Goal: Task Accomplishment & Management: Manage account settings

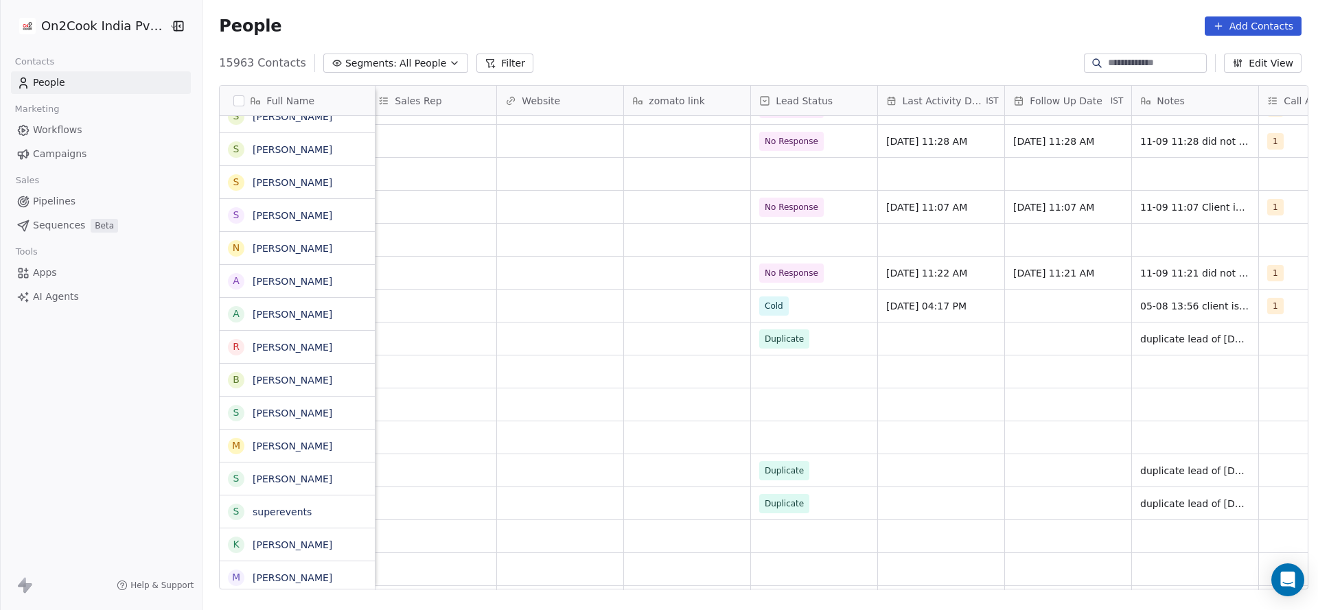
scroll to position [618, 0]
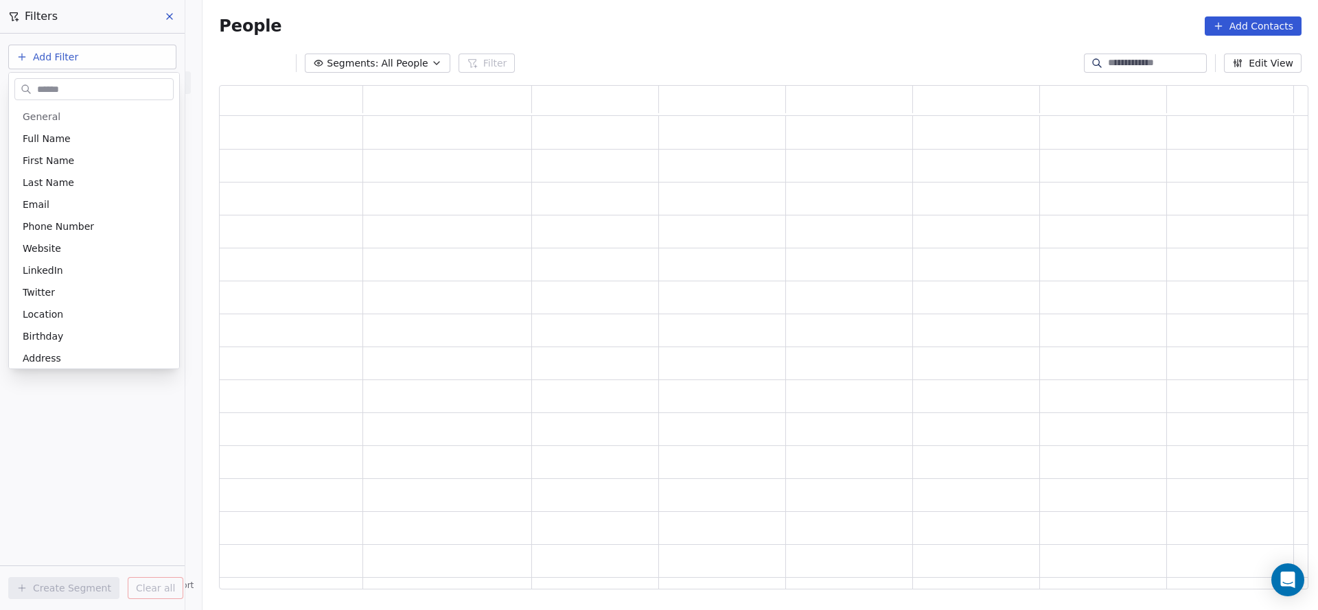
scroll to position [488, 1073]
click at [736, 52] on html "On2Cook India Pvt. Ltd. Contacts People Marketing Workflows Campaigns Sales Pip…" at bounding box center [659, 305] width 1318 height 610
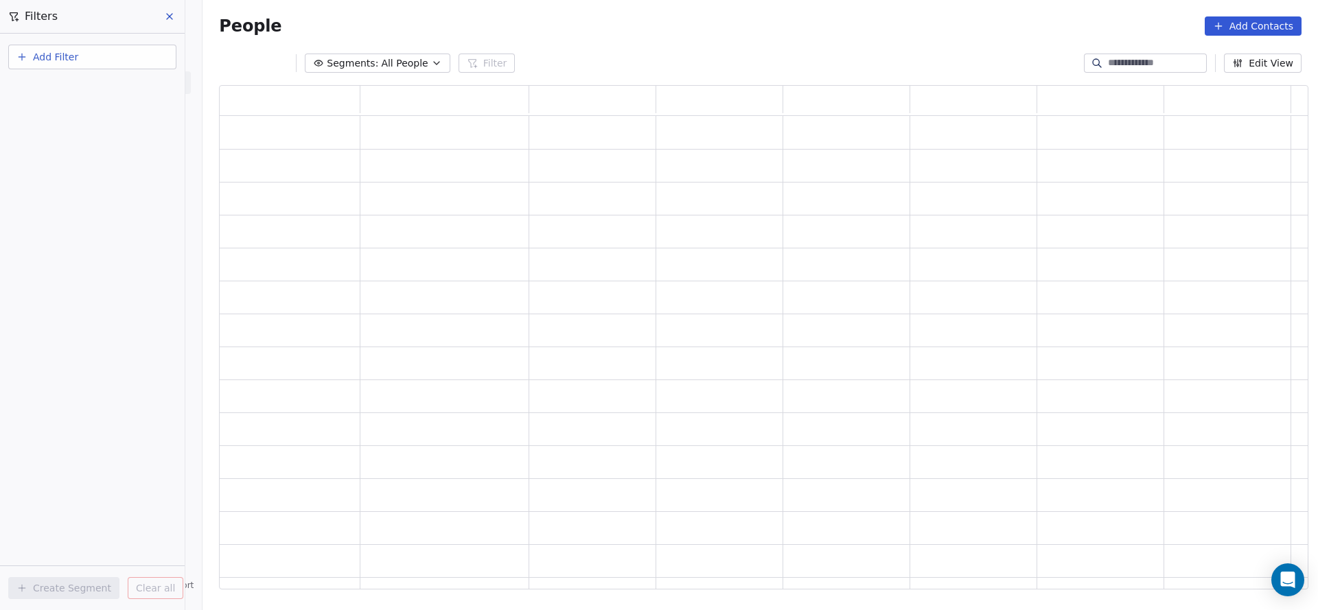
scroll to position [0, 0]
click at [45, 191] on div "Add Filter Create Segment Clear all" at bounding box center [92, 322] width 185 height 576
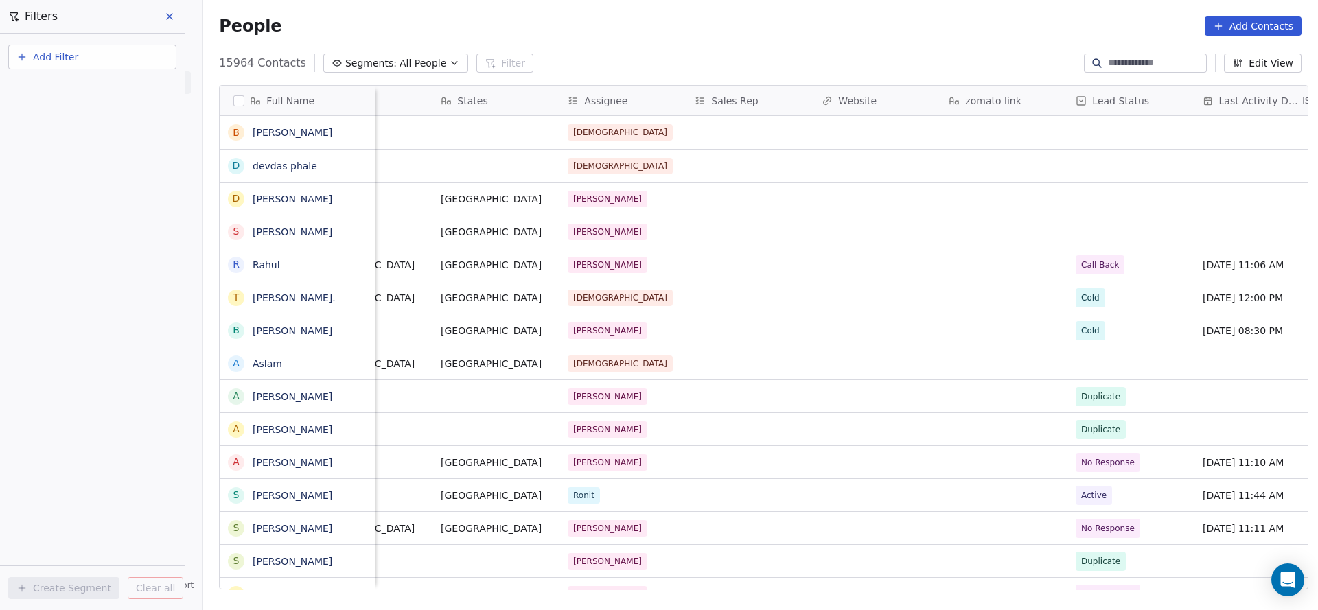
click at [47, 60] on span "Add Filter" at bounding box center [55, 57] width 45 height 14
click at [47, 91] on span "Contact properties" at bounding box center [67, 89] width 89 height 14
type input "***"
click at [50, 138] on span "Assignee" at bounding box center [44, 139] width 43 height 14
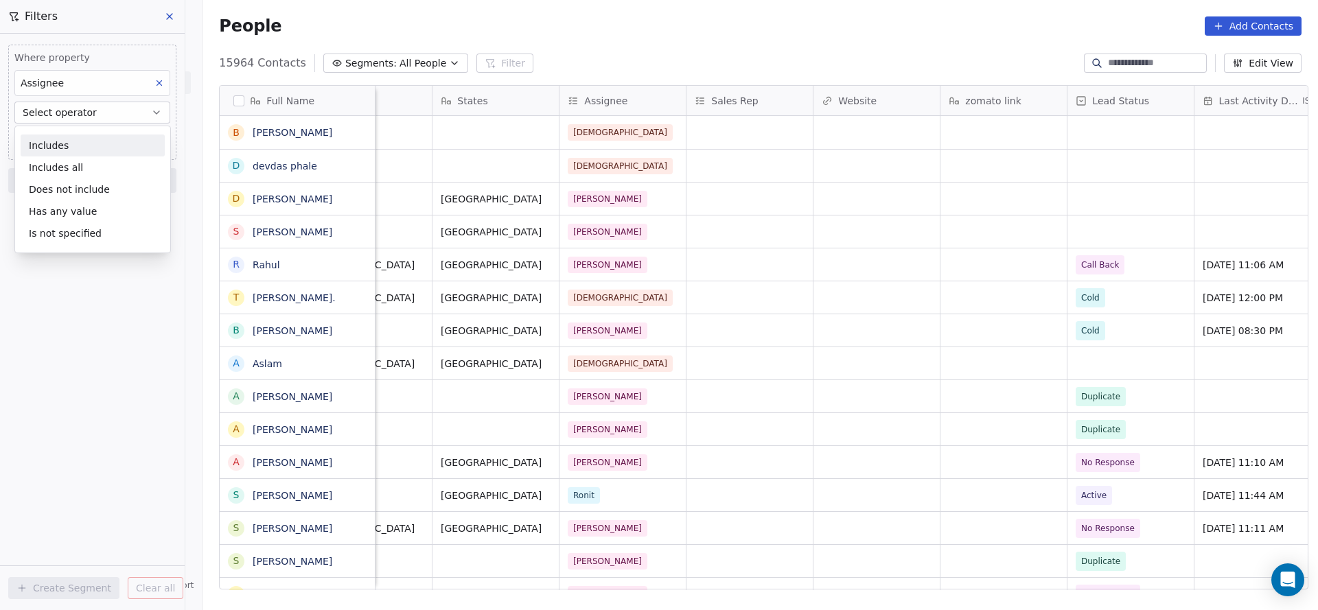
click at [50, 138] on div "Includes" at bounding box center [93, 146] width 144 height 22
click at [126, 145] on body "On2Cook India Pvt. Ltd. Contacts People Marketing Workflows Campaigns Sales Pip…" at bounding box center [659, 305] width 1318 height 610
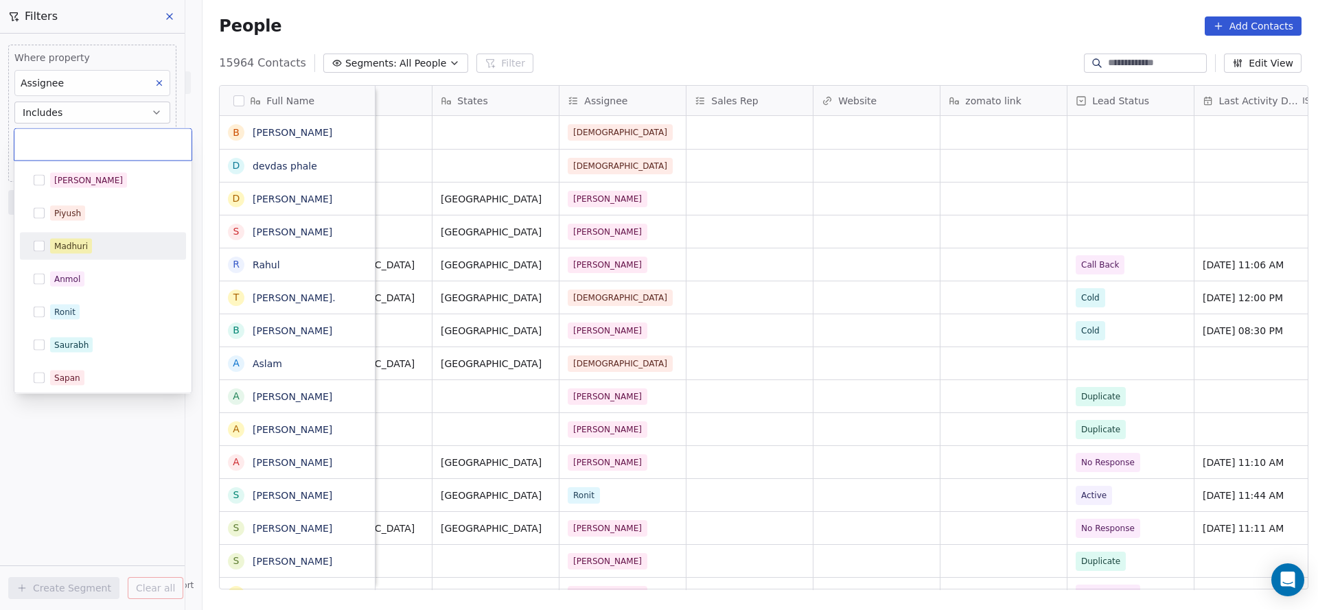
click at [114, 249] on div "Madhuri" at bounding box center [111, 246] width 122 height 15
click at [673, 248] on html "On2Cook India Pvt. Ltd. Contacts People Marketing Workflows Campaigns Sales Pip…" at bounding box center [659, 305] width 1318 height 610
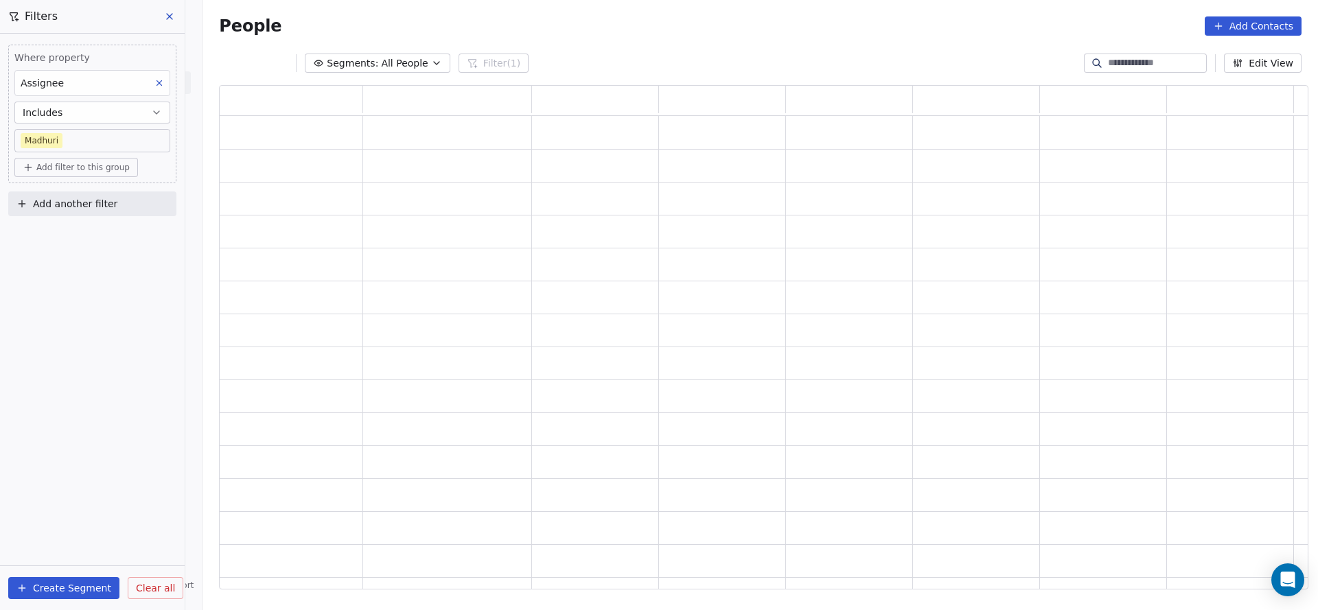
scroll to position [488, 1073]
click at [136, 212] on button "Add another filter" at bounding box center [92, 203] width 168 height 25
click at [86, 237] on span "Contact properties" at bounding box center [67, 235] width 89 height 14
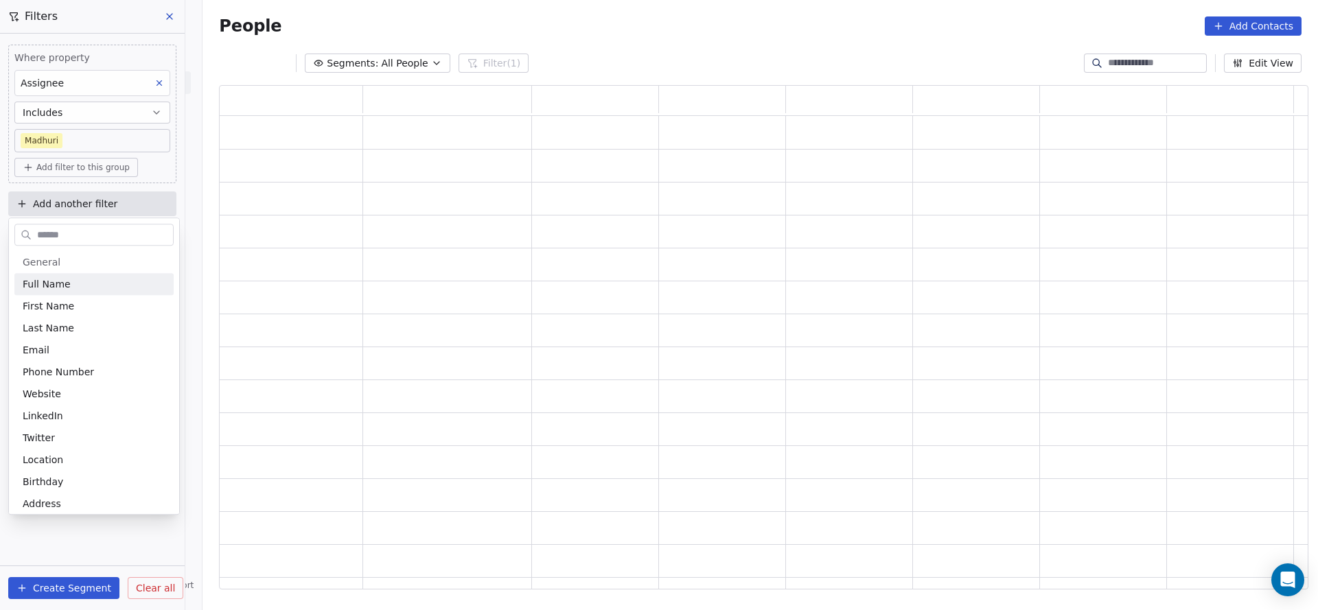
click at [94, 163] on html "On2Cook India Pvt. Ltd. Contacts People Marketing Workflows Campaigns Sales Pip…" at bounding box center [659, 305] width 1318 height 610
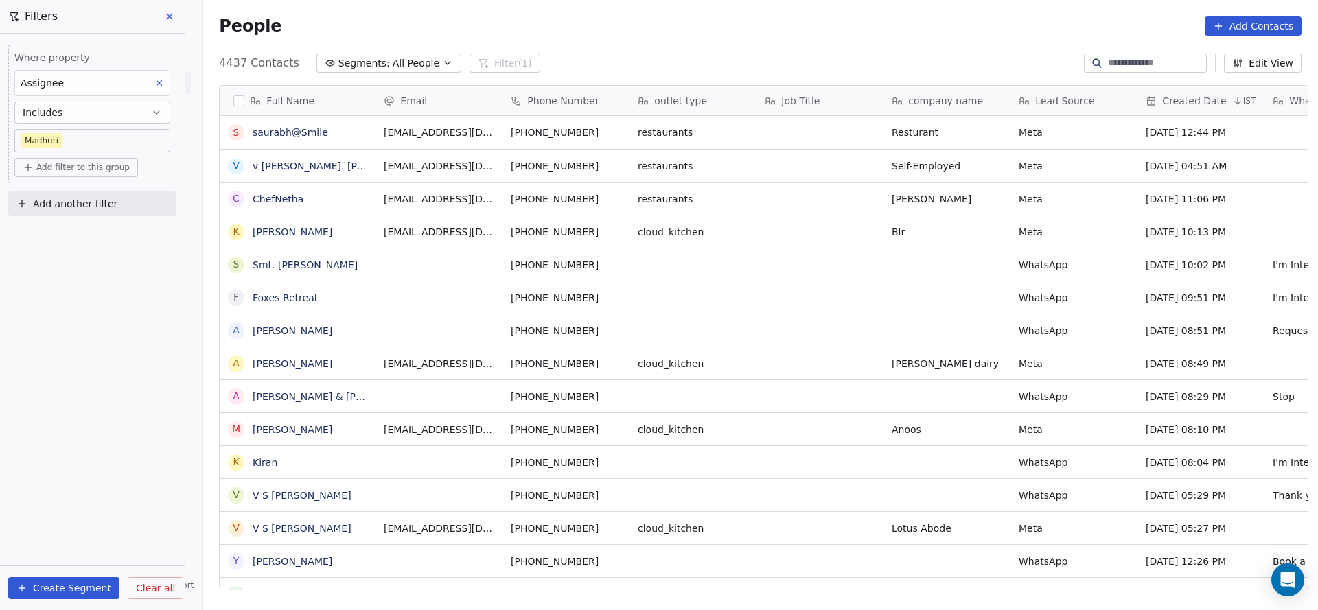
click at [94, 163] on span "Add filter to this group" at bounding box center [82, 167] width 93 height 11
click at [82, 198] on span "Contact properties" at bounding box center [73, 196] width 89 height 14
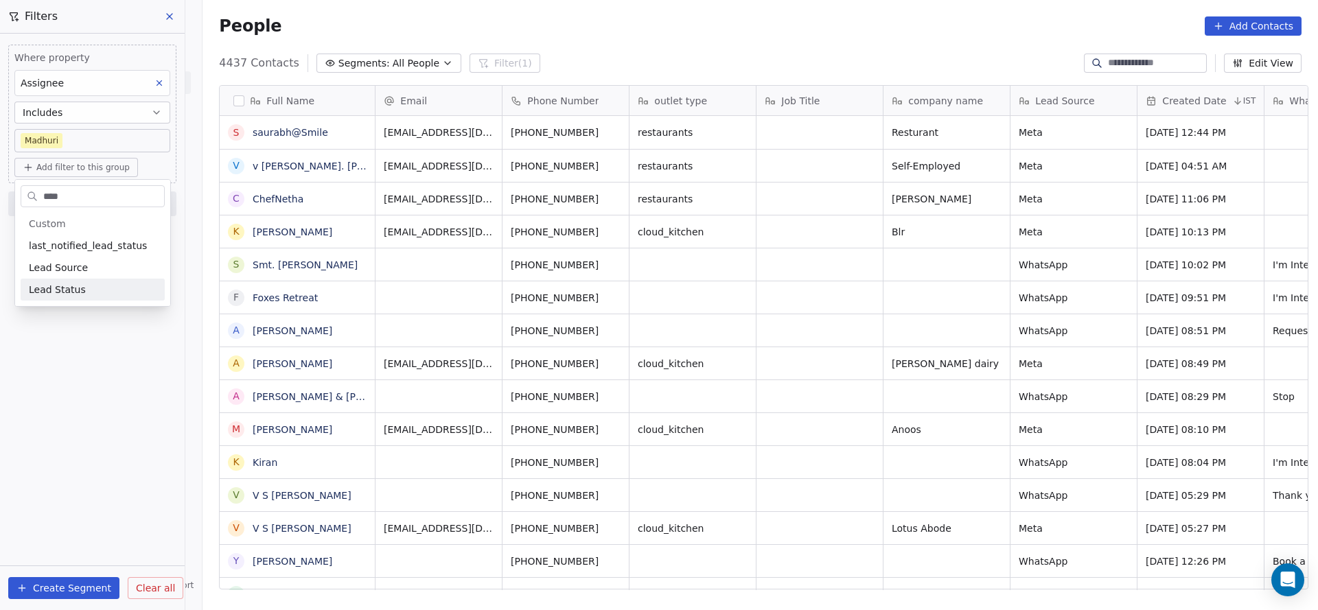
type input "****"
click at [78, 285] on span "Lead Status" at bounding box center [57, 290] width 57 height 14
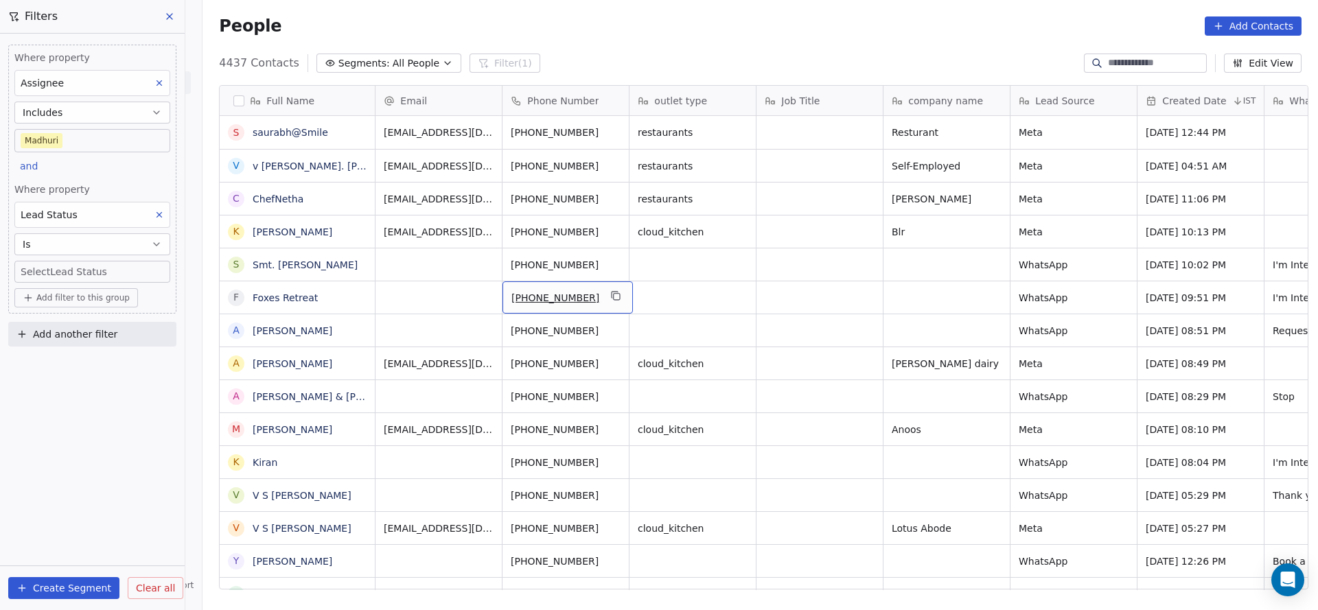
click at [101, 268] on body "On2Cook India Pvt. Ltd. Contacts People Marketing Workflows Campaigns Sales Pip…" at bounding box center [659, 305] width 1318 height 610
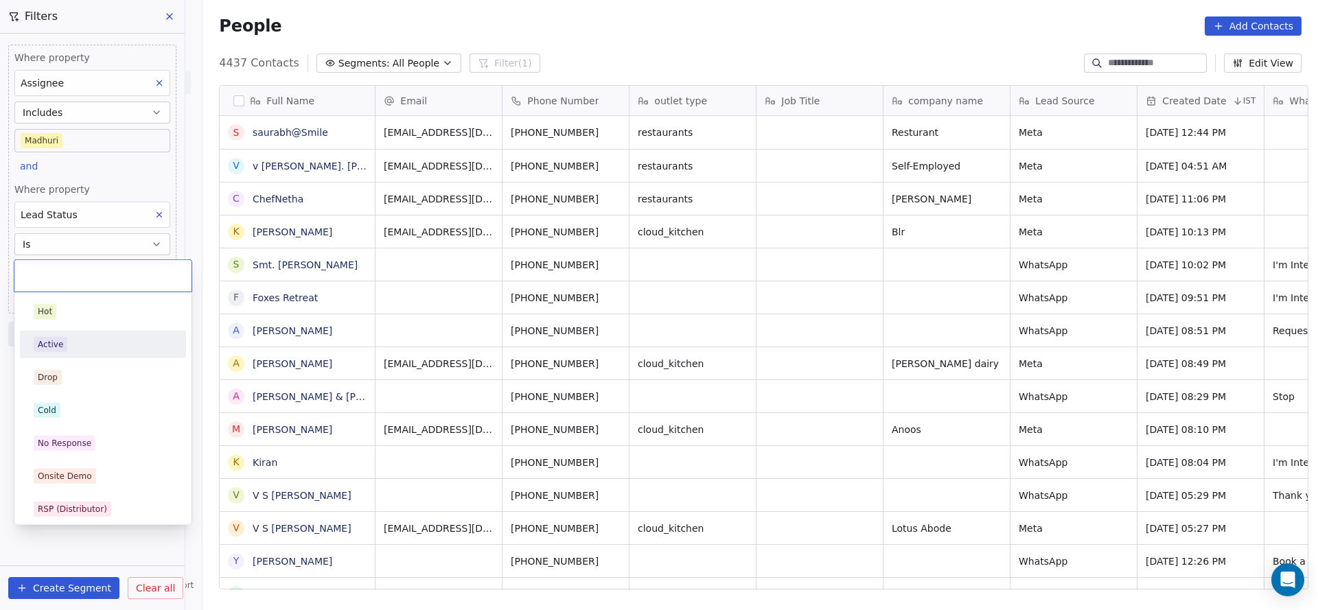
click at [101, 342] on div "Active" at bounding box center [103, 344] width 139 height 15
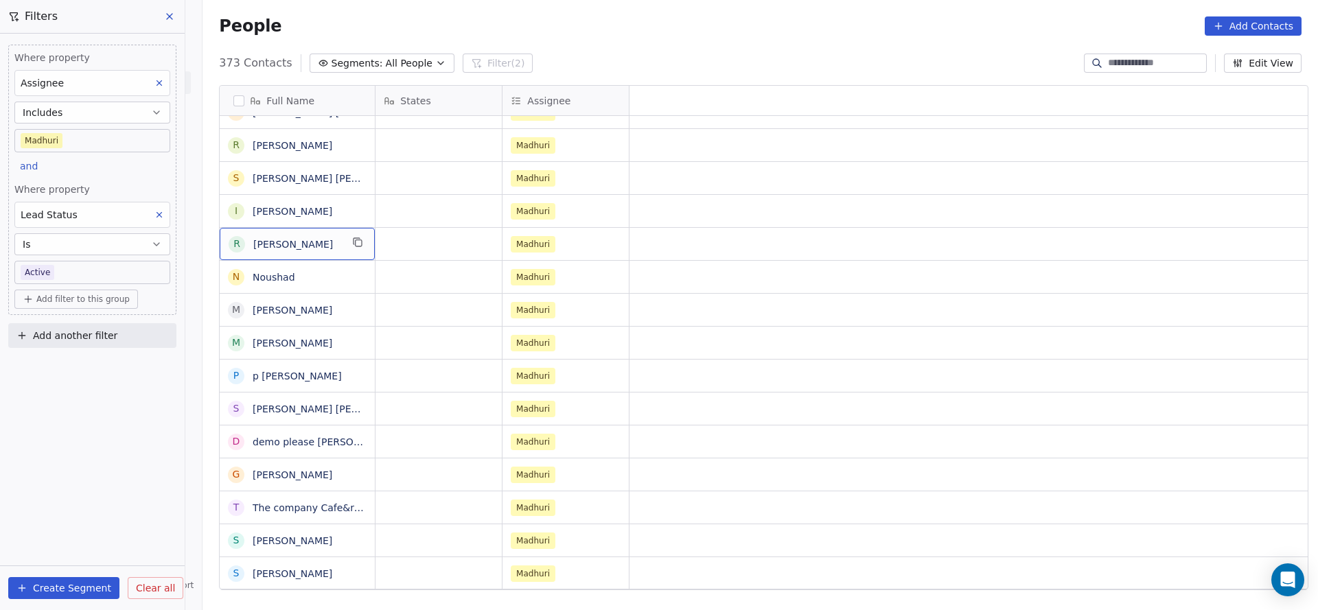
scroll to position [0, 0]
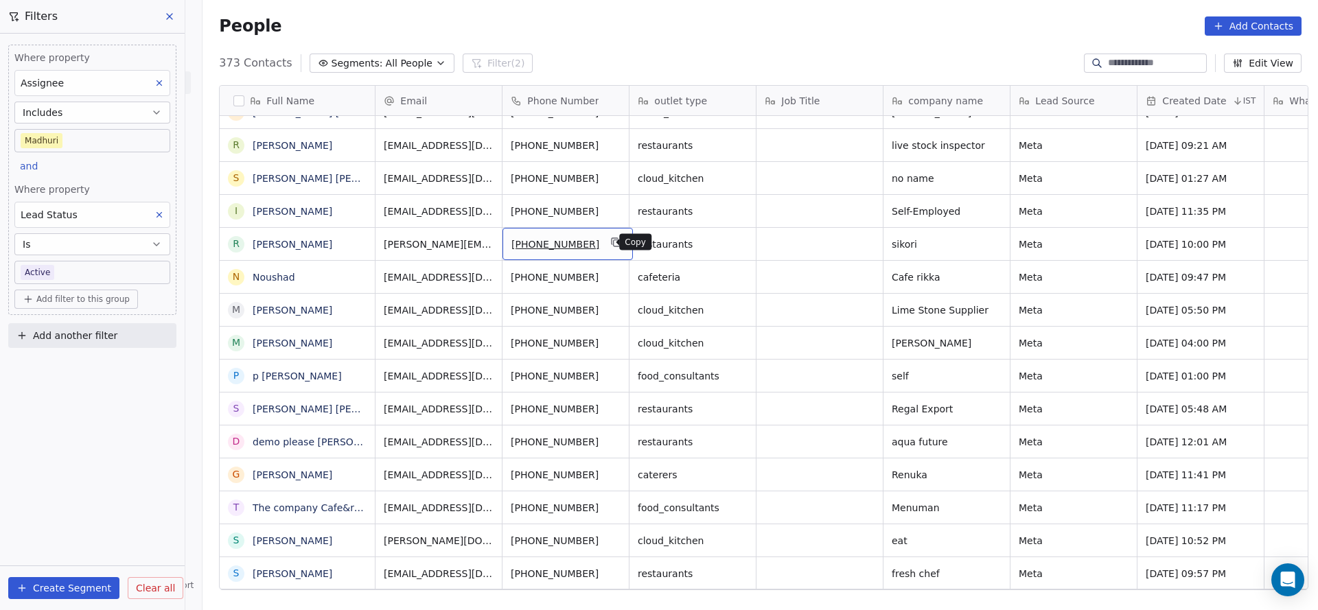
click at [611, 247] on icon "grid" at bounding box center [616, 242] width 11 height 11
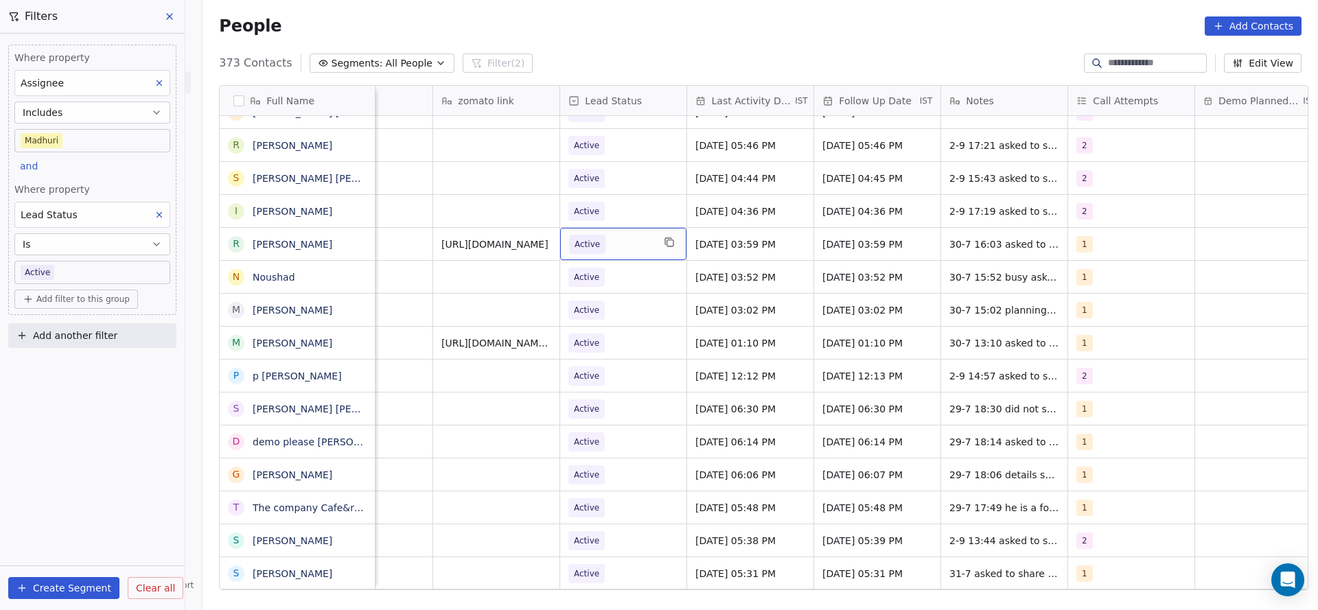
scroll to position [0, 1523]
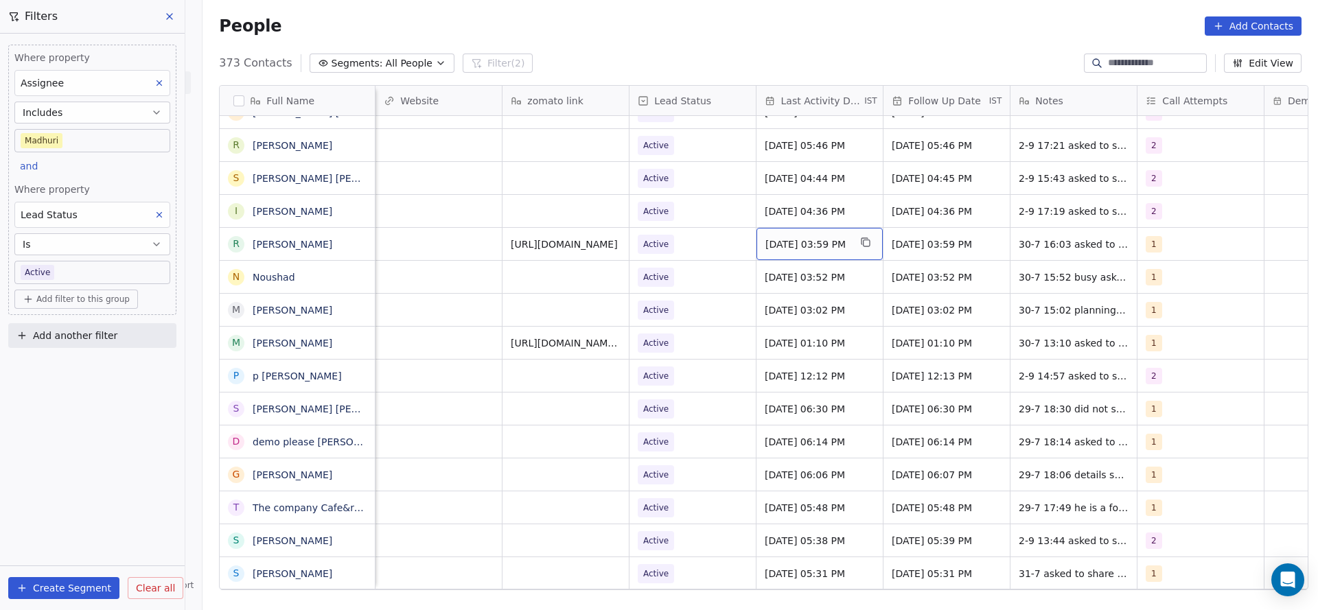
click at [805, 241] on span "[DATE] 03:59 PM" at bounding box center [807, 244] width 84 height 14
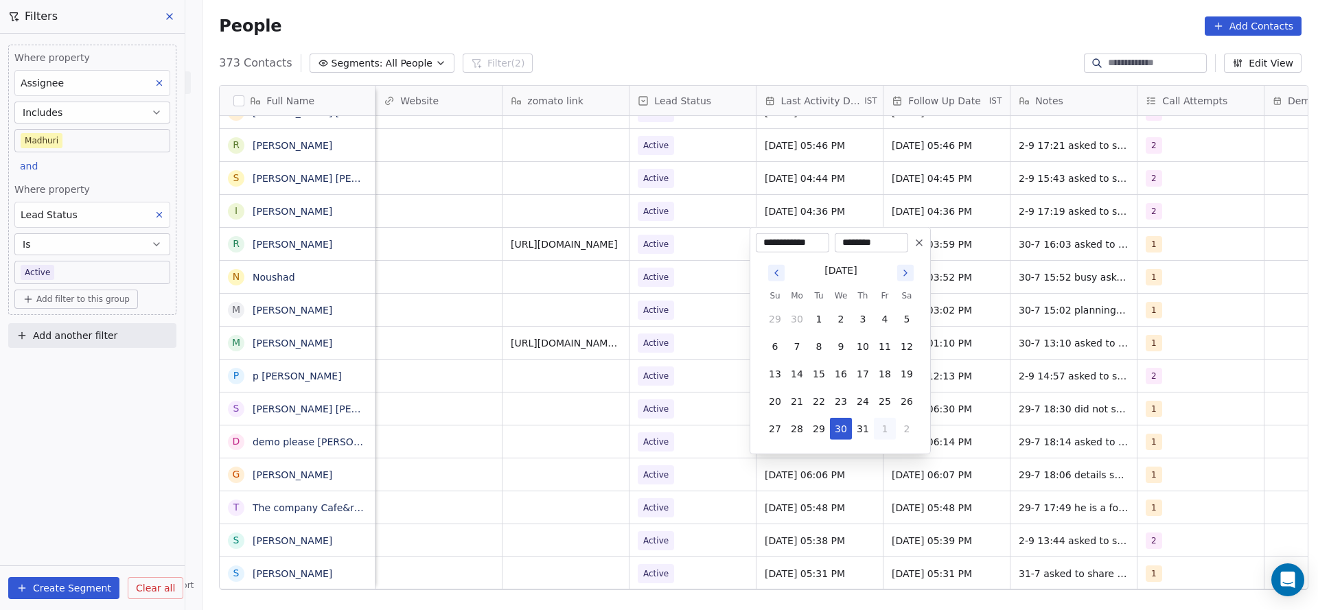
click at [887, 428] on button "1" at bounding box center [885, 429] width 22 height 22
click at [857, 451] on button "4" at bounding box center [863, 456] width 22 height 22
click at [846, 338] on button "10" at bounding box center [841, 347] width 22 height 22
type input "**********"
drag, startPoint x: 595, startPoint y: 331, endPoint x: 1082, endPoint y: 264, distance: 491.3
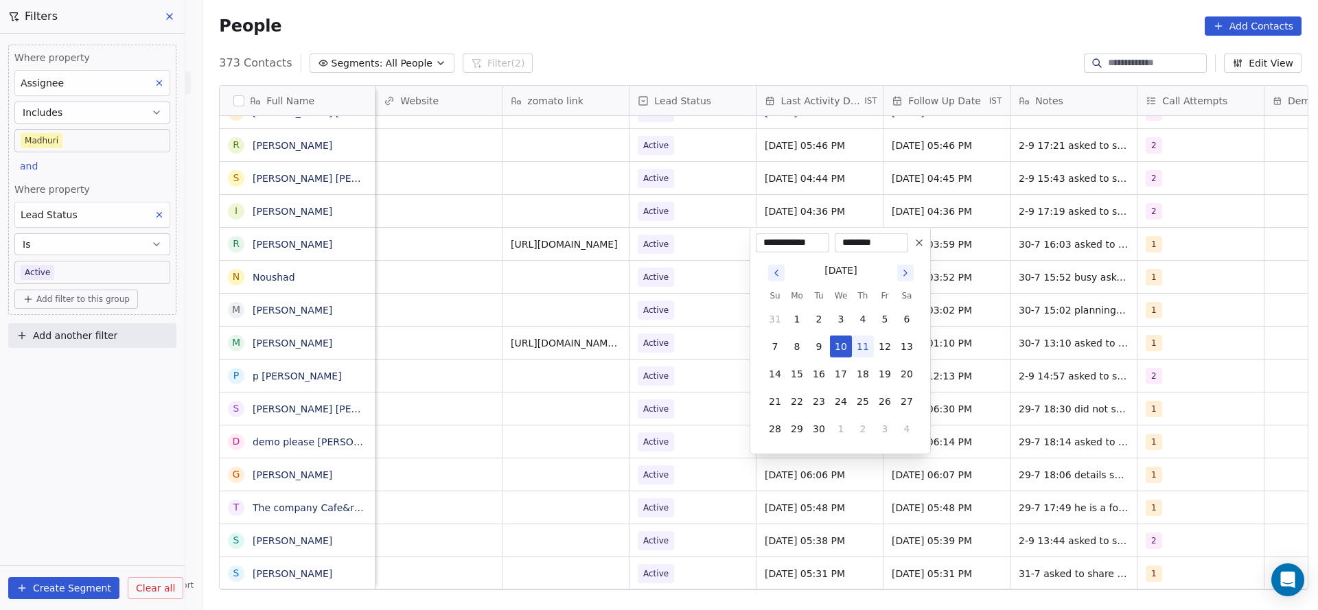
click at [597, 328] on html "On2Cook India Pvt. Ltd. Contacts People Marketing Workflows Campaigns Sales Pip…" at bounding box center [659, 305] width 1318 height 610
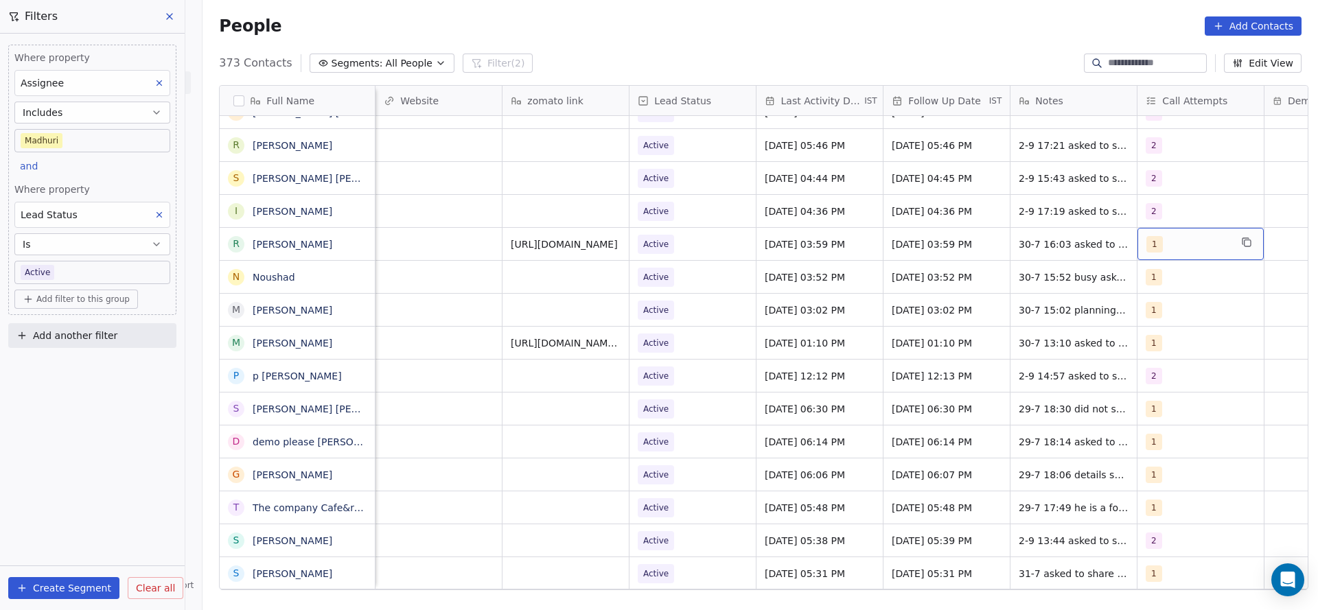
click at [1151, 252] on div "1" at bounding box center [1200, 244] width 126 height 32
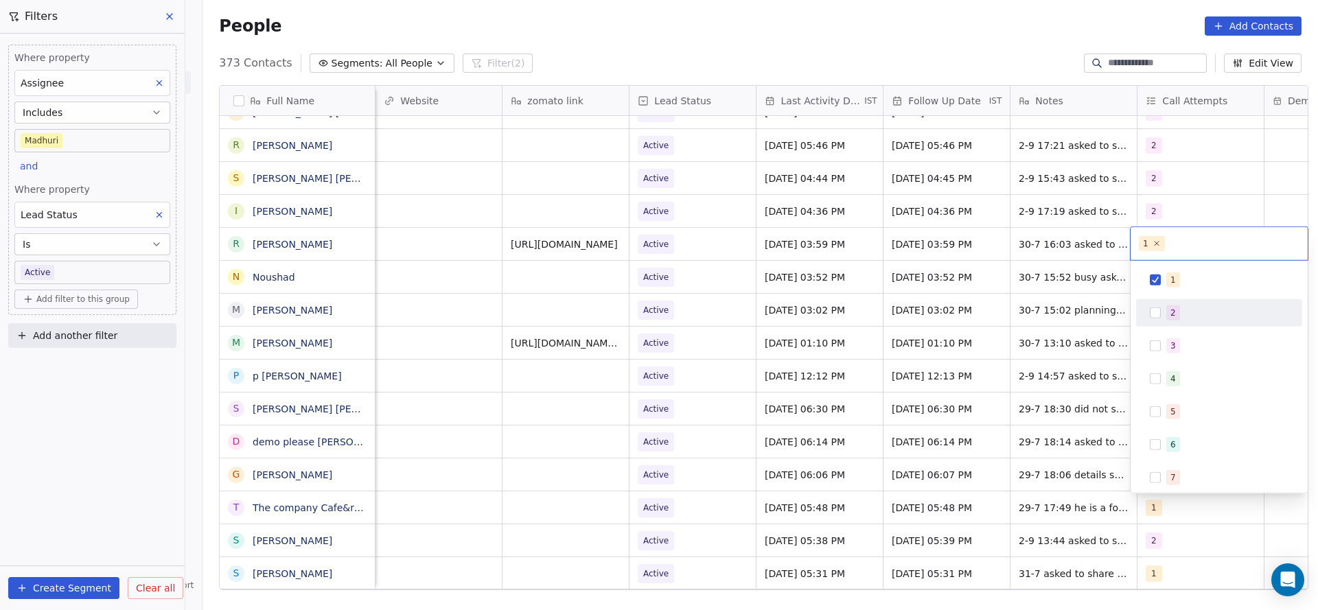
click at [1161, 317] on div "2" at bounding box center [1218, 313] width 155 height 22
click at [1161, 285] on div "1" at bounding box center [1218, 280] width 155 height 22
click at [1034, 297] on html "On2Cook India Pvt. Ltd. Contacts People Marketing Workflows Campaigns Sales Pip…" at bounding box center [659, 305] width 1318 height 610
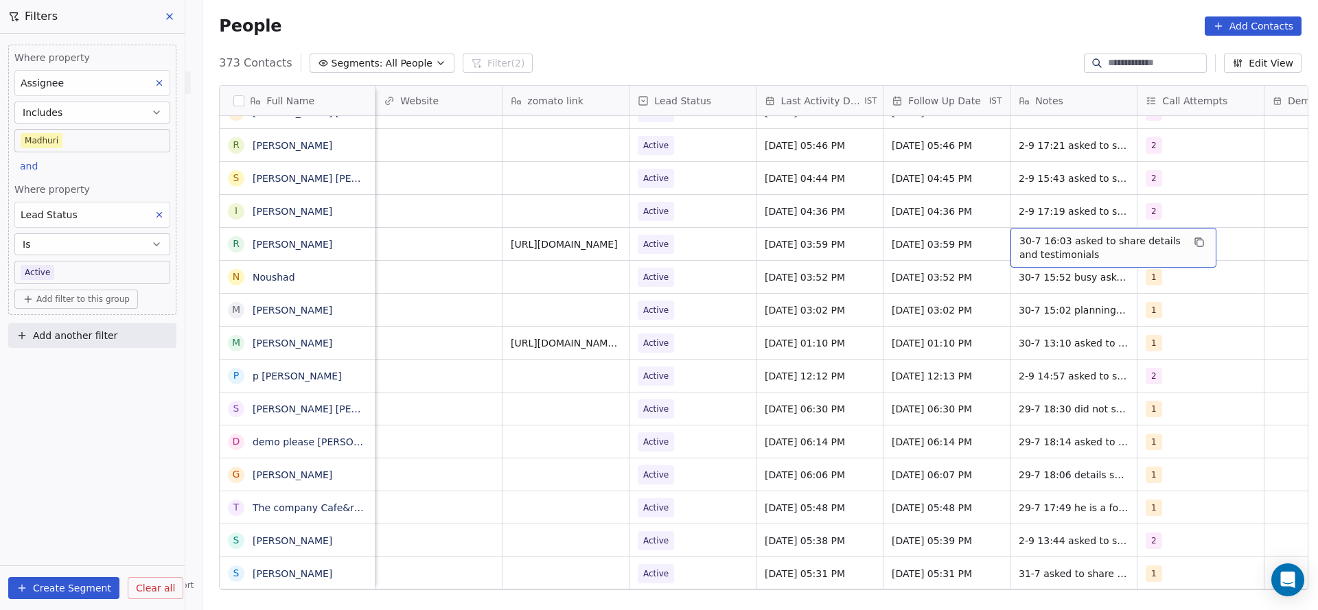
click at [1044, 246] on span "30-7 16:03 asked to share details and testimonials" at bounding box center [1100, 247] width 163 height 27
click at [1007, 240] on textarea "**********" at bounding box center [1106, 249] width 205 height 43
type textarea "**********"
click at [768, 268] on html "On2Cook India Pvt. Ltd. Contacts People Marketing Workflows Campaigns Sales Pip…" at bounding box center [659, 305] width 1318 height 610
click at [711, 253] on span "Active" at bounding box center [680, 244] width 84 height 19
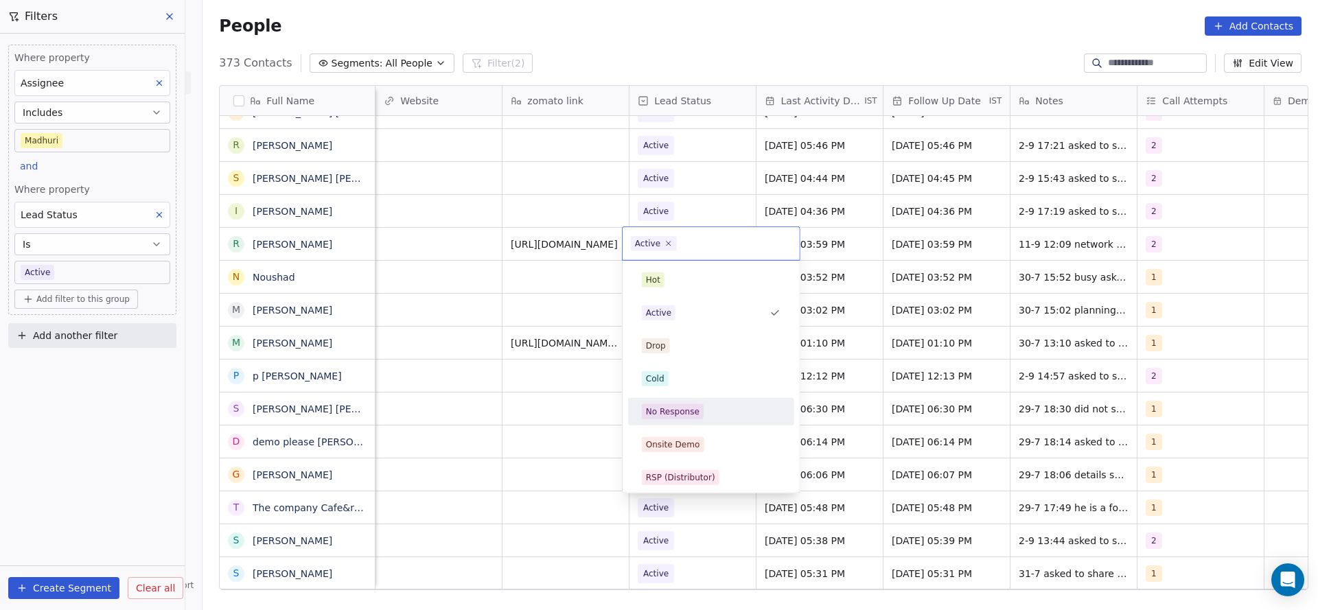
scroll to position [103, 0]
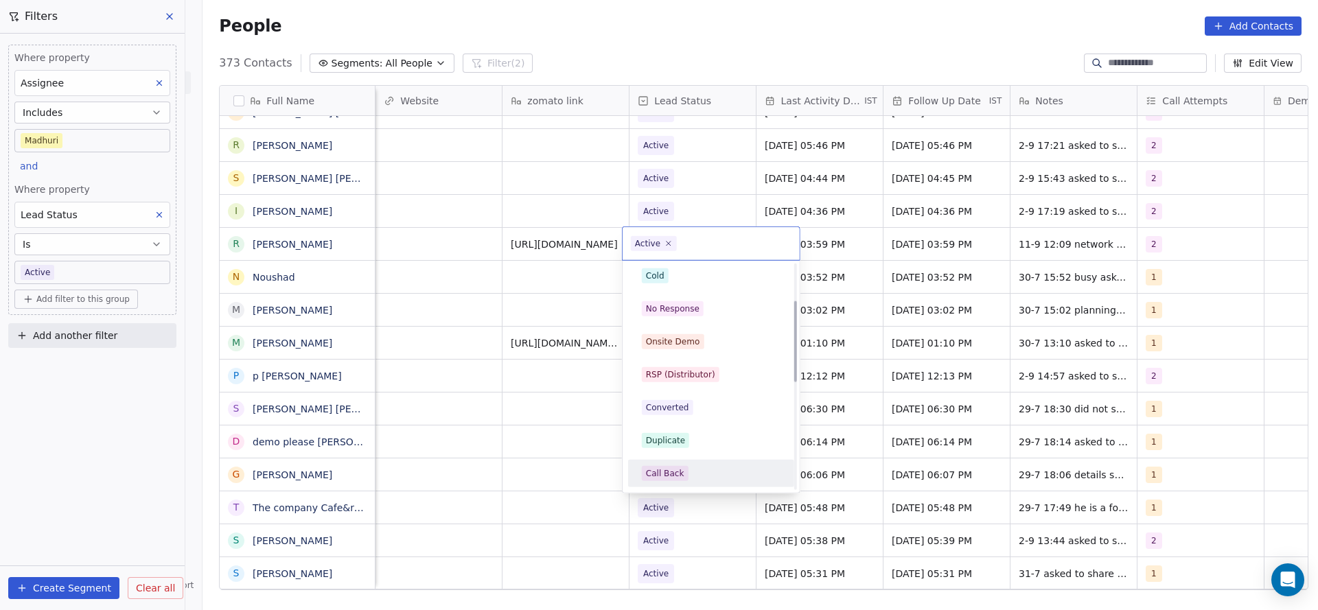
click at [680, 471] on span "Call Back" at bounding box center [665, 473] width 47 height 15
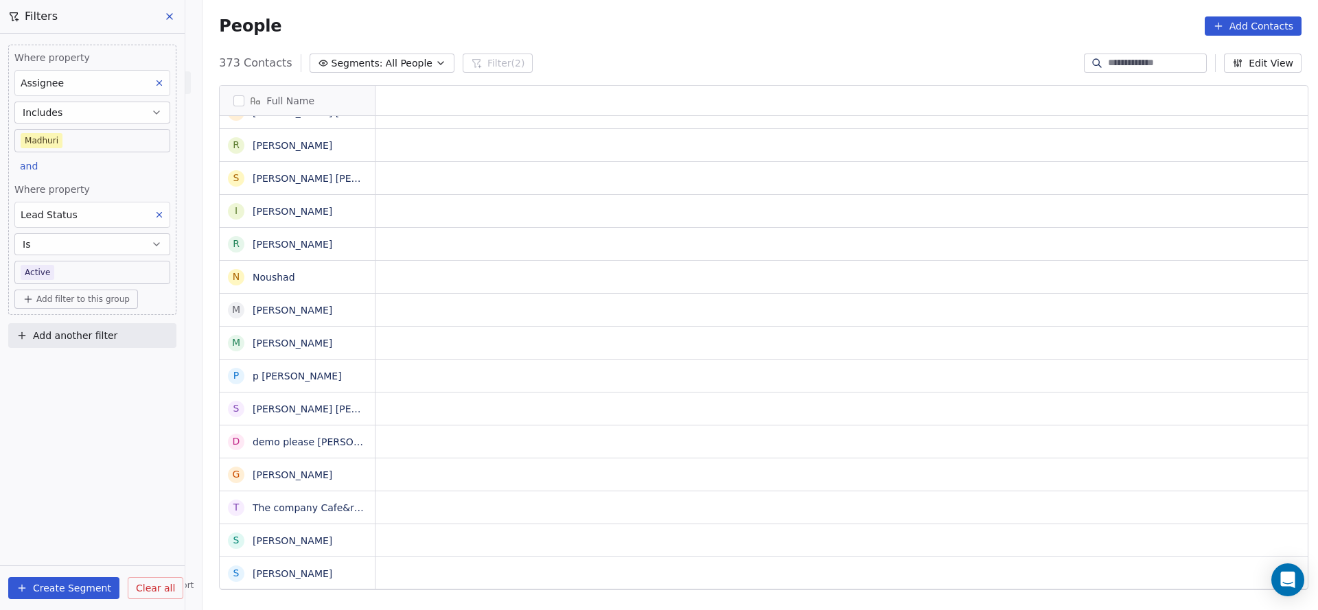
scroll to position [0, 0]
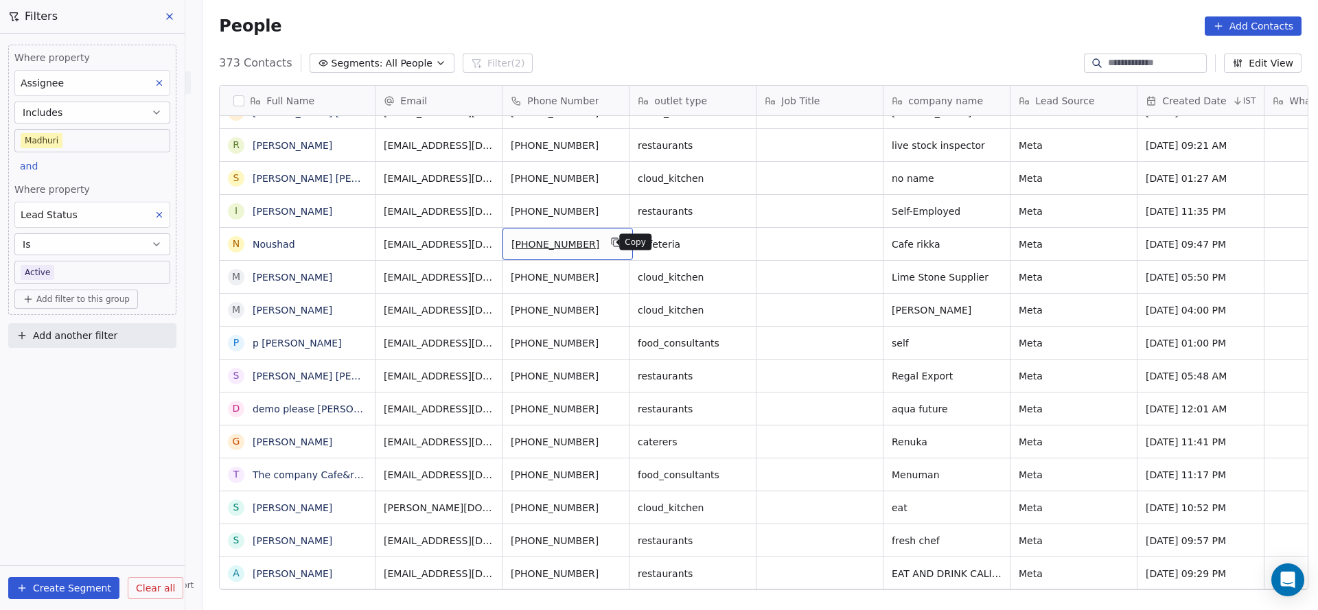
click at [611, 241] on icon "grid" at bounding box center [616, 242] width 11 height 11
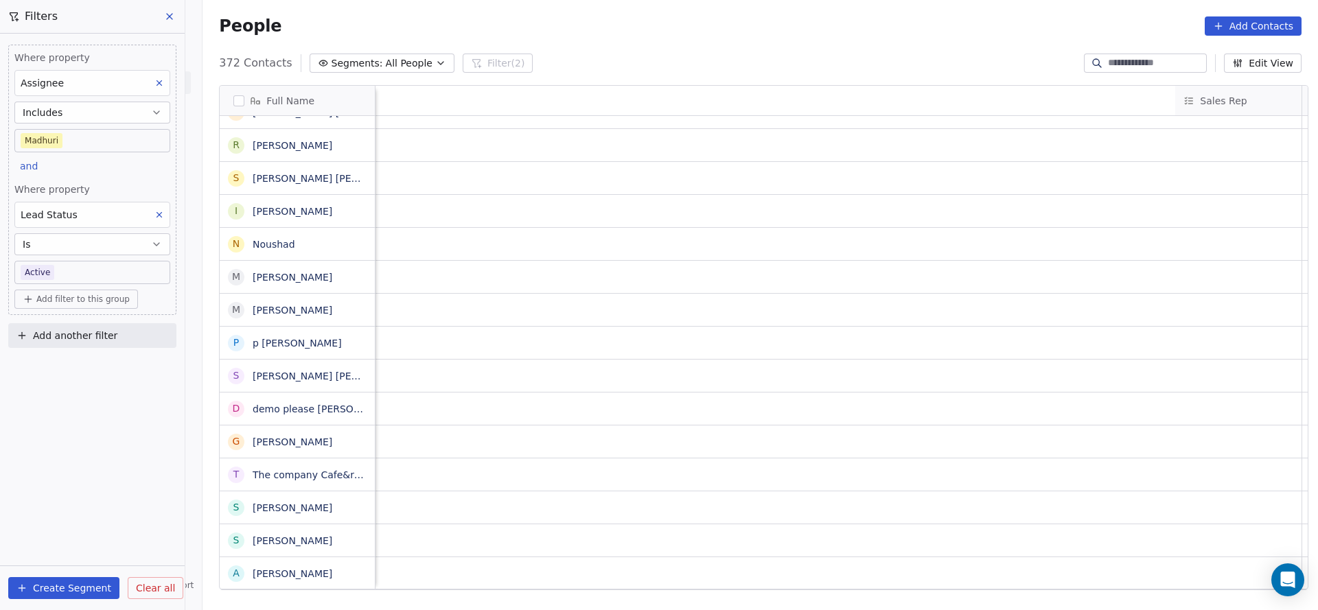
scroll to position [0, 1782]
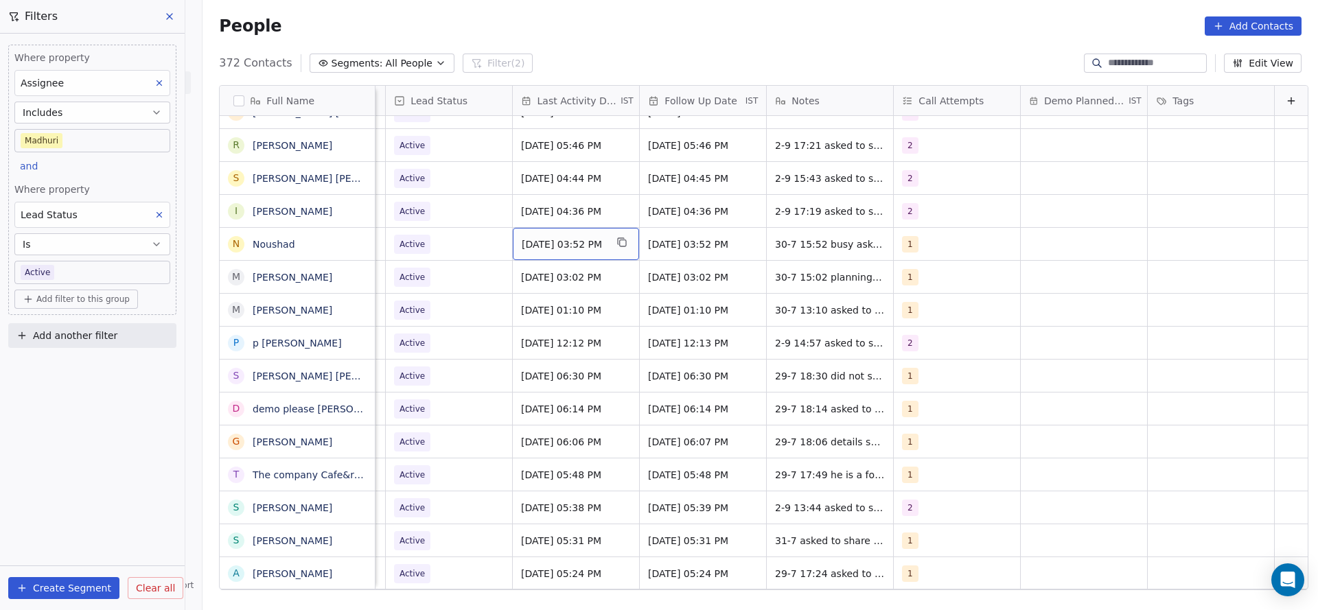
click at [530, 242] on span "[DATE] 03:52 PM" at bounding box center [564, 244] width 84 height 14
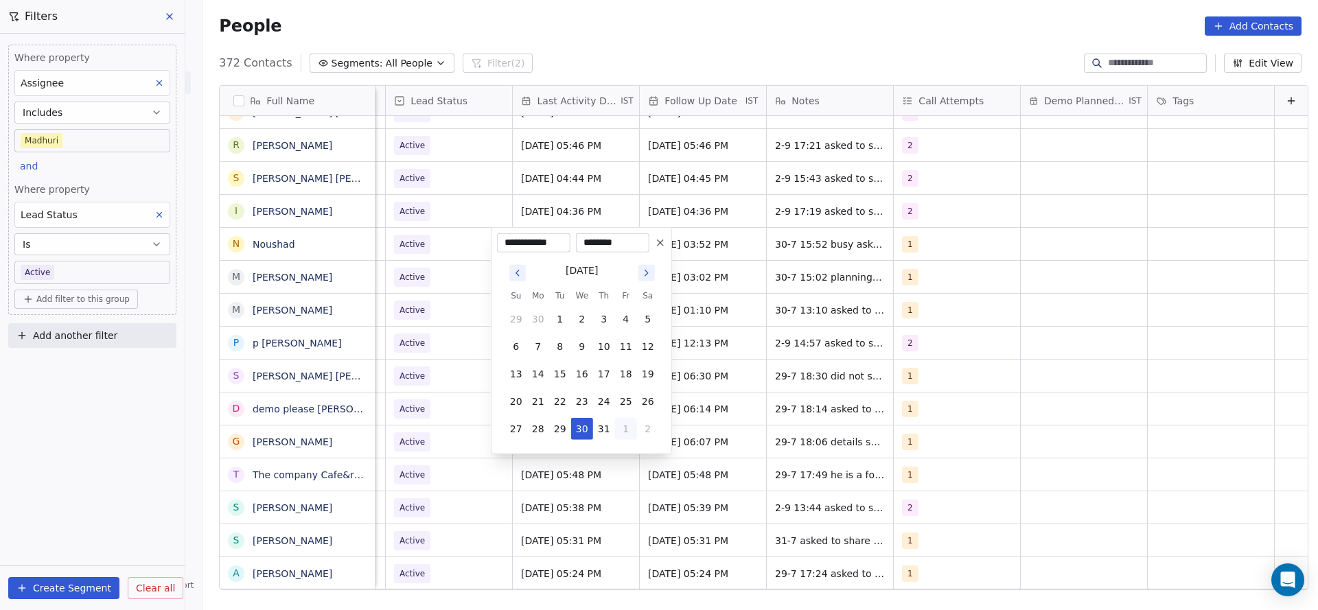
click at [629, 432] on button "1" at bounding box center [626, 429] width 22 height 22
click at [620, 455] on button "5" at bounding box center [626, 456] width 22 height 22
click at [601, 351] on button "11" at bounding box center [604, 347] width 22 height 22
type input "**********"
click at [1050, 336] on html "On2Cook India Pvt. Ltd. Contacts People Marketing Workflows Campaigns Sales Pip…" at bounding box center [659, 305] width 1318 height 610
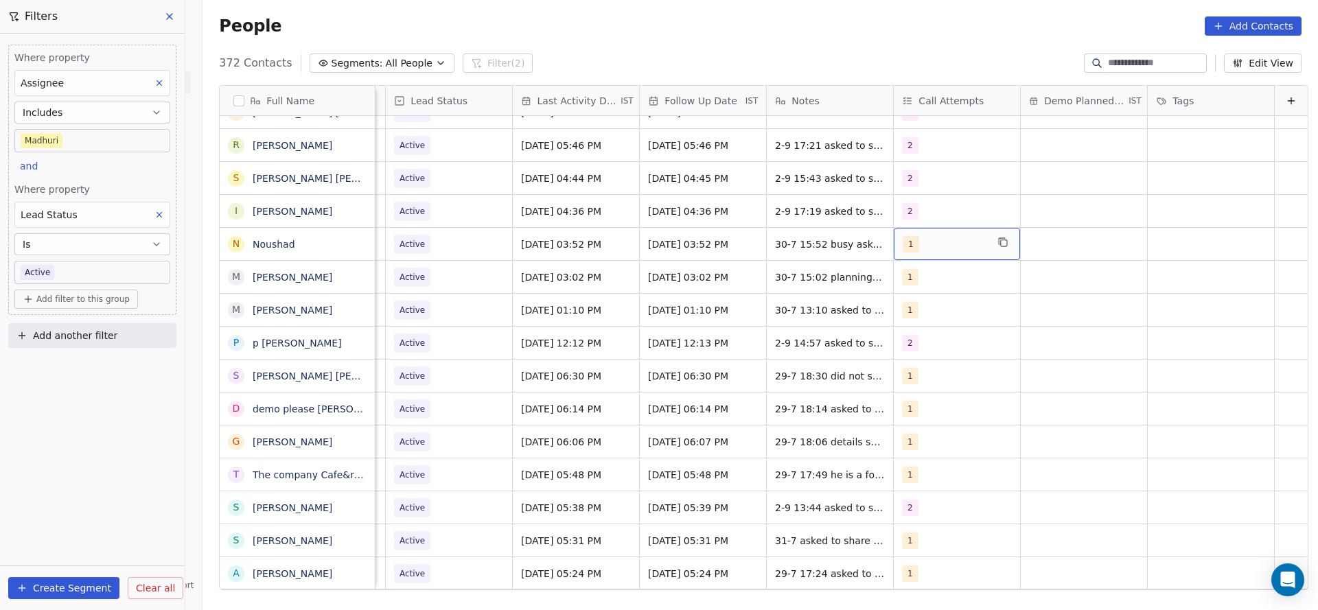
click at [914, 254] on div "1" at bounding box center [957, 244] width 126 height 32
click at [908, 306] on span "2" at bounding box center [914, 312] width 14 height 15
click at [908, 294] on div "1 2 3 4 5 6 7 8 9 10" at bounding box center [960, 428] width 166 height 324
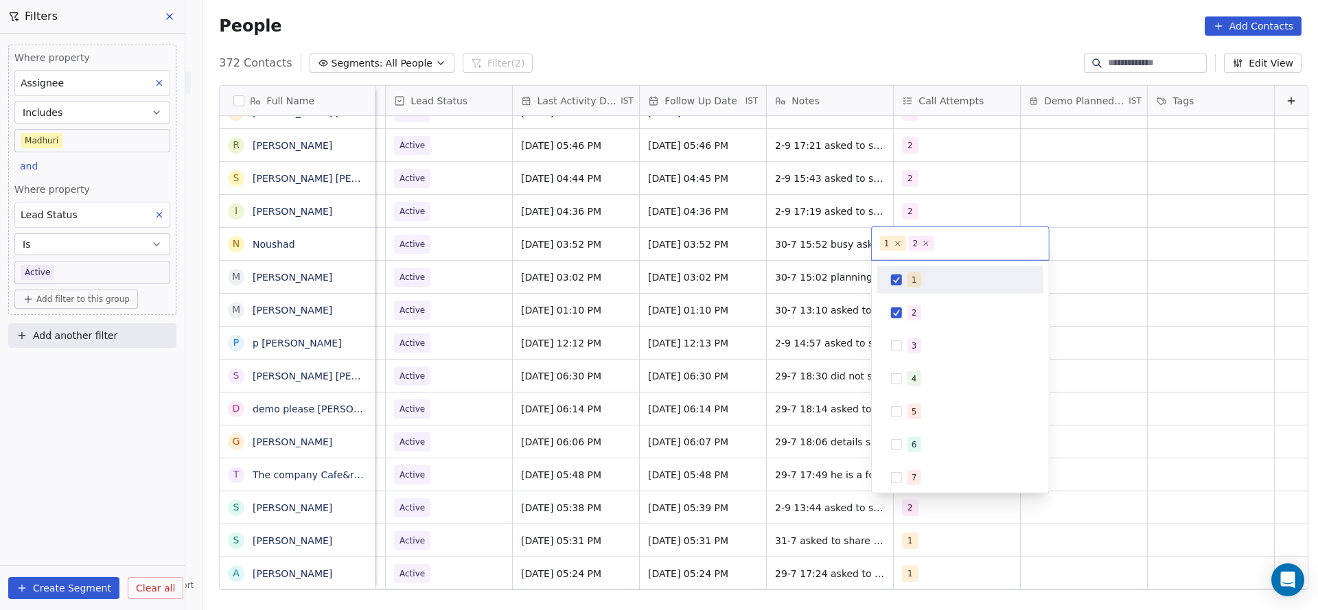
click at [910, 281] on span "1" at bounding box center [914, 279] width 14 height 15
click at [818, 292] on html "On2Cook India Pvt. Ltd. Contacts People Marketing Workflows Campaigns Sales Pip…" at bounding box center [659, 305] width 1318 height 610
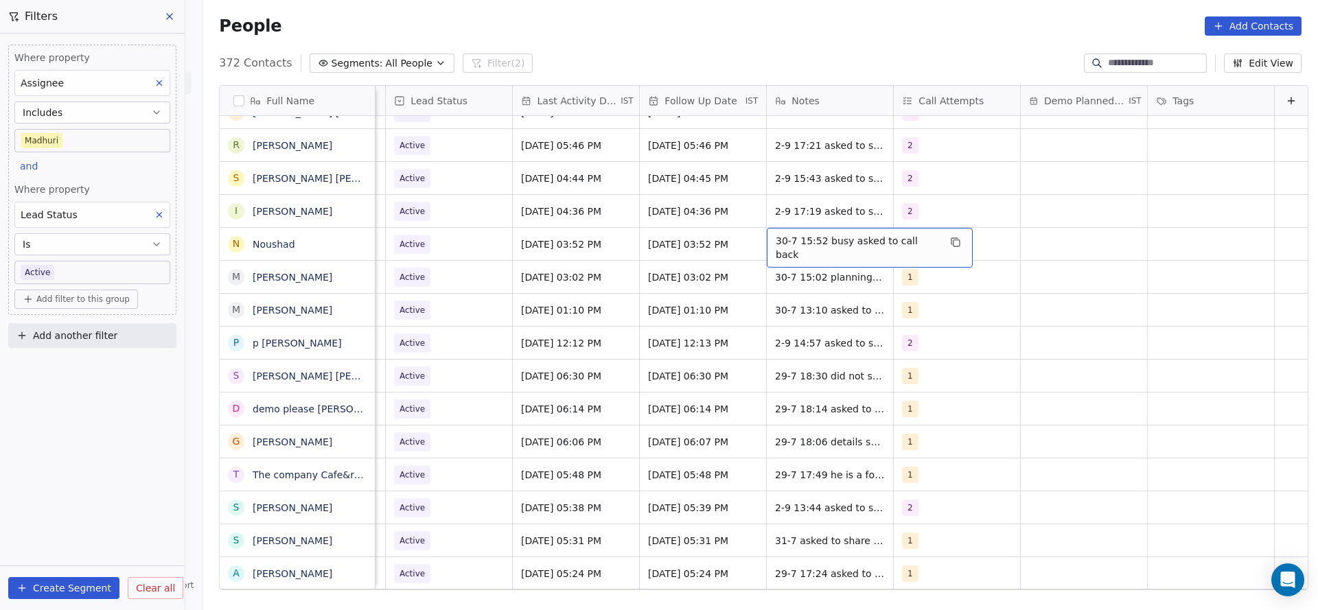
click at [775, 248] on span "30-7 15:52 busy asked to call back" at bounding box center [856, 247] width 163 height 27
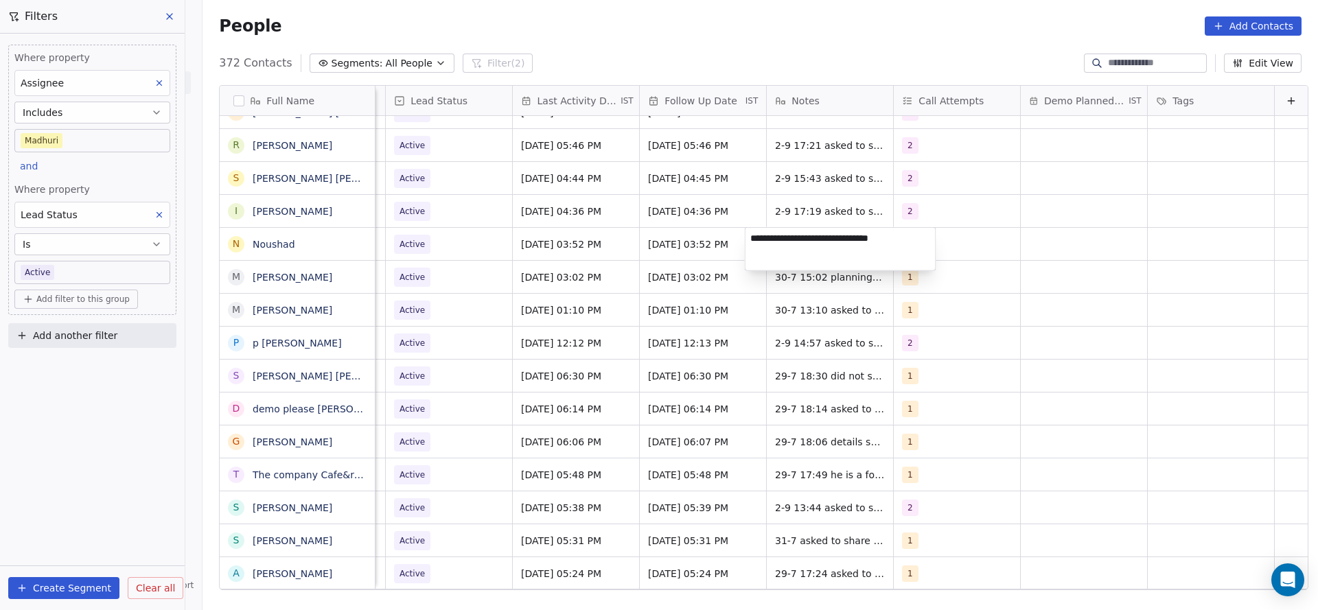
click at [752, 242] on textarea "**********" at bounding box center [840, 249] width 190 height 43
type textarea "**********"
click at [474, 240] on html "On2Cook India Pvt. Ltd. Contacts People Marketing Workflows Campaigns Sales Pip…" at bounding box center [659, 305] width 1318 height 610
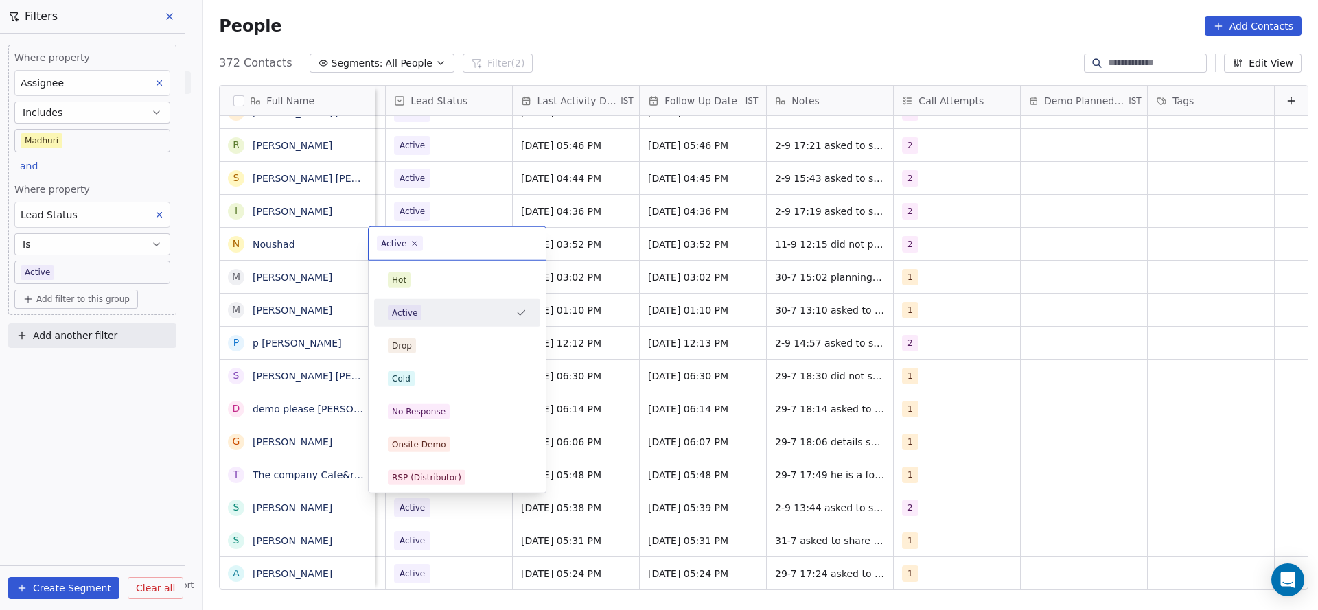
scroll to position [0, 1777]
click at [449, 410] on div "No Response" at bounding box center [457, 411] width 139 height 15
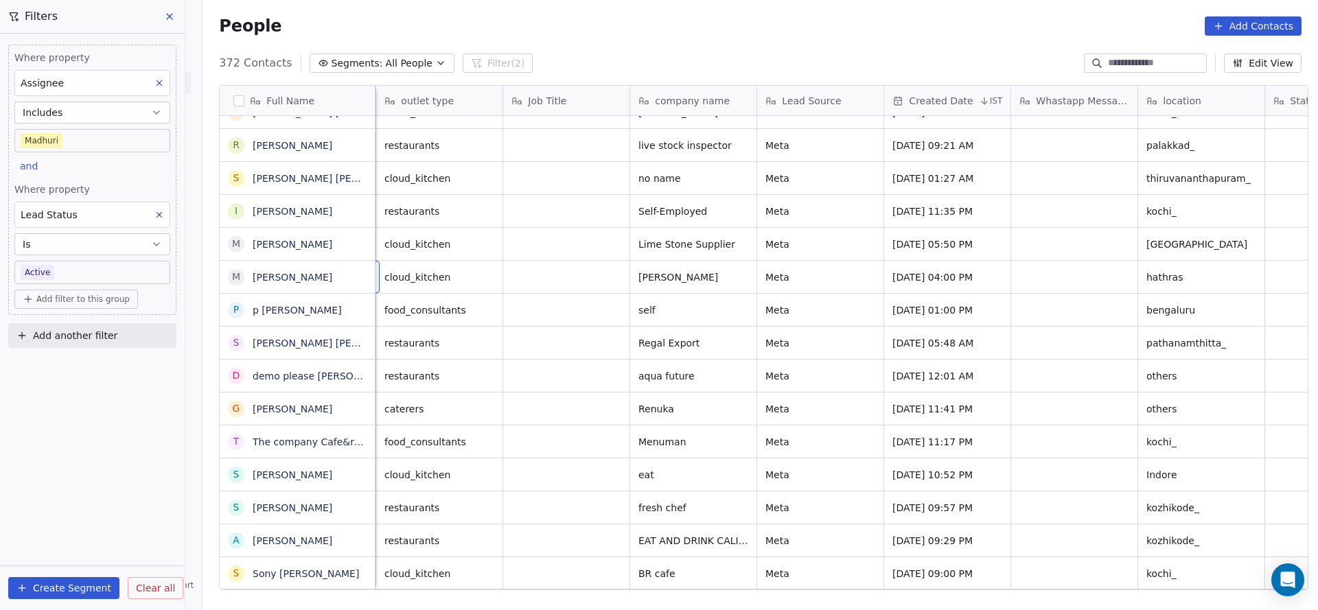
scroll to position [0, 127]
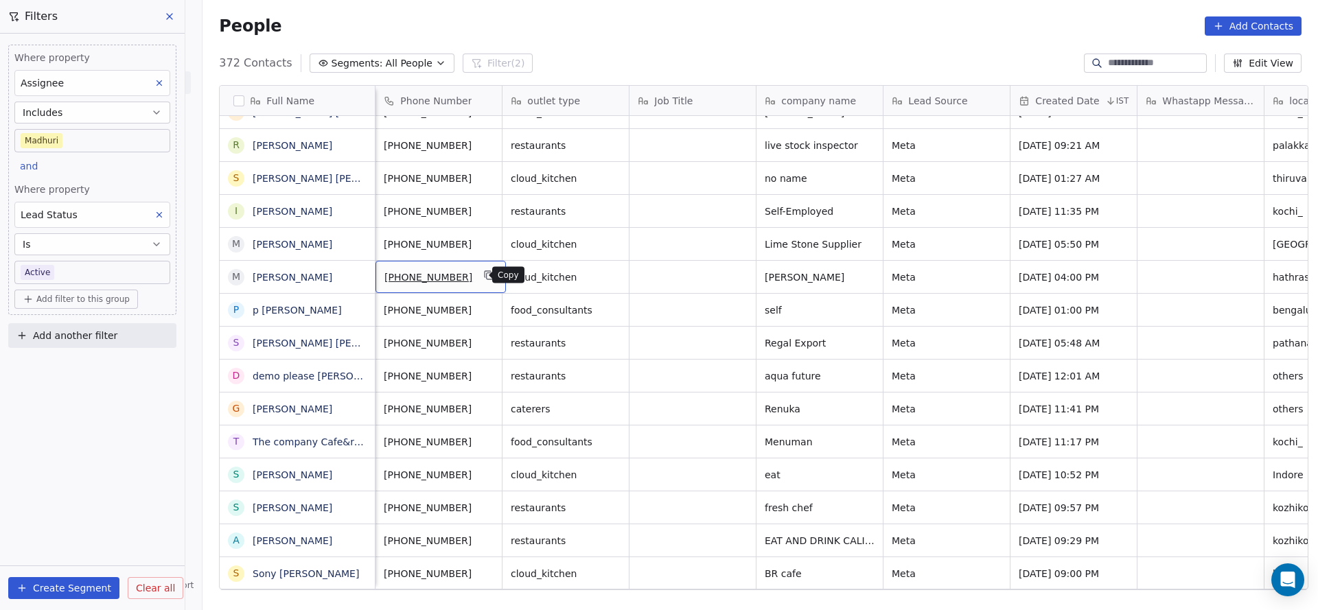
click at [482, 281] on button "grid" at bounding box center [489, 275] width 16 height 16
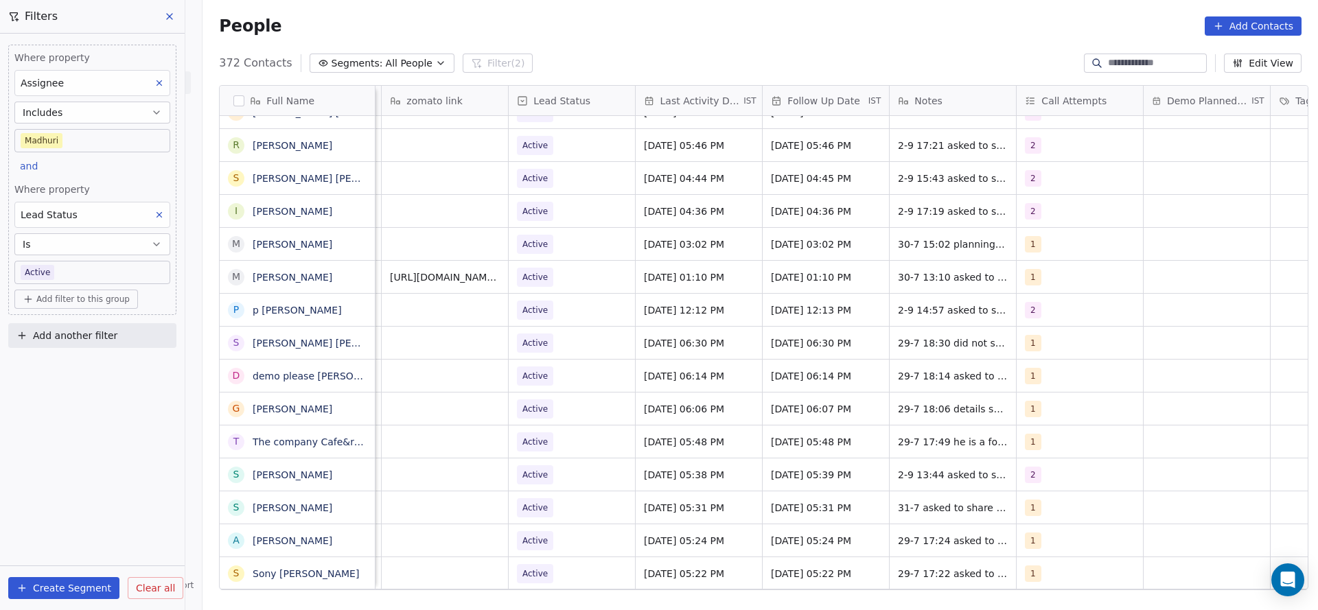
scroll to position [0, 1782]
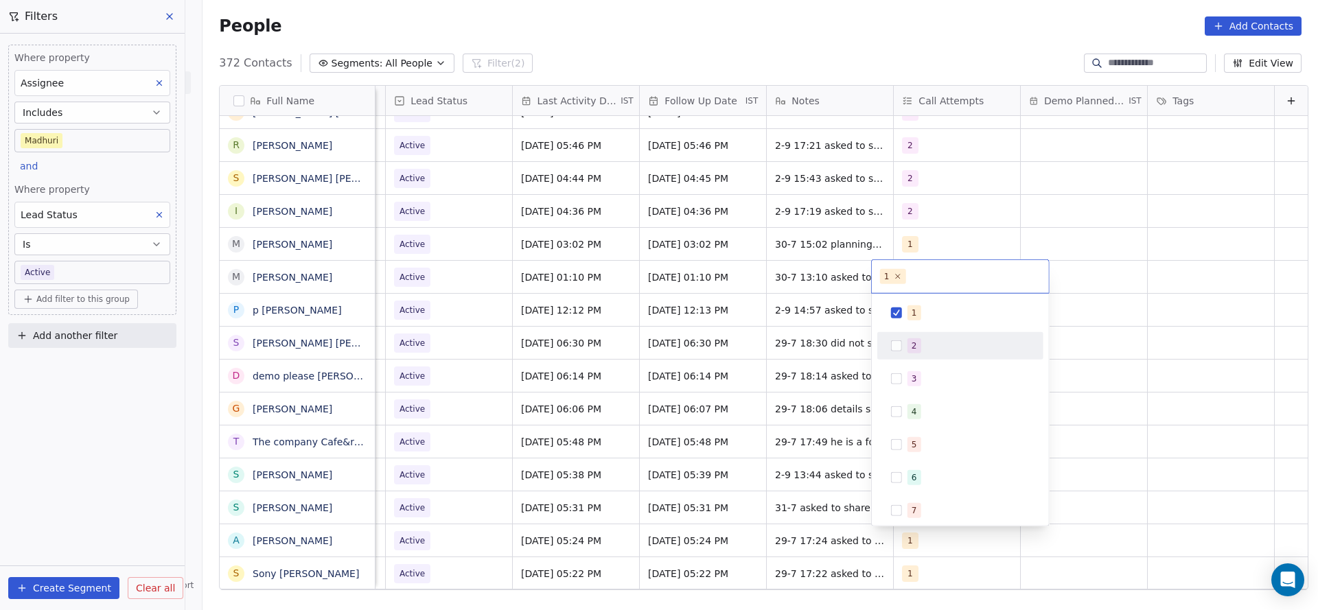
click at [918, 343] on span "2" at bounding box center [914, 345] width 14 height 15
click at [912, 307] on div "1" at bounding box center [913, 313] width 5 height 12
click at [774, 331] on html "On2Cook India Pvt. Ltd. Contacts People Marketing Workflows Campaigns Sales Pip…" at bounding box center [659, 305] width 1318 height 610
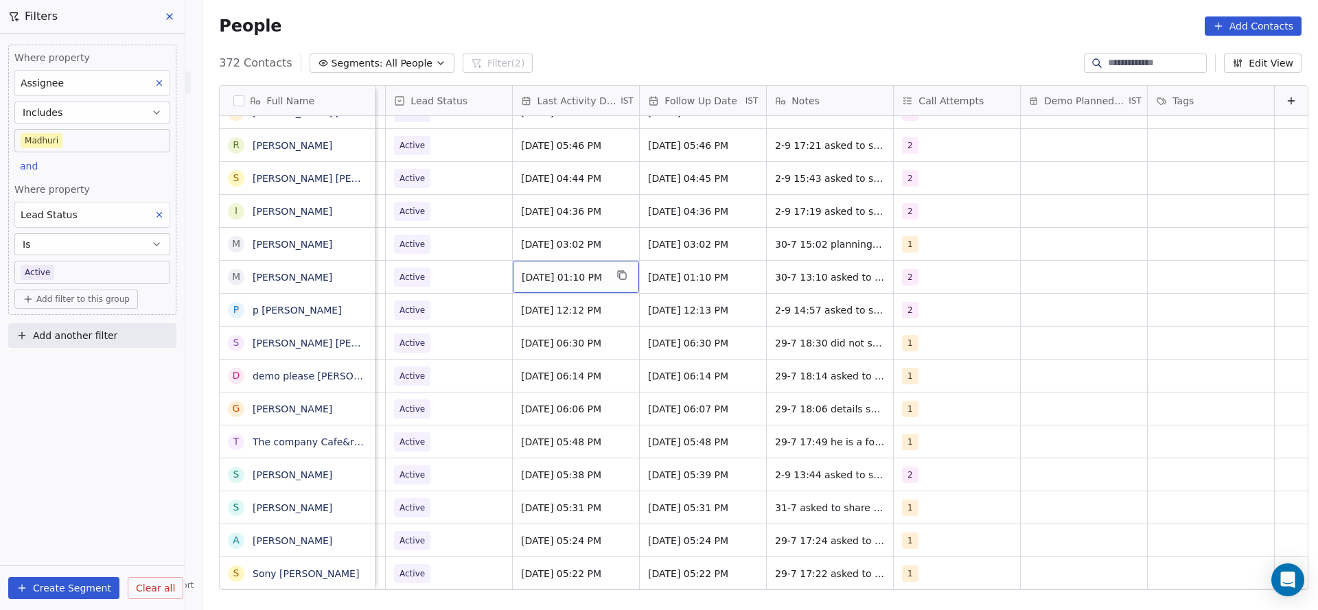
click at [569, 283] on span "[DATE] 01:10 PM" at bounding box center [564, 277] width 84 height 14
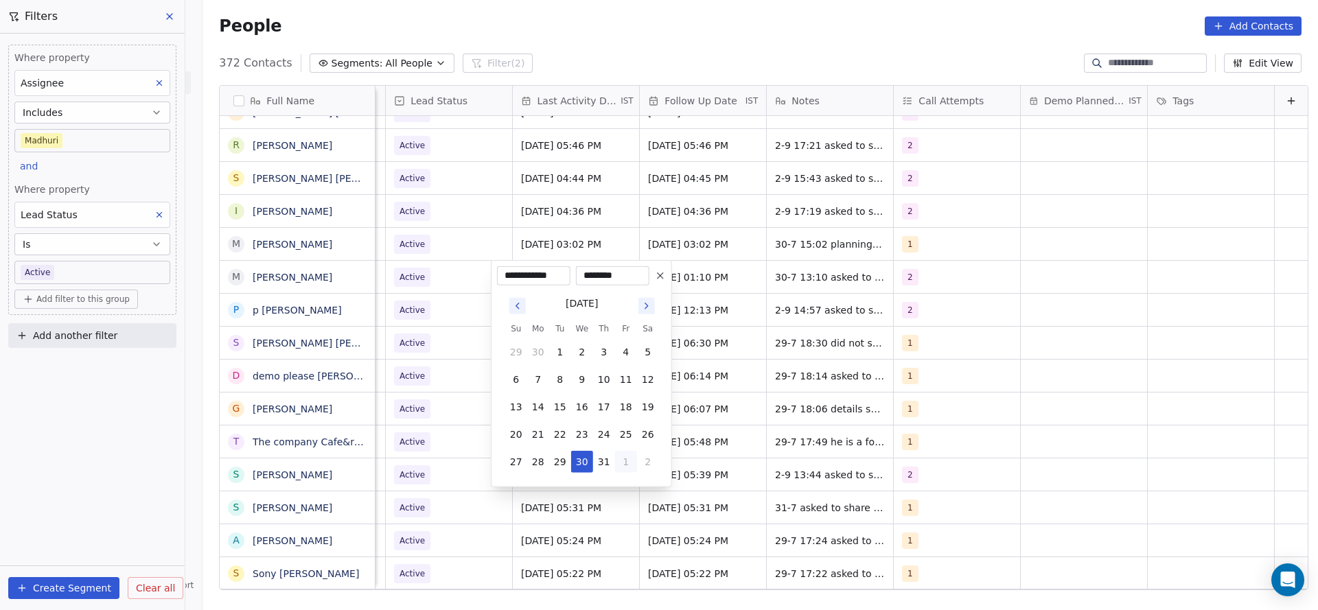
click at [622, 455] on button "1" at bounding box center [626, 462] width 22 height 22
click at [615, 484] on button "5" at bounding box center [626, 489] width 22 height 22
click at [603, 377] on button "11" at bounding box center [604, 380] width 22 height 22
type input "**********"
click at [474, 360] on html "On2Cook India Pvt. Ltd. Contacts People Marketing Workflows Campaigns Sales Pip…" at bounding box center [659, 305] width 1318 height 610
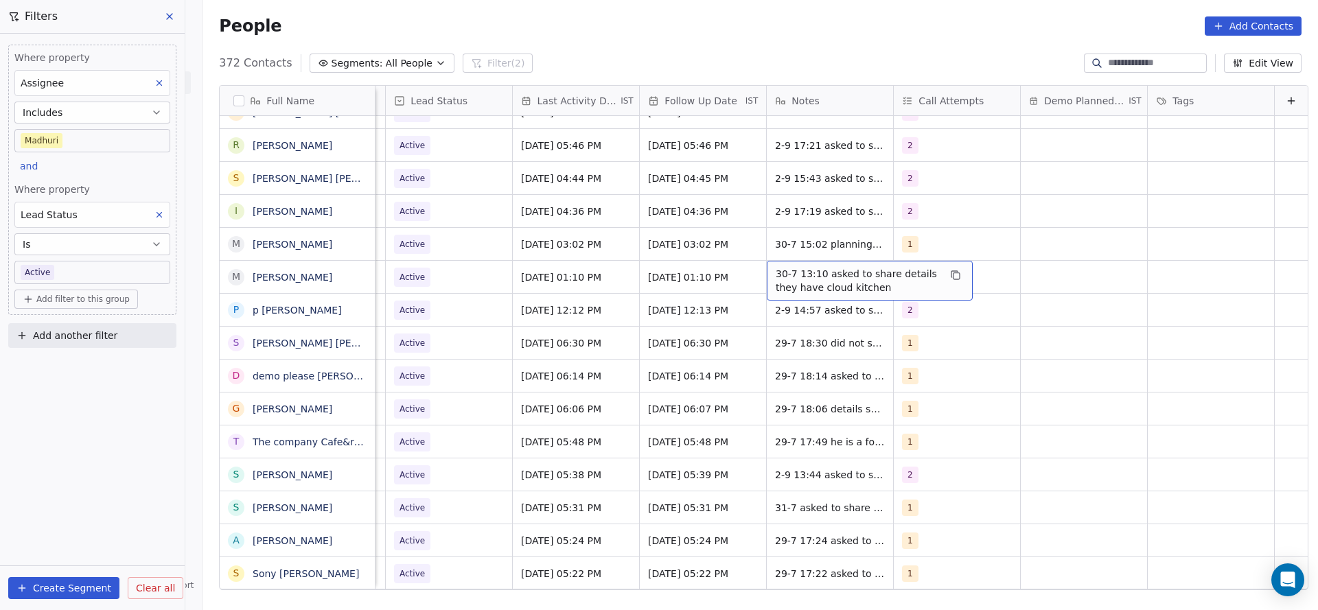
click at [792, 281] on span "30-7 13:10 asked to share details they have cloud kitchen" at bounding box center [856, 280] width 163 height 27
click at [747, 270] on textarea "**********" at bounding box center [847, 282] width 205 height 43
type textarea "**********"
click at [655, 312] on html "On2Cook India Pvt. Ltd. Contacts People Marketing Workflows Campaigns Sales Pip…" at bounding box center [659, 305] width 1318 height 610
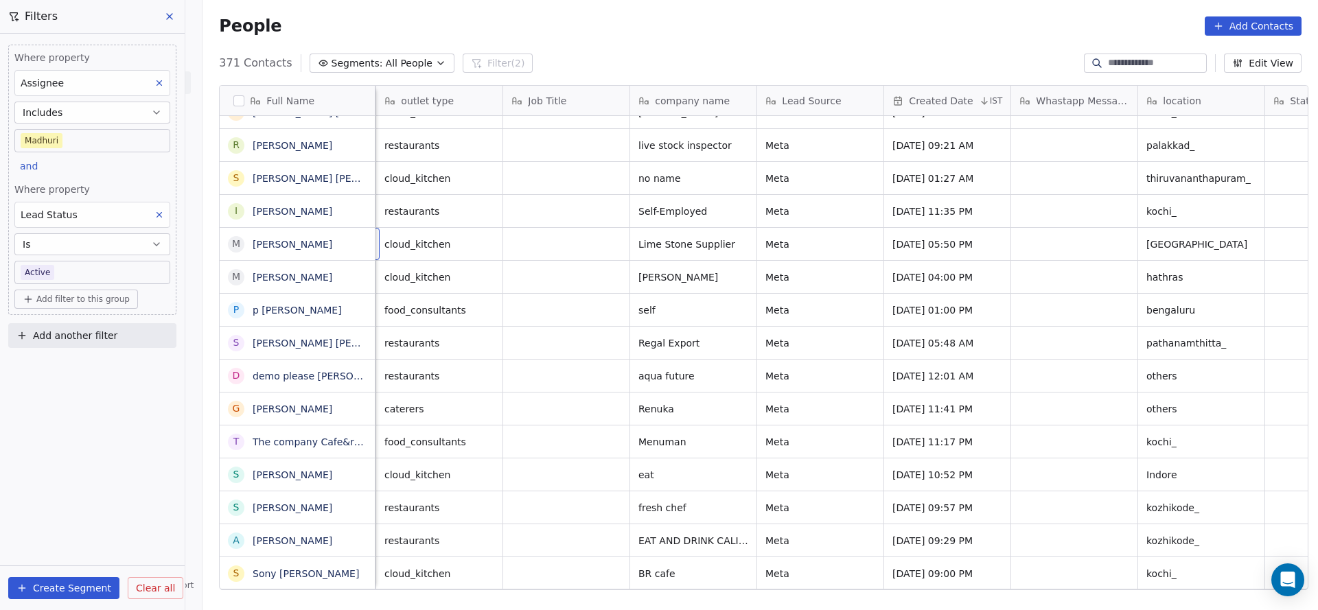
scroll to position [0, 127]
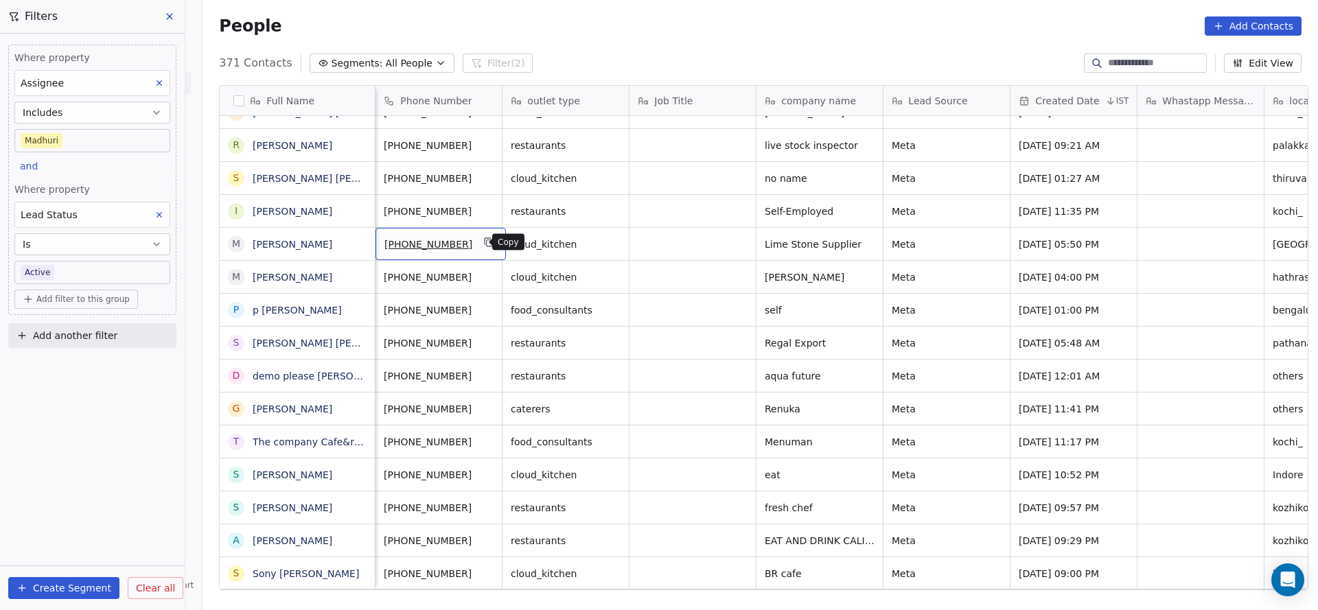
click at [484, 244] on icon "grid" at bounding box center [489, 242] width 11 height 11
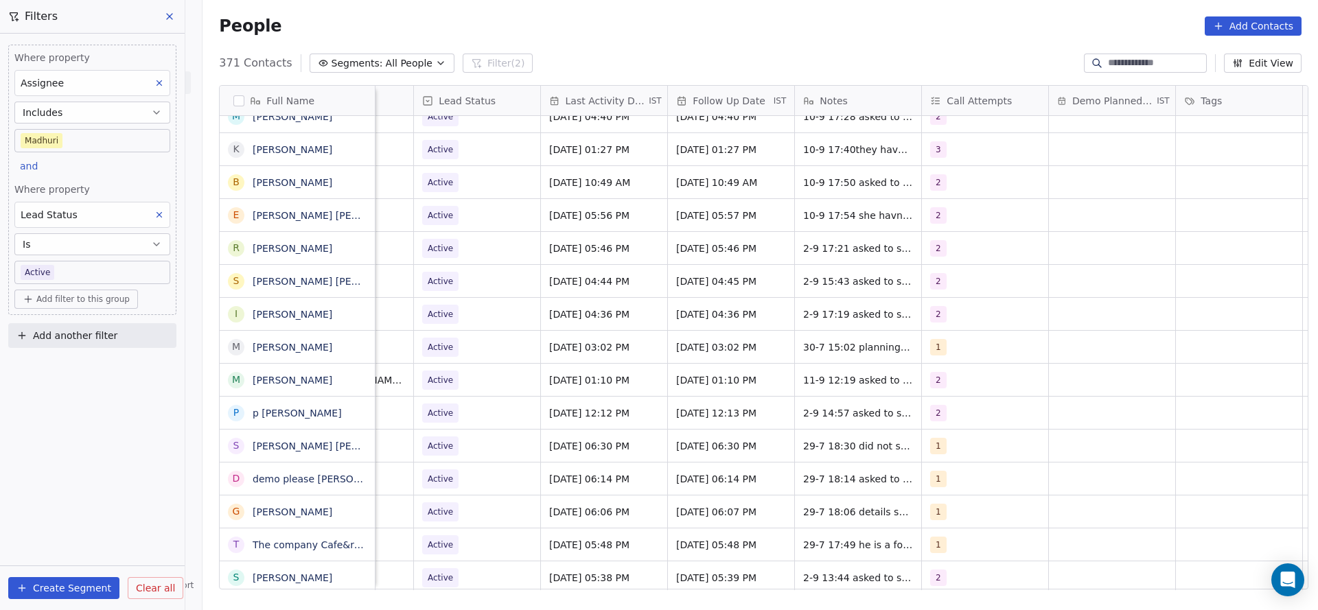
scroll to position [0, 1782]
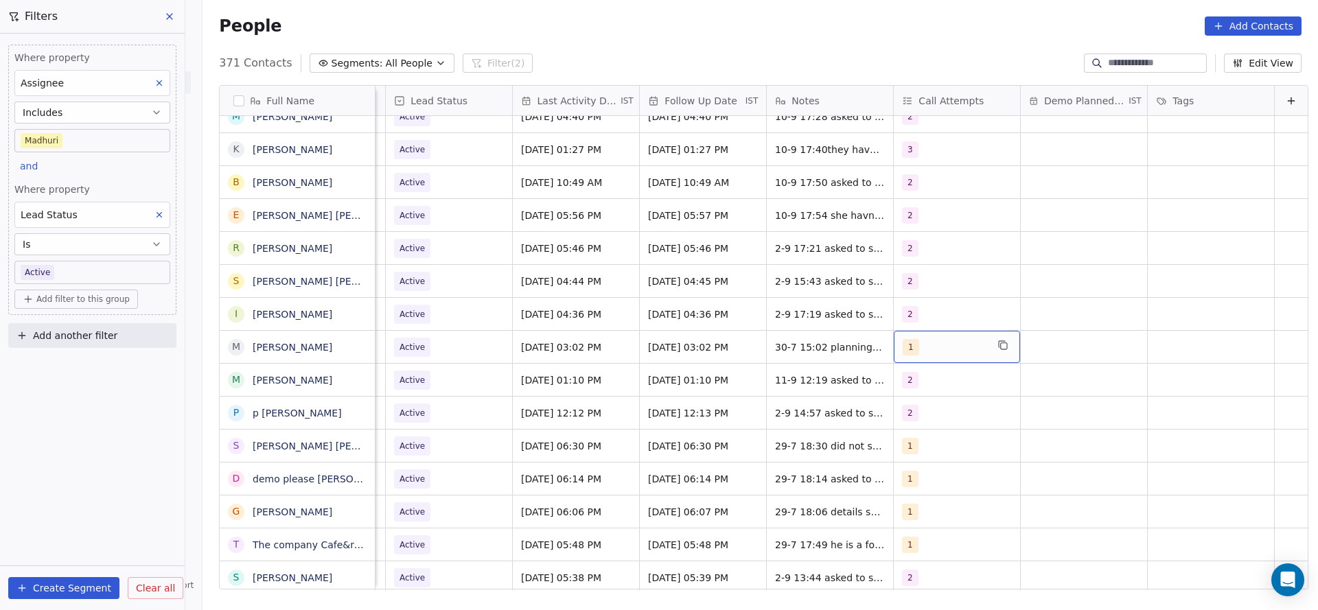
click at [963, 356] on div "1" at bounding box center [957, 347] width 126 height 32
click at [902, 414] on div "2" at bounding box center [960, 416] width 155 height 22
click at [887, 369] on div "1" at bounding box center [960, 382] width 166 height 27
click at [560, 350] on html "On2Cook India Pvt. Ltd. Contacts People Marketing Workflows Campaigns Sales Pip…" at bounding box center [659, 305] width 1318 height 610
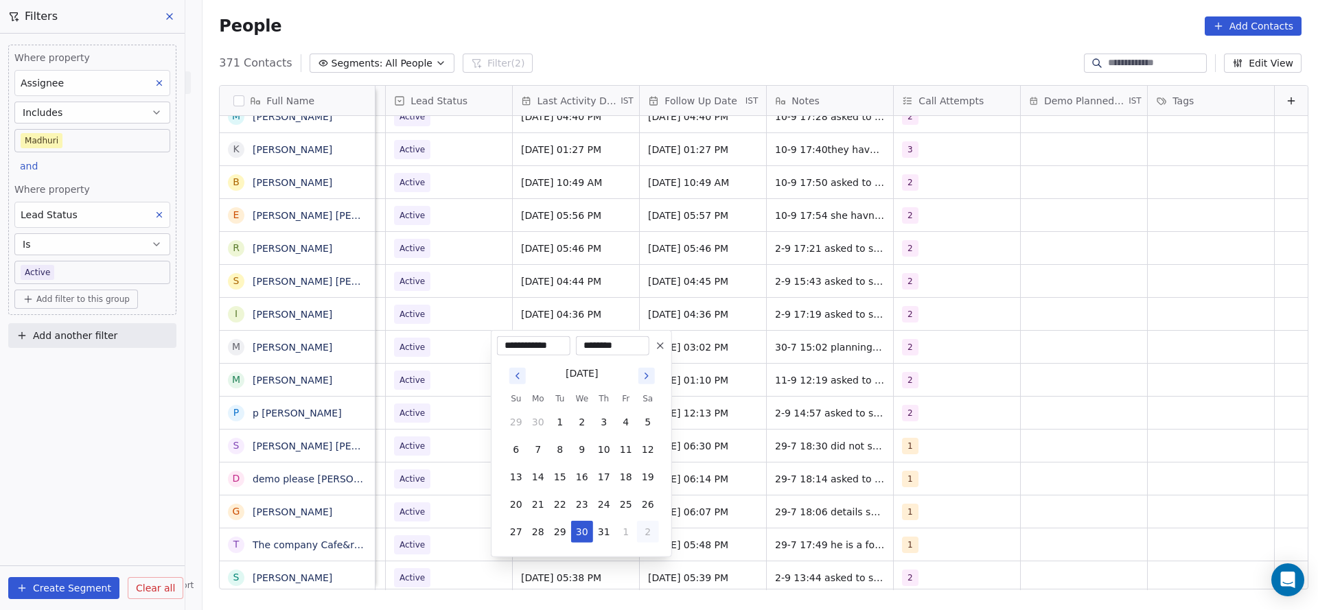
click at [639, 529] on button "2" at bounding box center [648, 532] width 22 height 22
click at [611, 559] on button "4" at bounding box center [604, 559] width 22 height 22
click at [604, 451] on button "11" at bounding box center [604, 450] width 22 height 22
type input "**********"
click at [465, 447] on html "On2Cook India Pvt. Ltd. Contacts People Marketing Workflows Campaigns Sales Pip…" at bounding box center [659, 305] width 1318 height 610
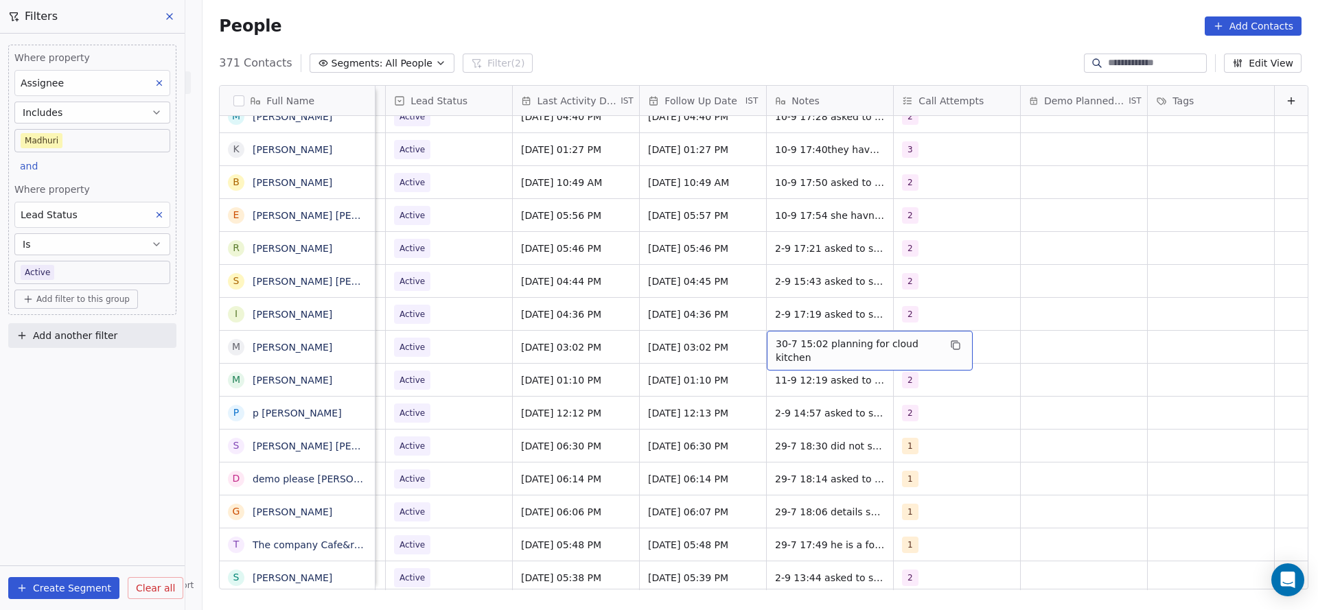
click at [775, 343] on span "30-7 15:02 planning for cloud kitchen" at bounding box center [856, 350] width 163 height 27
click at [745, 341] on textarea "**********" at bounding box center [847, 352] width 205 height 43
type textarea "**********"
click at [464, 364] on html "On2Cook India Pvt. Ltd. Contacts People Marketing Workflows Campaigns Sales Pip…" at bounding box center [659, 305] width 1318 height 610
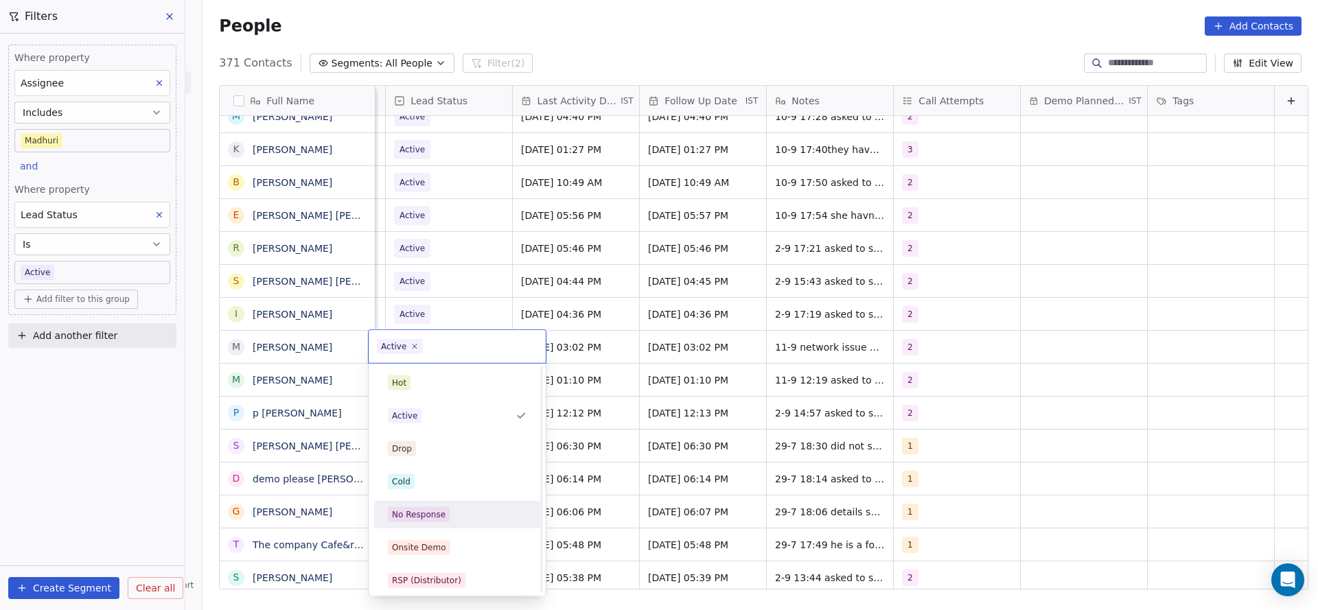
scroll to position [103, 0]
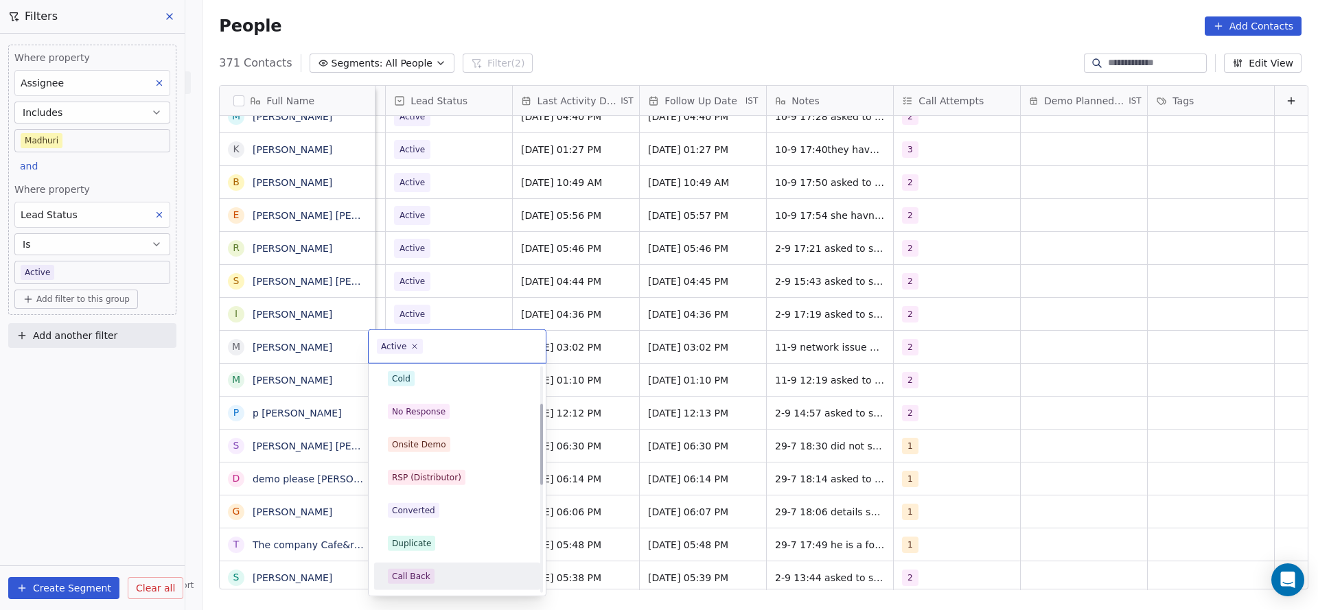
click at [430, 568] on div "Call Back" at bounding box center [457, 576] width 155 height 22
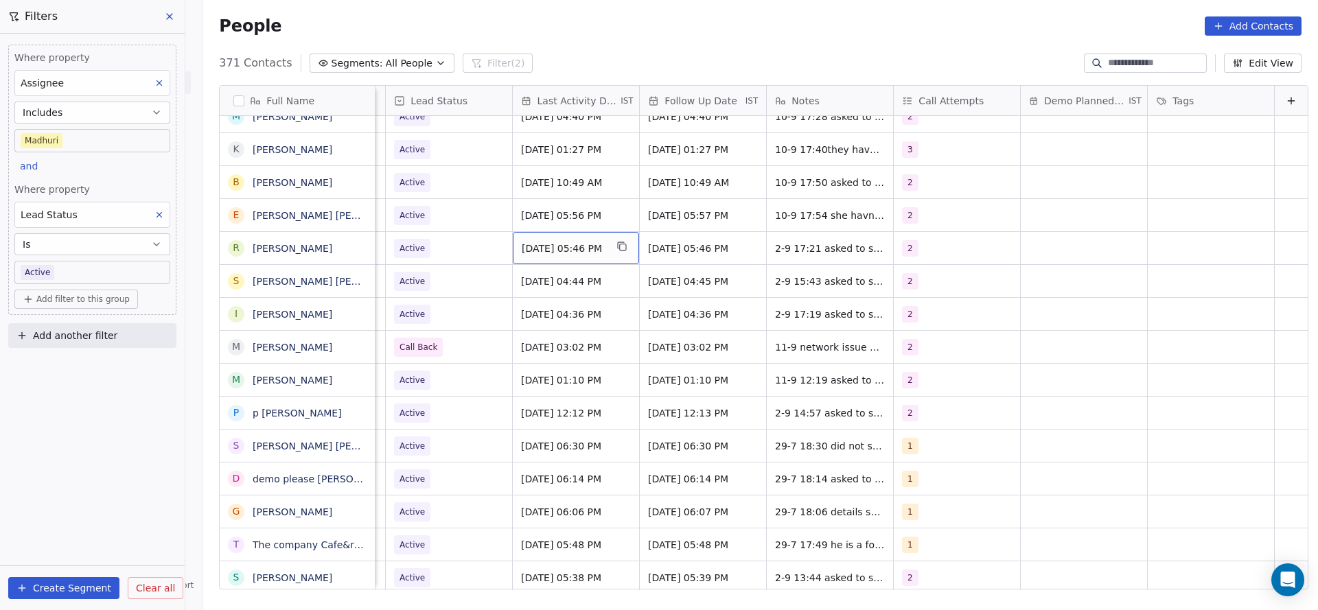
click at [561, 253] on span "[DATE] 05:46 PM" at bounding box center [564, 249] width 84 height 14
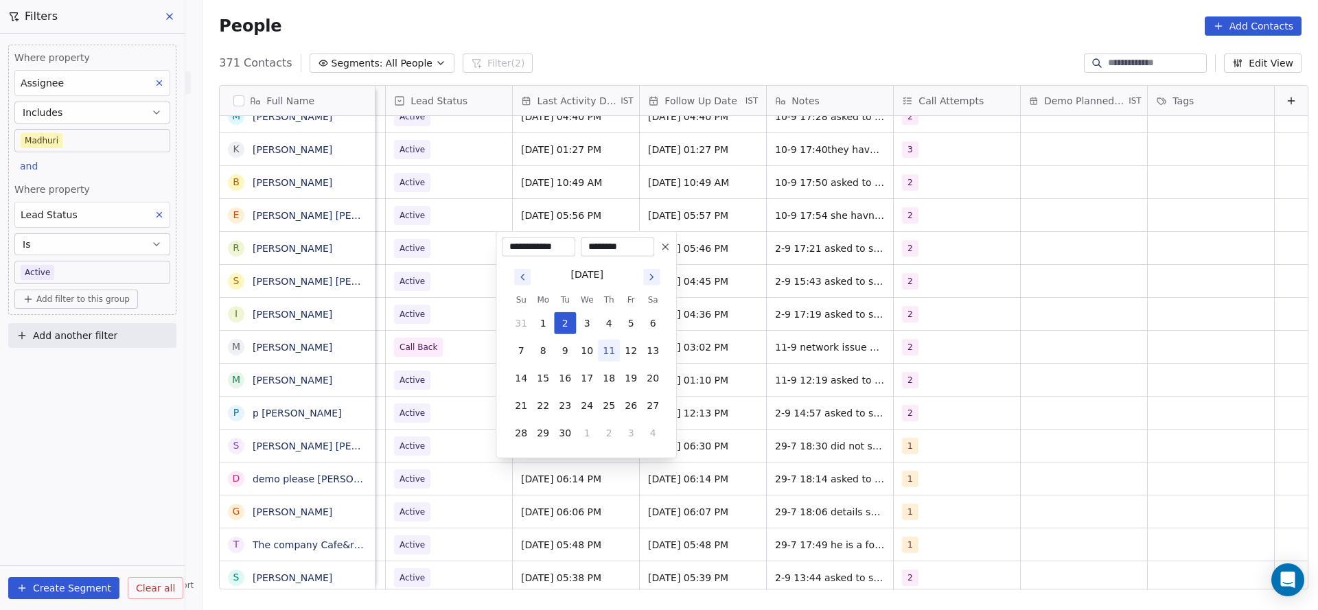
click at [607, 347] on button "11" at bounding box center [609, 351] width 22 height 22
type input "**********"
click at [430, 342] on html "On2Cook India Pvt. Ltd. Contacts People Marketing Workflows Campaigns Sales Pip…" at bounding box center [659, 305] width 1318 height 610
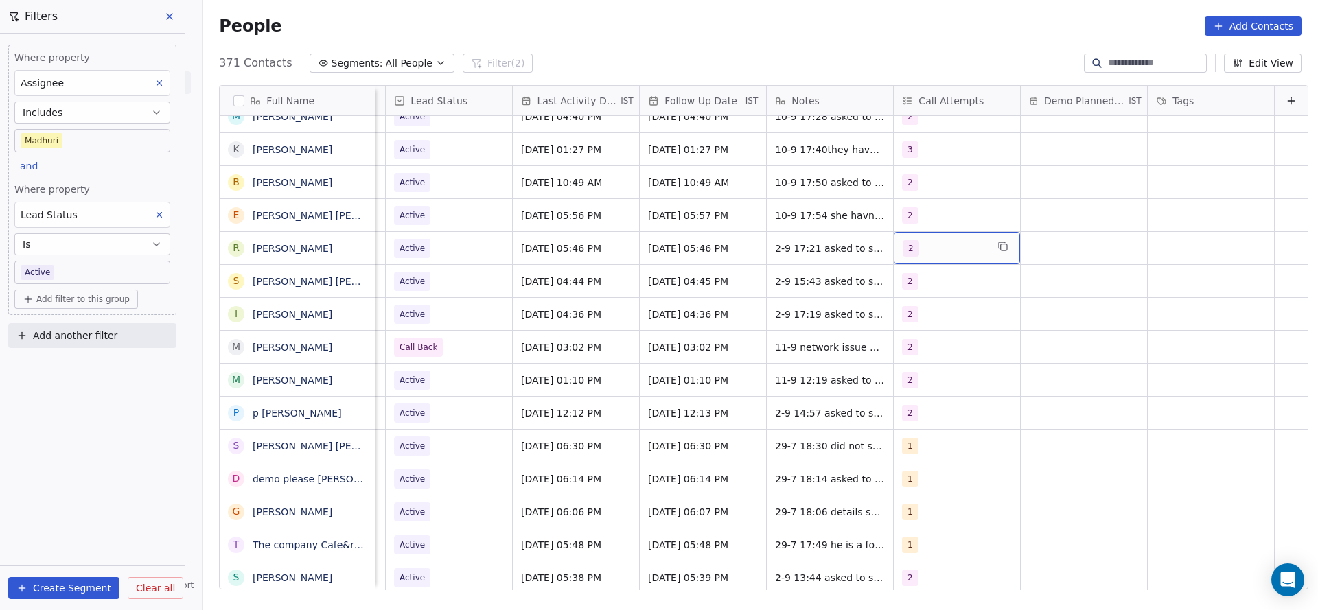
click at [943, 252] on div "2" at bounding box center [944, 248] width 84 height 16
click at [902, 342] on div "3" at bounding box center [964, 350] width 155 height 22
drag, startPoint x: 913, startPoint y: 321, endPoint x: 894, endPoint y: 323, distance: 18.6
click at [913, 320] on span "2" at bounding box center [919, 317] width 14 height 15
click at [838, 331] on html "On2Cook India Pvt. Ltd. Contacts People Marketing Workflows Campaigns Sales Pip…" at bounding box center [659, 305] width 1318 height 610
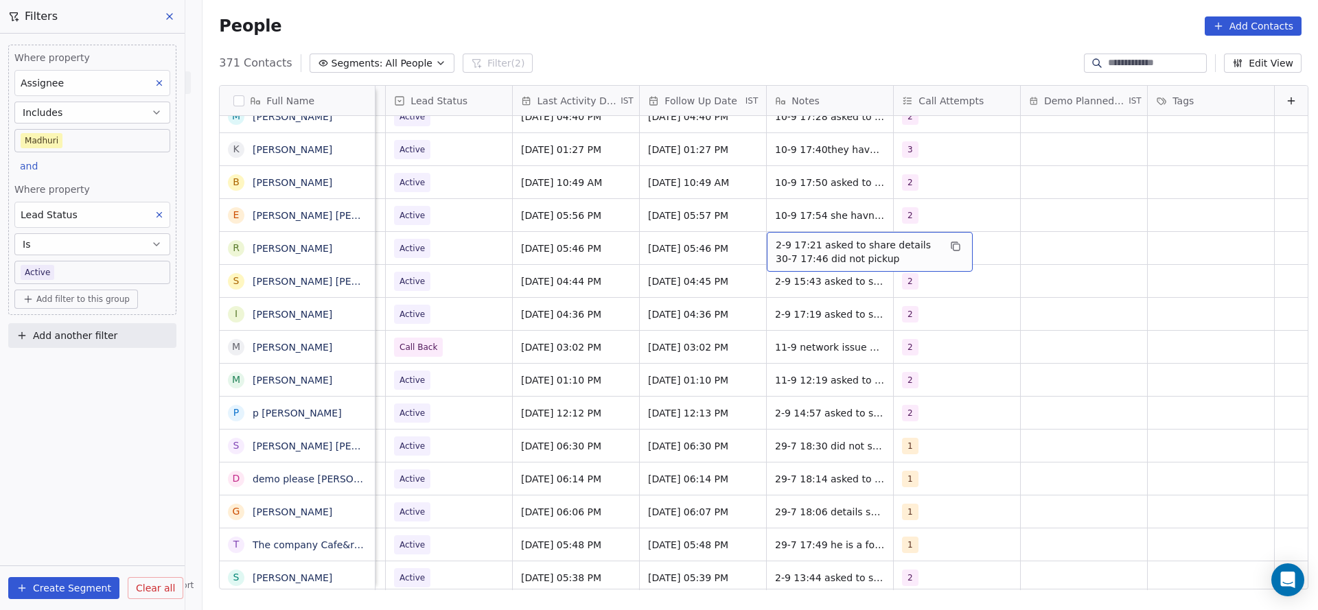
click at [791, 253] on span "2-9 17:21 asked to share details 30-7 17:46 did not pickup" at bounding box center [856, 251] width 163 height 27
click at [757, 245] on textarea "**********" at bounding box center [852, 253] width 205 height 43
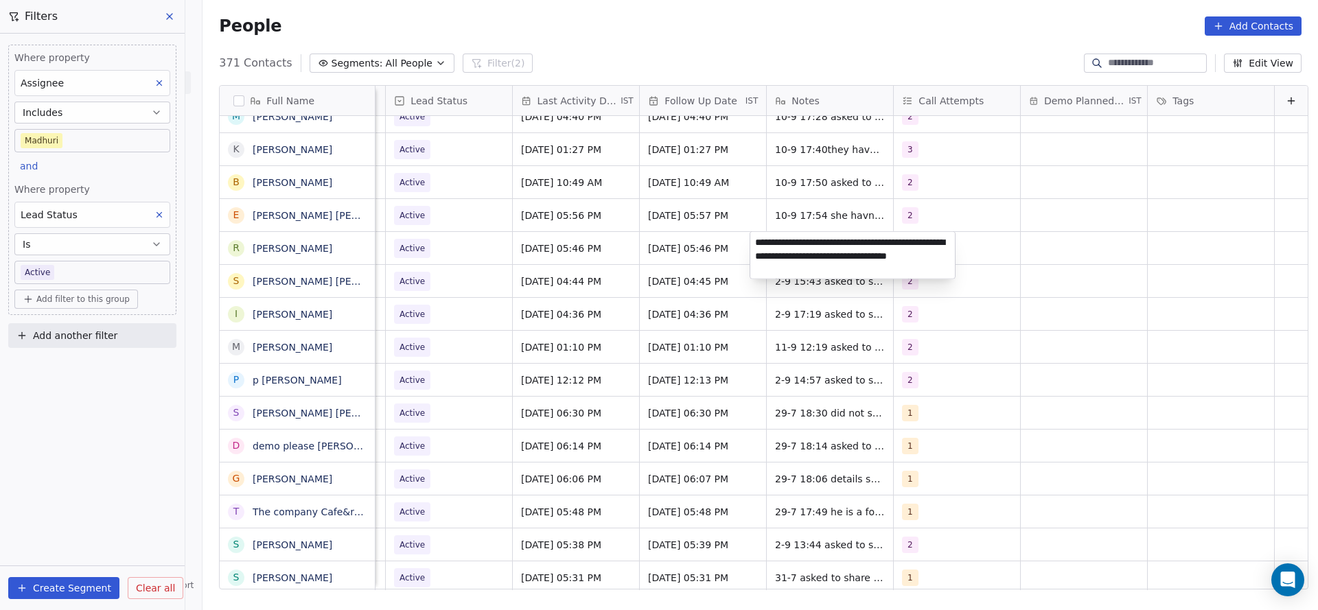
type textarea "**********"
click at [650, 322] on html "On2Cook India Pvt. Ltd. Contacts People Marketing Workflows Campaigns Sales Pip…" at bounding box center [659, 305] width 1318 height 610
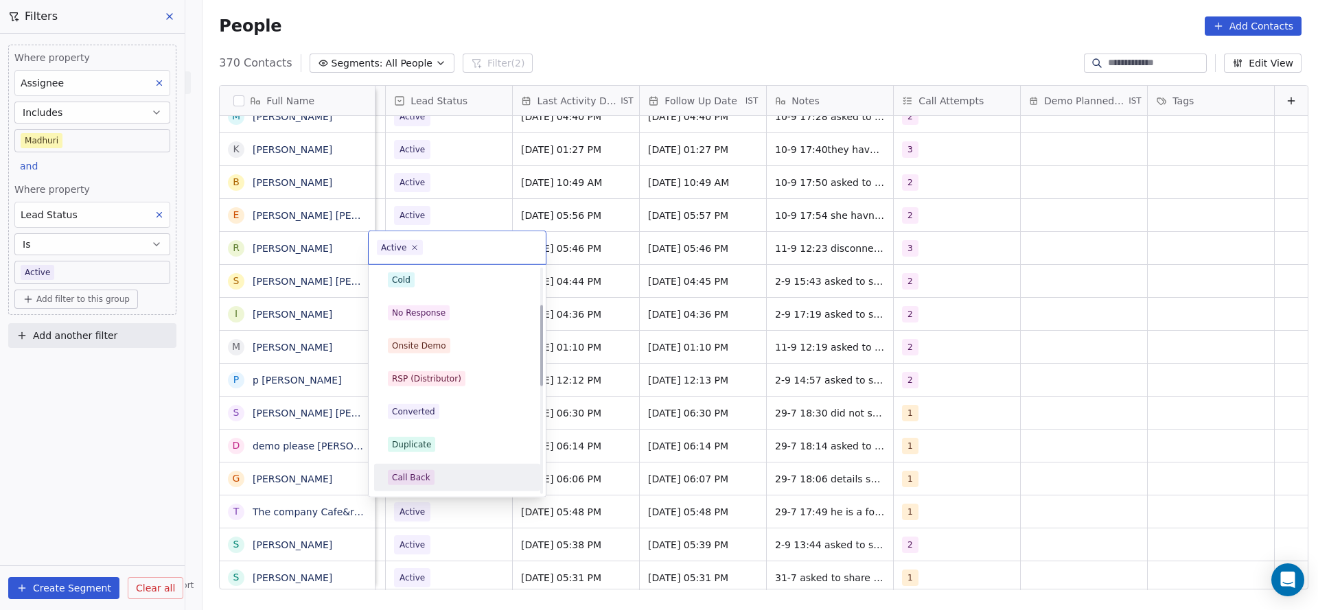
click at [445, 470] on div "Call Back" at bounding box center [457, 477] width 139 height 15
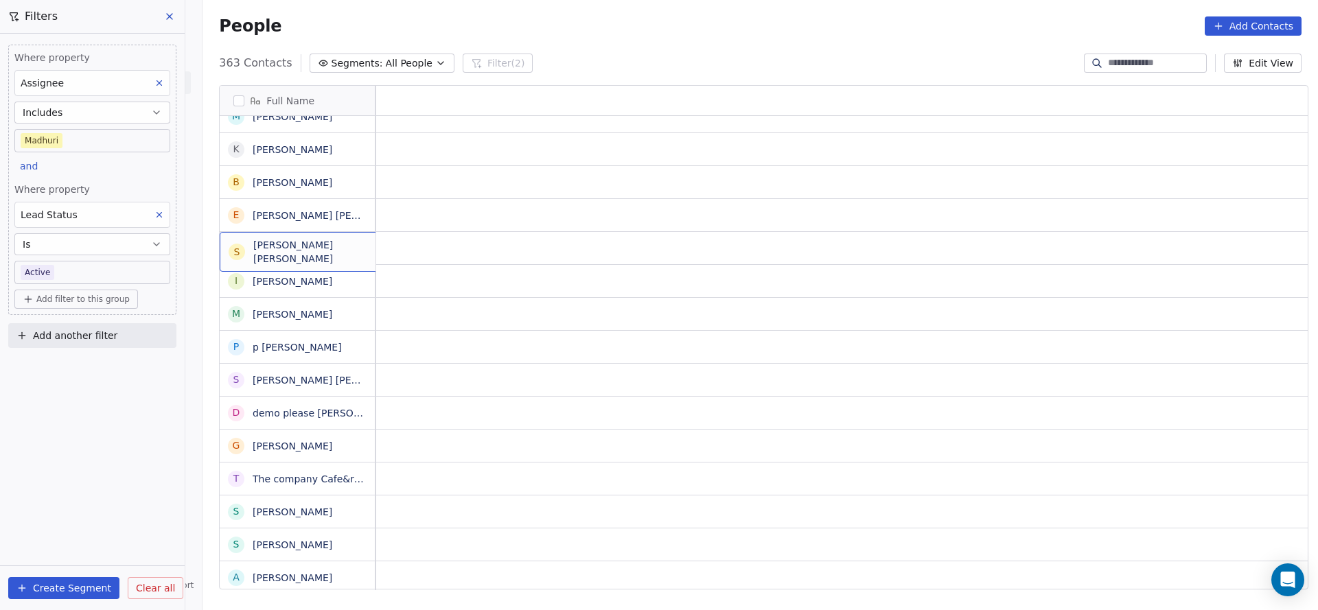
scroll to position [0, 0]
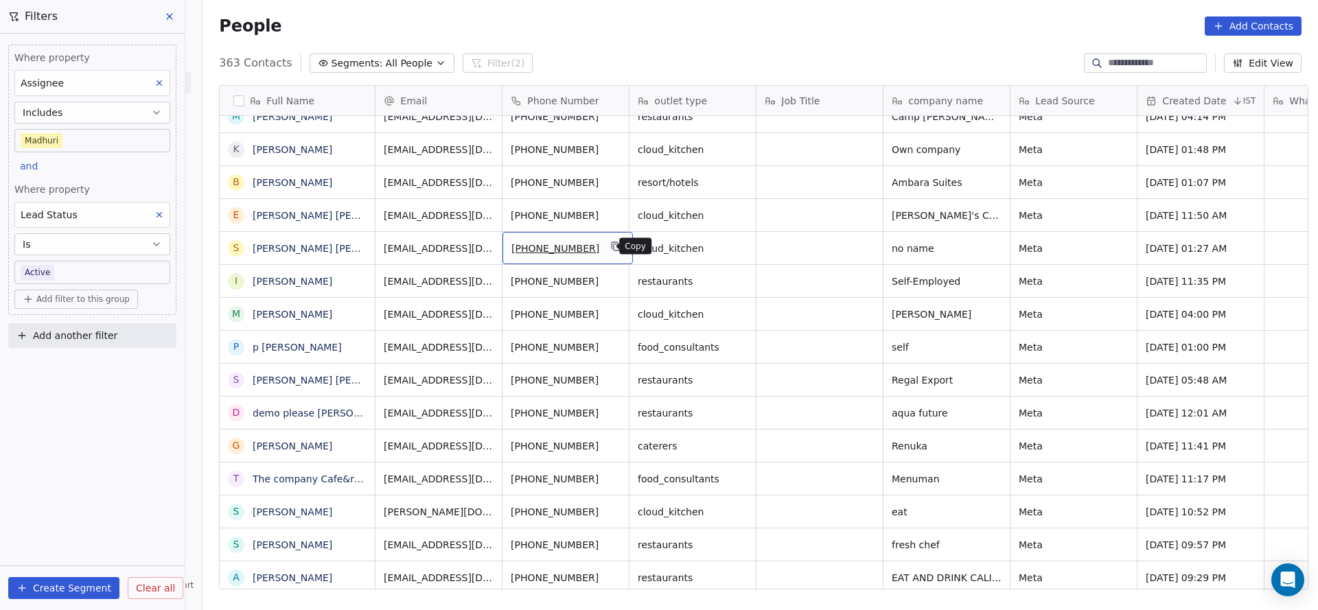
click at [611, 242] on icon "grid" at bounding box center [616, 246] width 11 height 11
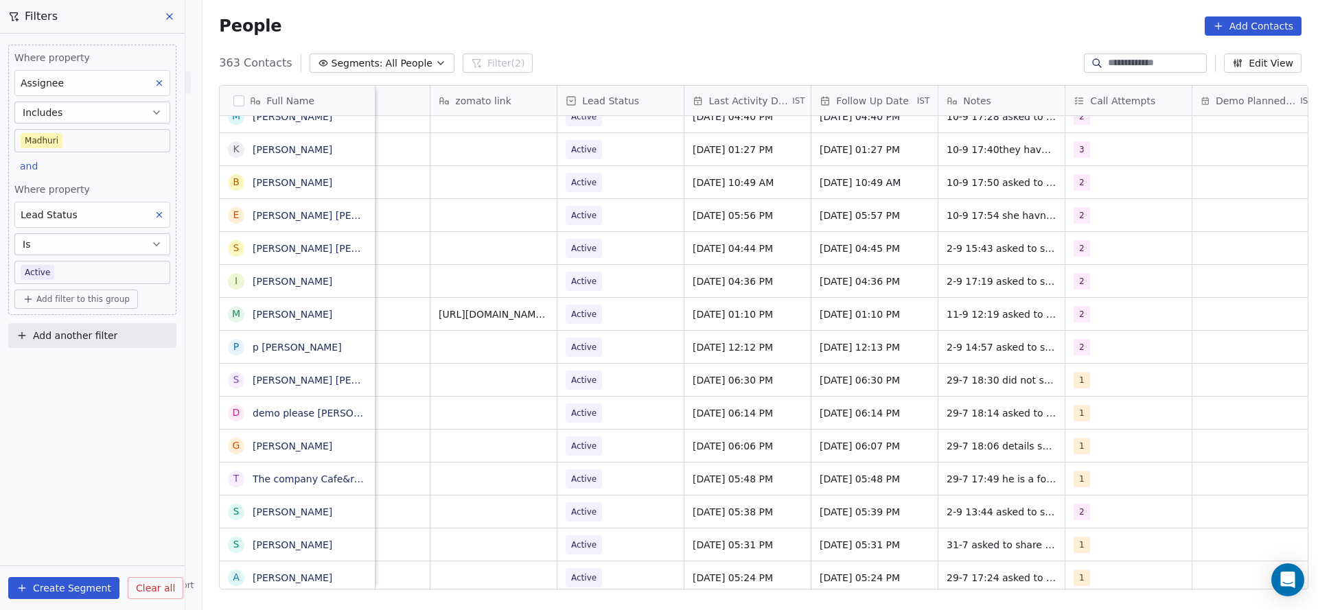
scroll to position [0, 1696]
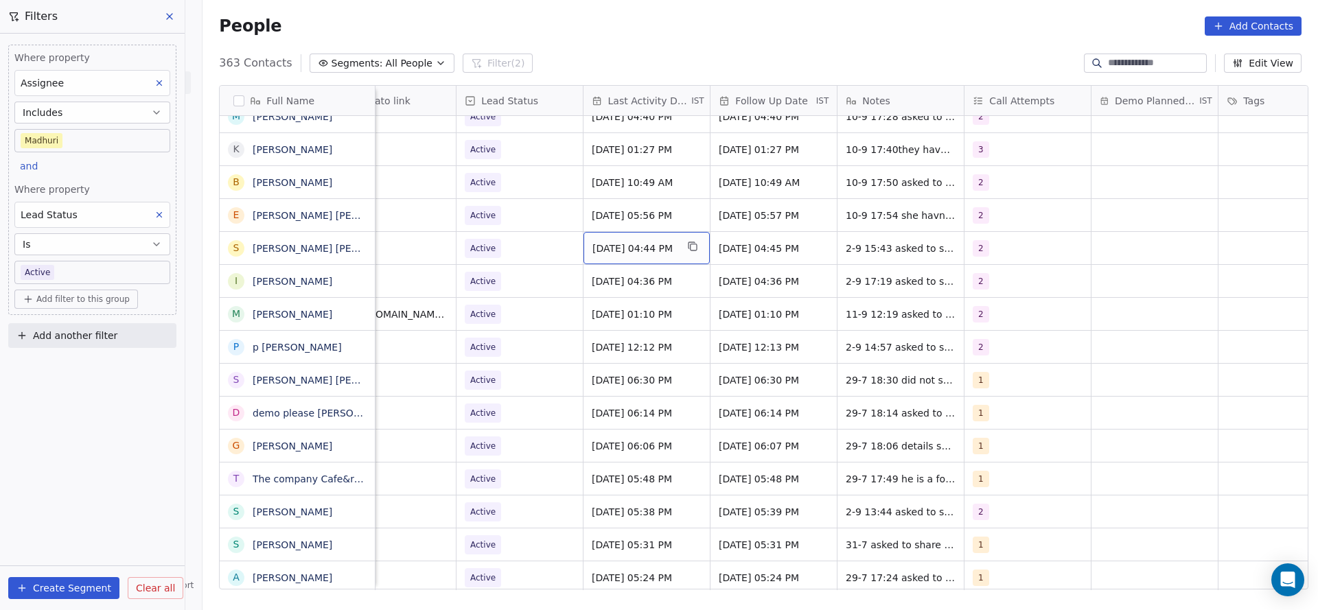
click at [626, 255] on div "[DATE] 04:44 PM" at bounding box center [646, 248] width 126 height 32
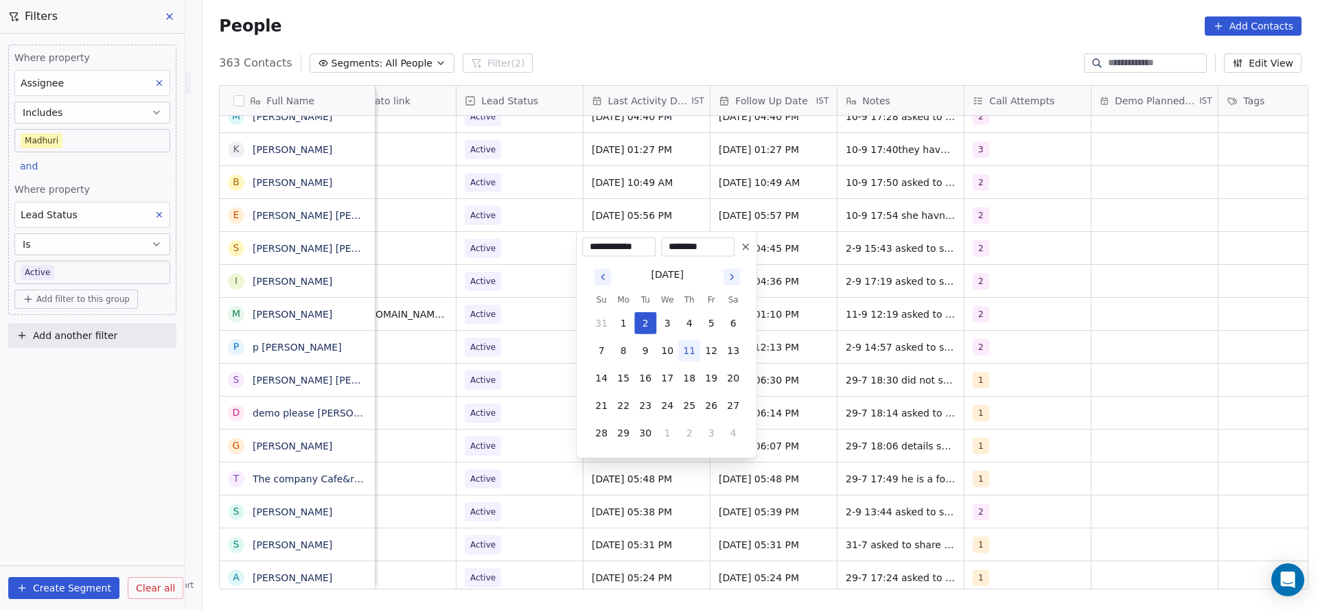
click at [685, 355] on button "11" at bounding box center [689, 351] width 22 height 22
type input "**********"
click at [497, 337] on html "On2Cook India Pvt. Ltd. Contacts People Marketing Workflows Campaigns Sales Pip…" at bounding box center [659, 305] width 1318 height 610
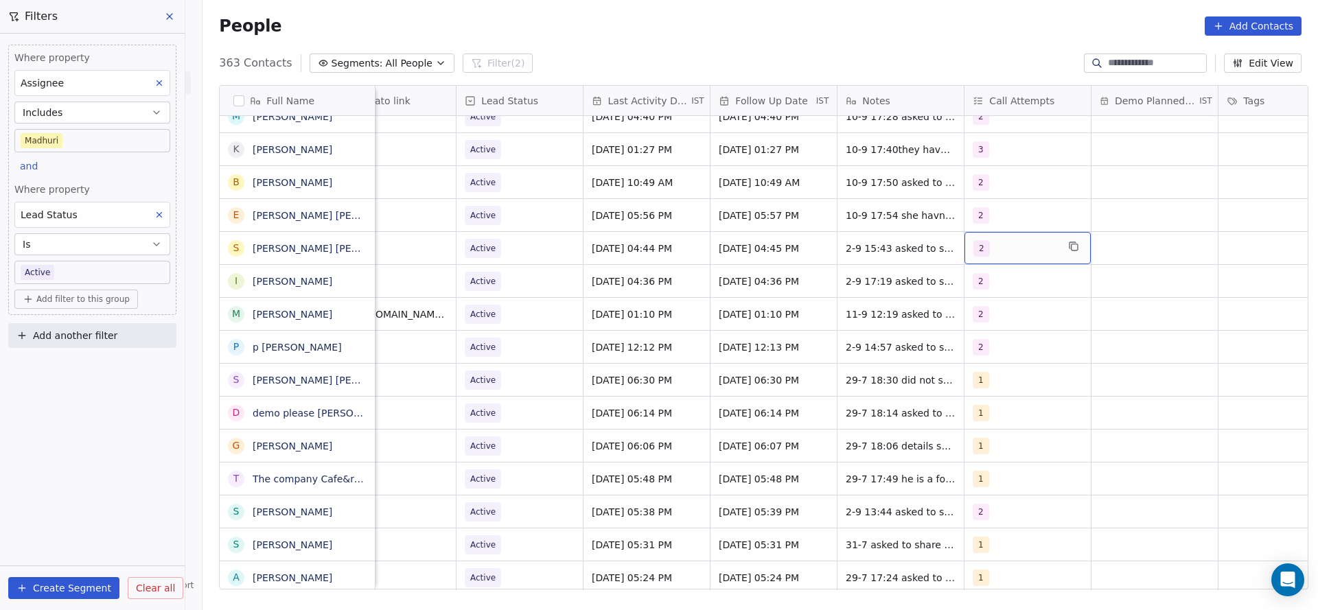
click at [994, 248] on div "2" at bounding box center [1015, 248] width 84 height 16
click at [982, 354] on button "Suggestions" at bounding box center [981, 350] width 11 height 11
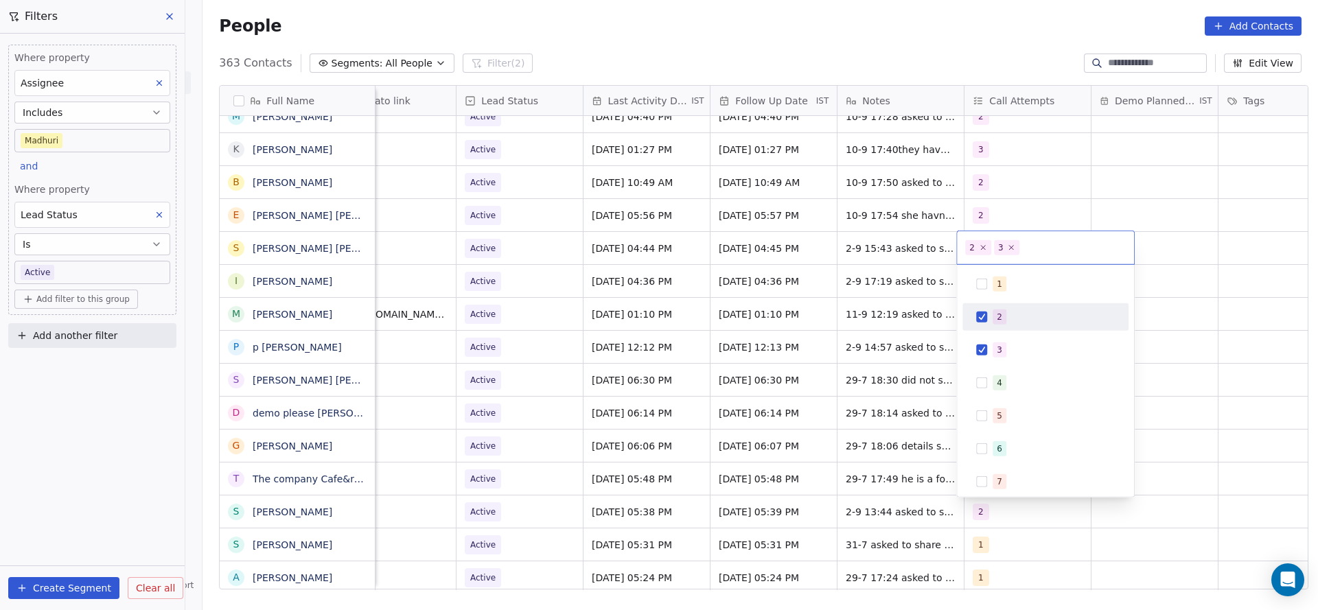
click at [986, 324] on div "2" at bounding box center [1045, 317] width 155 height 22
drag, startPoint x: 795, startPoint y: 325, endPoint x: 793, endPoint y: 290, distance: 35.1
click at [793, 325] on html "On2Cook India Pvt. Ltd. Contacts People Marketing Workflows Campaigns Sales Pip…" at bounding box center [659, 305] width 1318 height 610
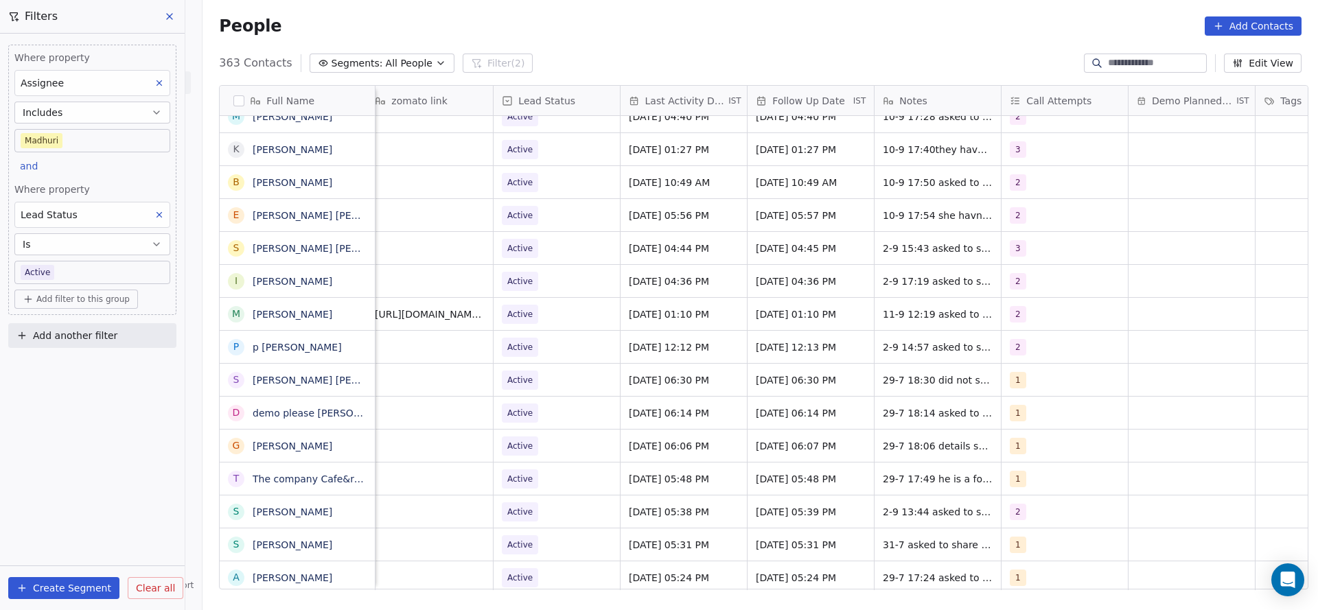
scroll to position [0, 1782]
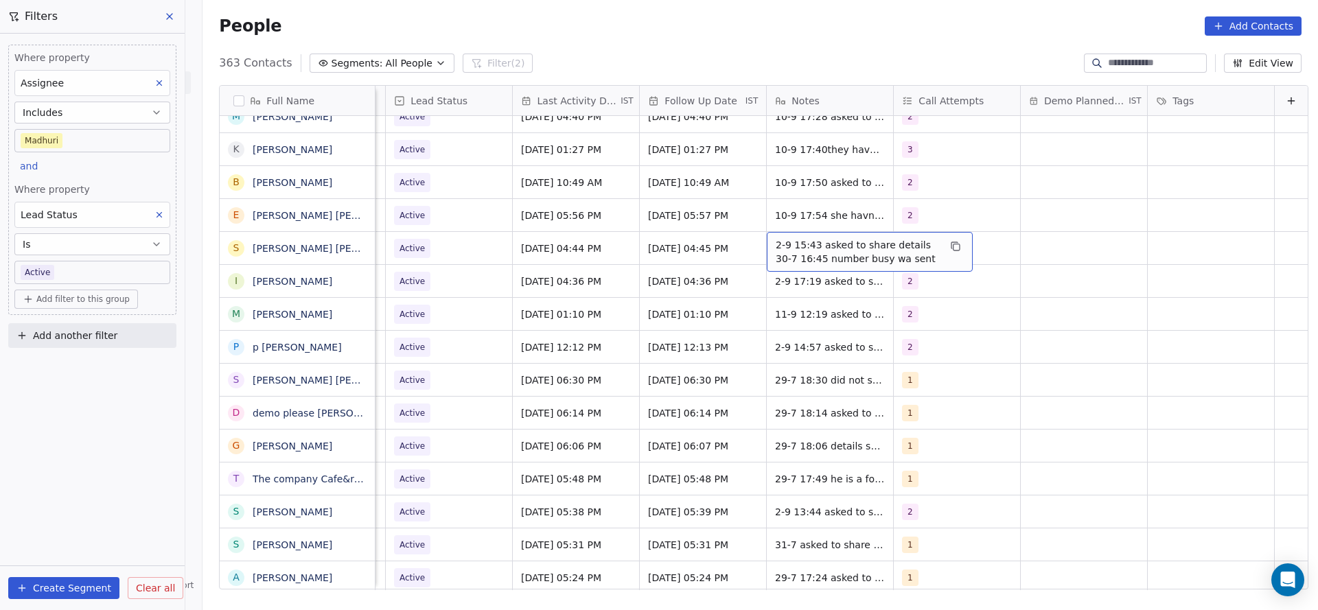
click at [775, 246] on span "2-9 15:43 asked to share details 30-7 16:45 number busy wa sent" at bounding box center [856, 251] width 163 height 27
click at [745, 242] on textarea "**********" at bounding box center [847, 253] width 205 height 43
type textarea "**********"
drag, startPoint x: 513, startPoint y: 263, endPoint x: 414, endPoint y: 246, distance: 101.0
click at [517, 263] on html "On2Cook India Pvt. Ltd. Contacts People Marketing Workflows Campaigns Sales Pip…" at bounding box center [659, 305] width 1318 height 610
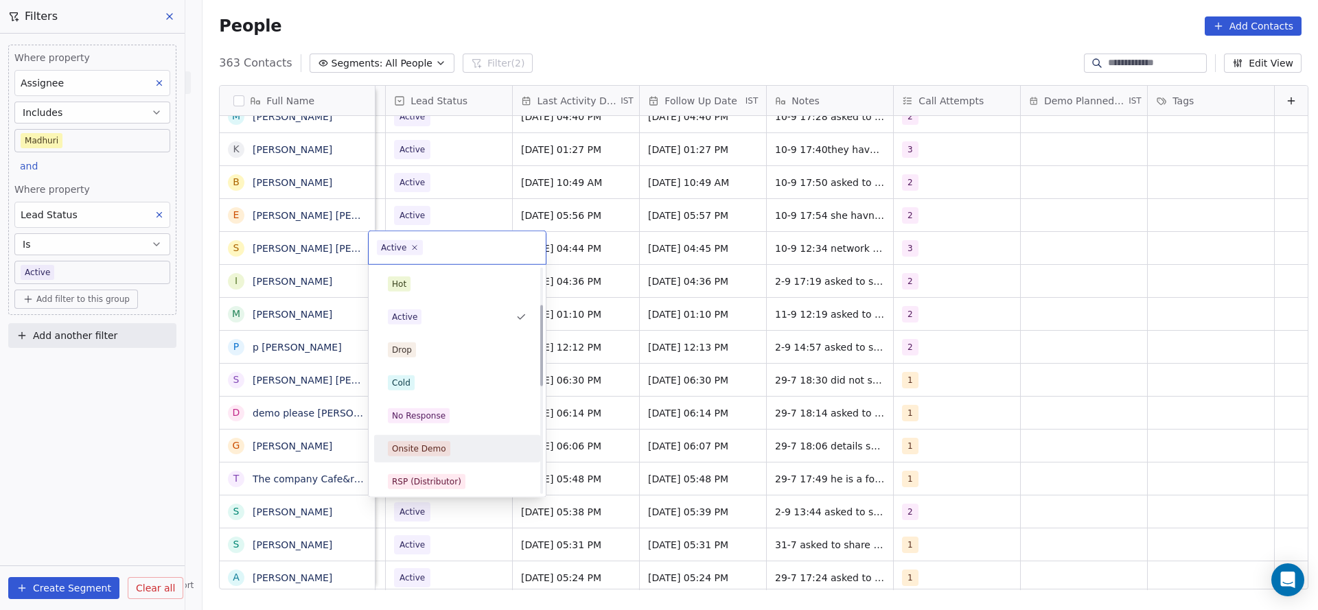
scroll to position [103, 0]
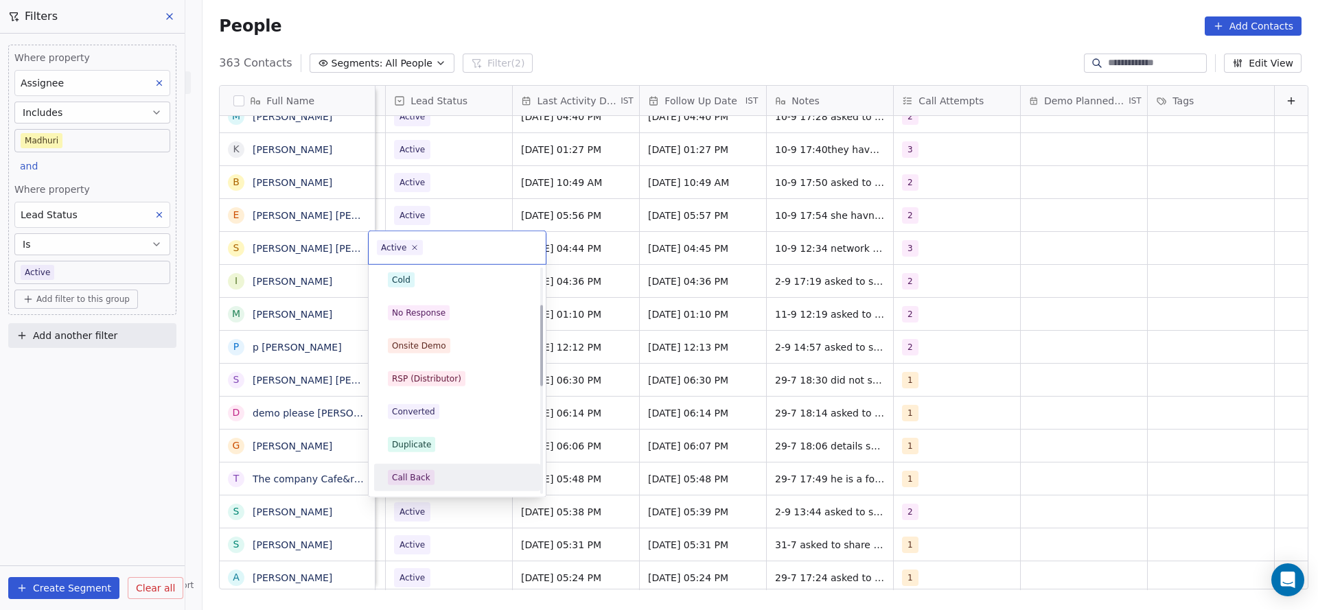
click at [451, 478] on div "Call Back" at bounding box center [457, 477] width 139 height 15
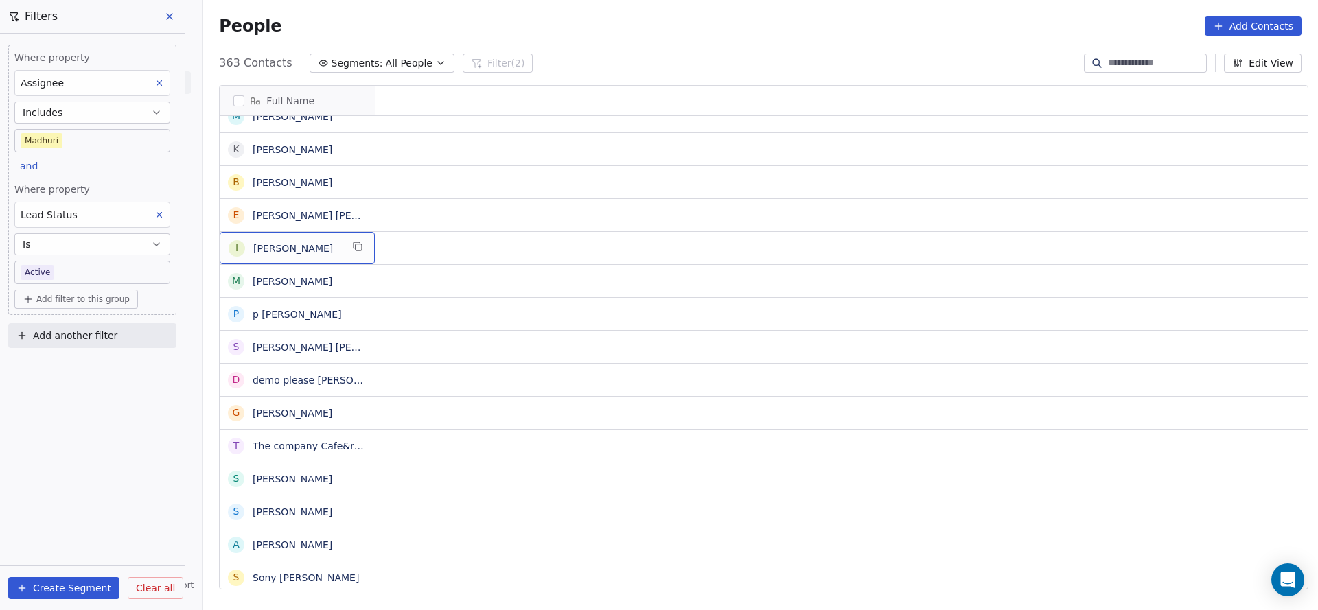
scroll to position [0, 0]
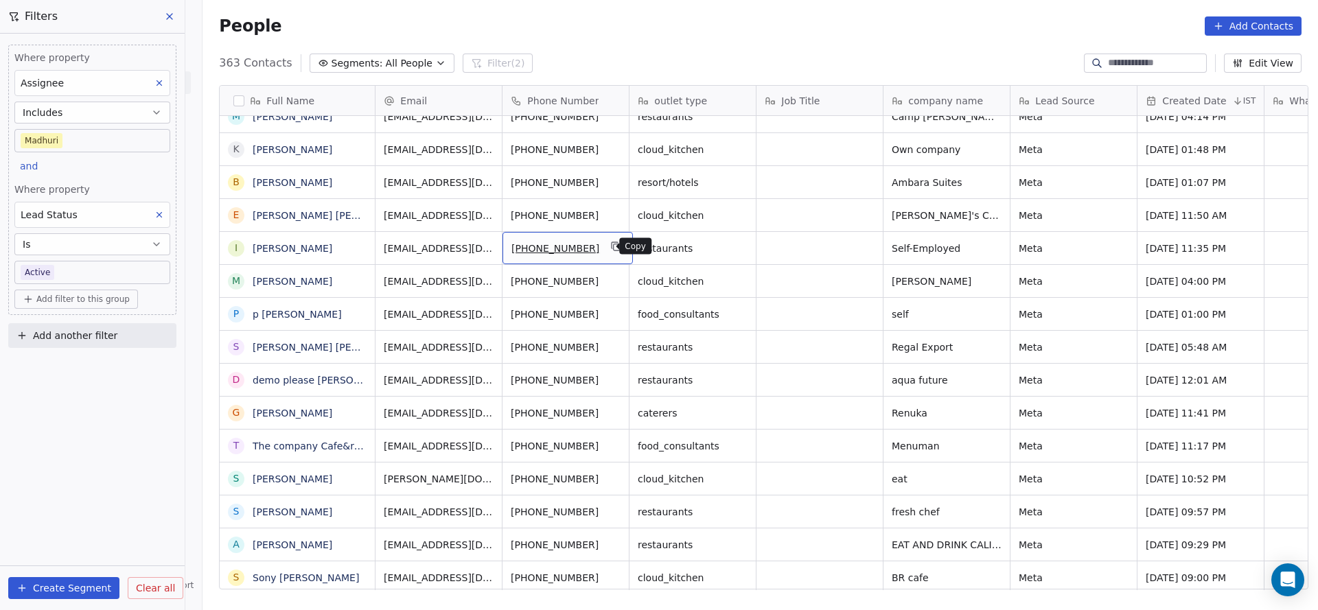
click at [611, 244] on icon "grid" at bounding box center [616, 246] width 11 height 11
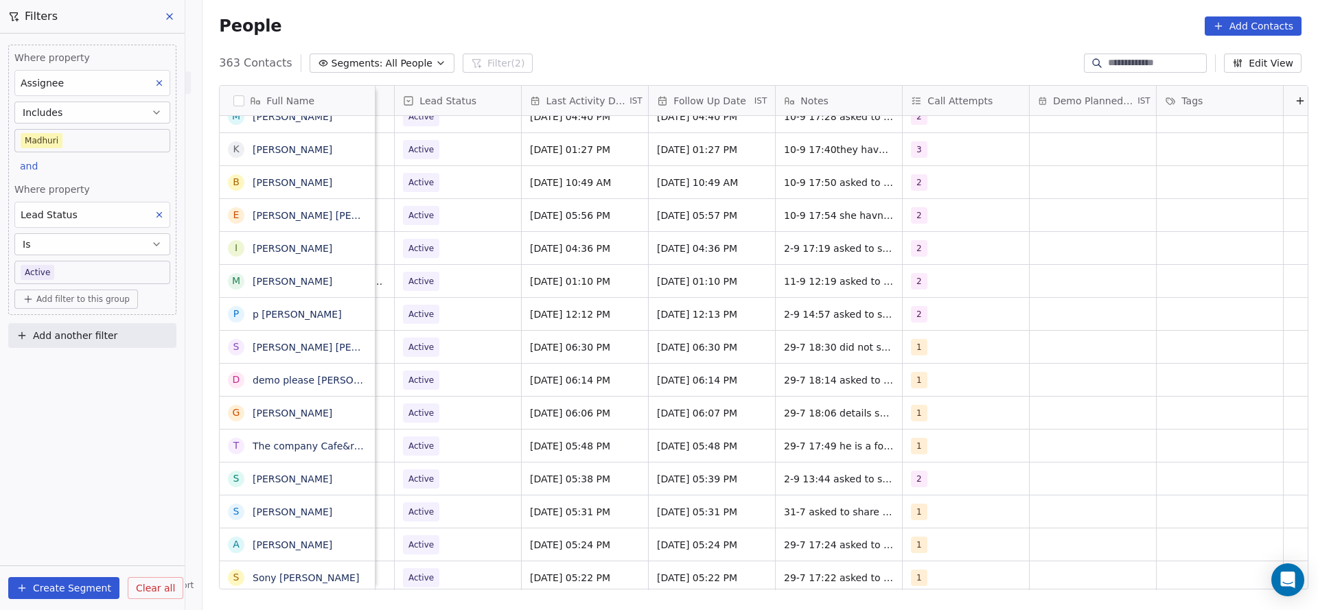
scroll to position [0, 1782]
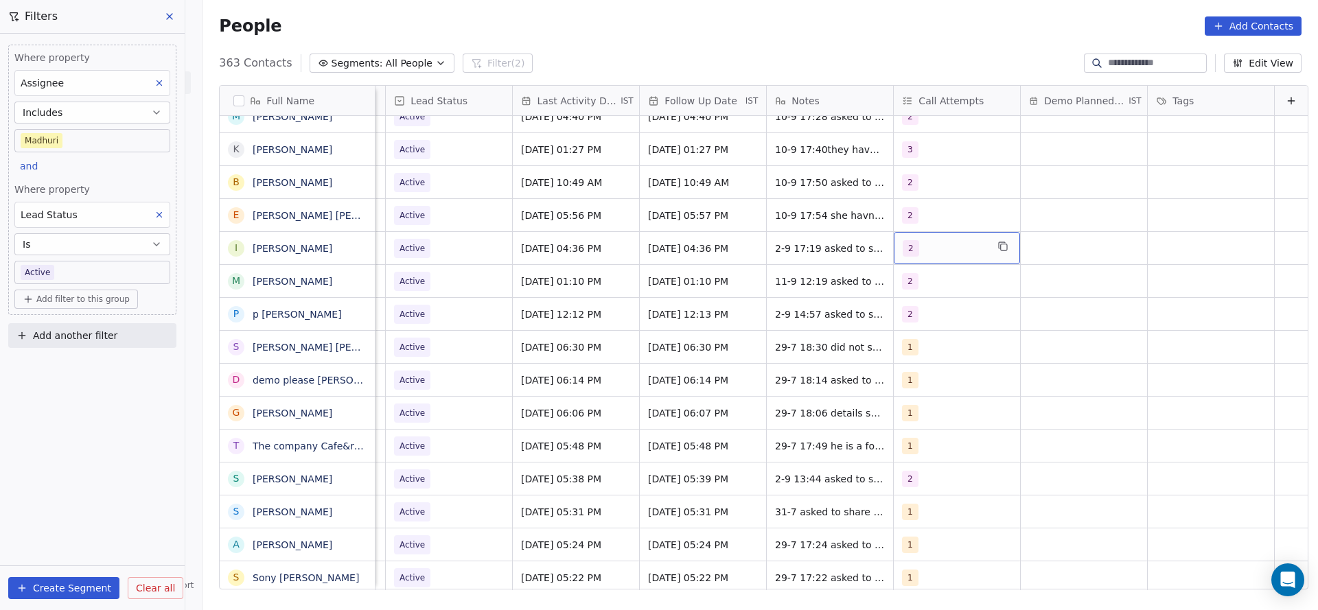
click at [902, 253] on div "2" at bounding box center [944, 248] width 84 height 16
click at [899, 345] on button "Suggestions" at bounding box center [896, 350] width 11 height 11
click at [906, 306] on div "2" at bounding box center [960, 317] width 155 height 22
click at [767, 319] on html "On2Cook India Pvt. Ltd. Contacts People Marketing Workflows Campaigns Sales Pip…" at bounding box center [659, 305] width 1318 height 610
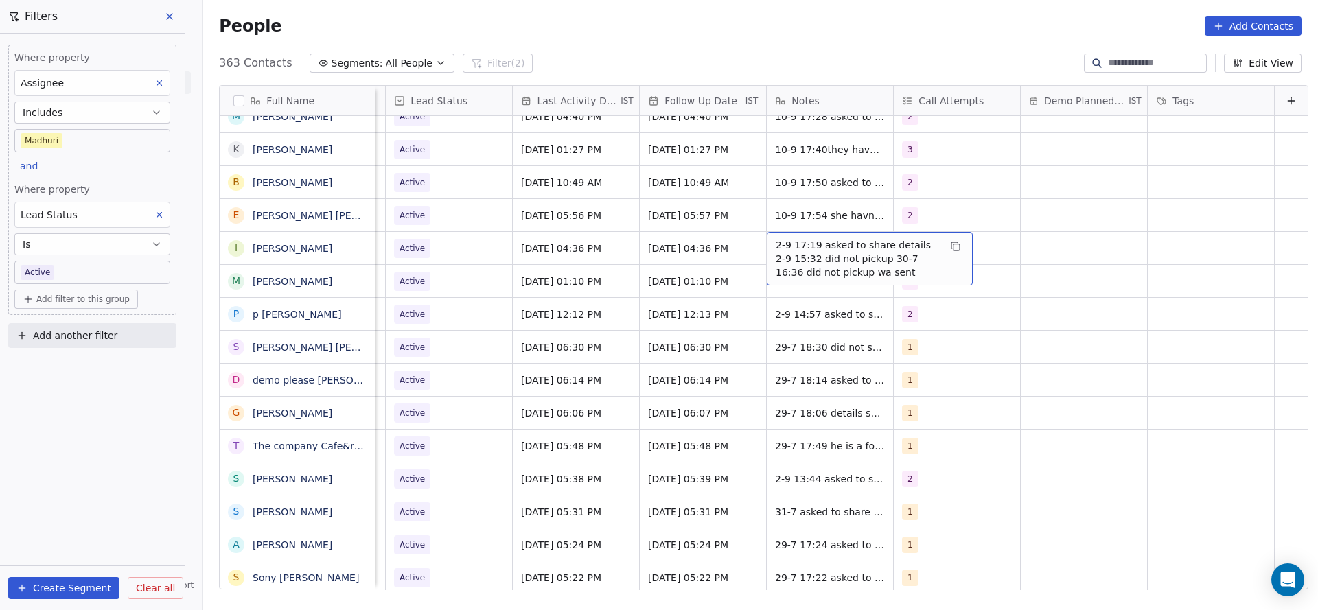
click at [805, 248] on span "2-9 17:19 asked to share details 2-9 15:32 did not pickup 30-7 16:36 did not pi…" at bounding box center [856, 258] width 163 height 41
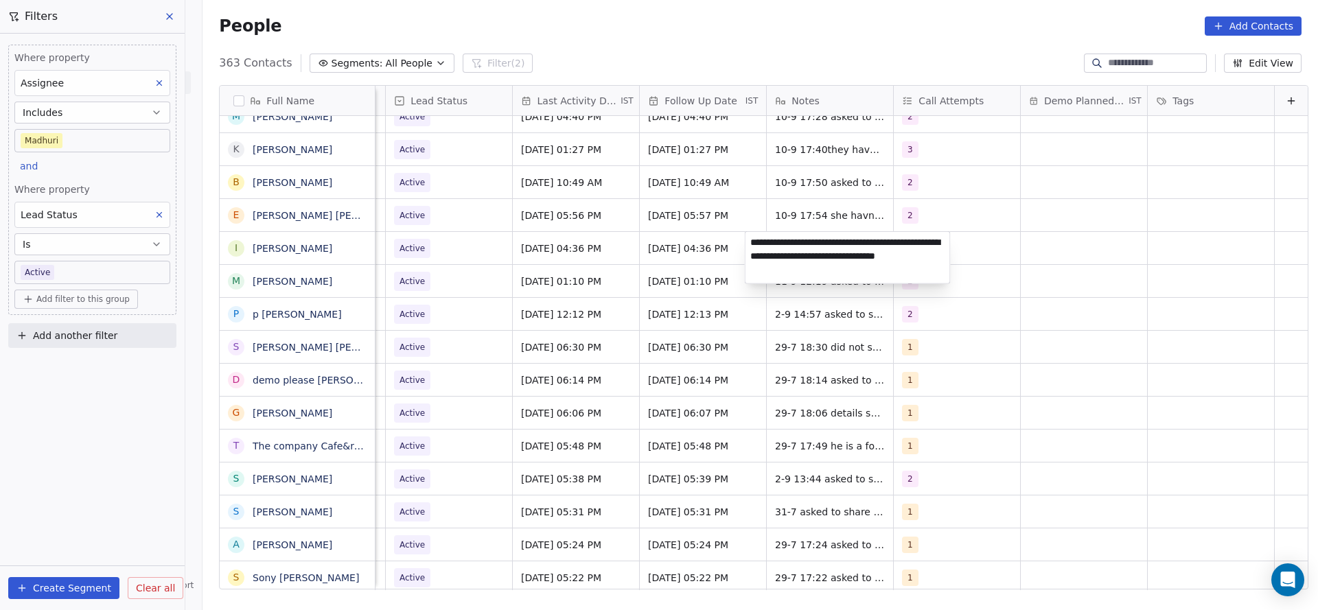
click at [746, 243] on textarea "**********" at bounding box center [847, 257] width 205 height 51
type textarea "**********"
click at [571, 278] on html "On2Cook India Pvt. Ltd. Contacts People Marketing Workflows Campaigns Sales Pip…" at bounding box center [659, 305] width 1318 height 610
click at [570, 251] on span "[DATE] 04:36 PM" at bounding box center [564, 249] width 84 height 14
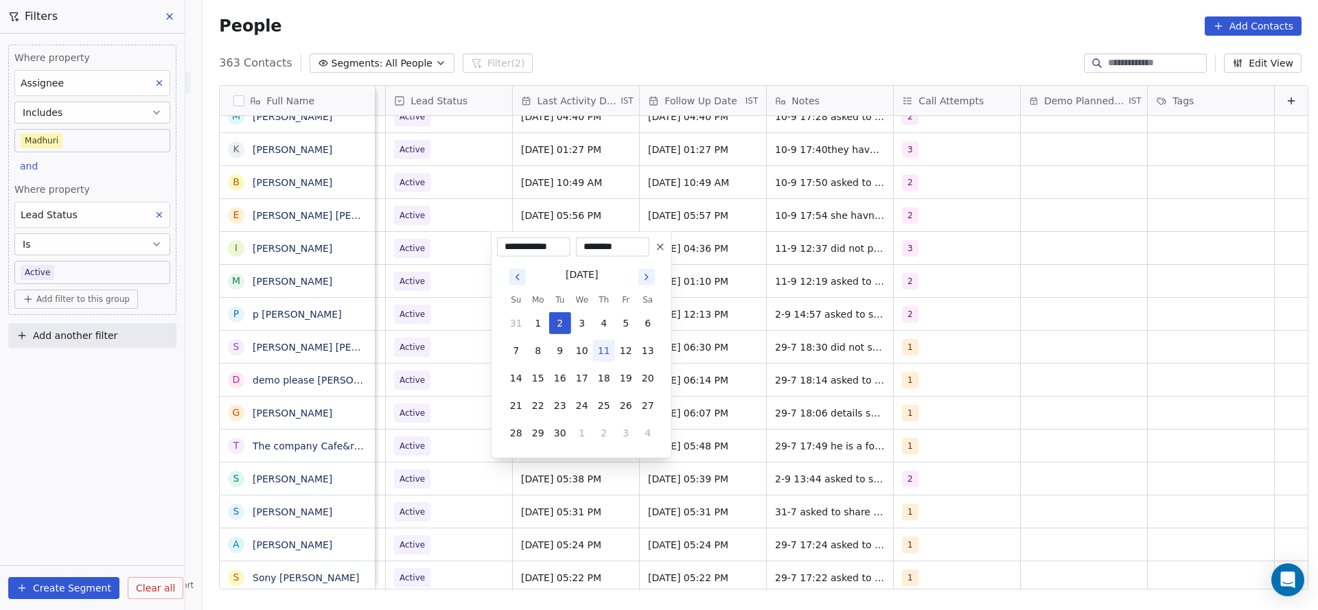
click at [602, 354] on button "11" at bounding box center [604, 351] width 22 height 22
type input "**********"
click at [397, 311] on html "On2Cook India Pvt. Ltd. Contacts People Marketing Workflows Campaigns Sales Pip…" at bounding box center [659, 305] width 1318 height 610
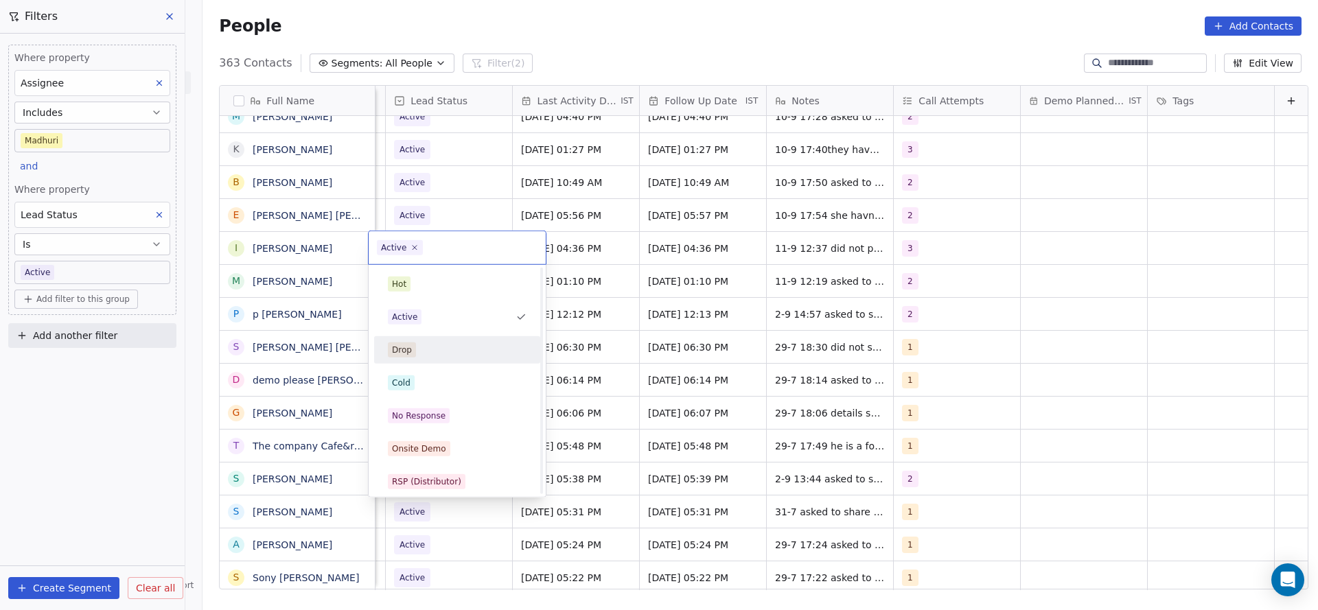
scroll to position [103, 0]
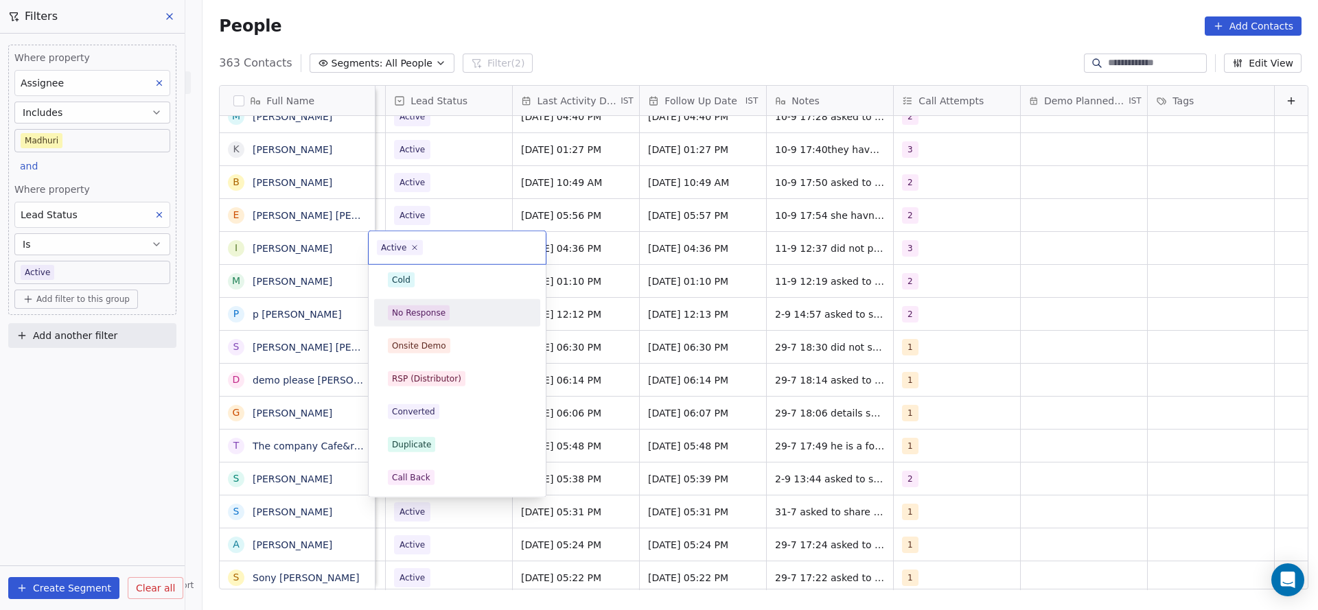
click at [469, 309] on div "No Response" at bounding box center [457, 312] width 139 height 15
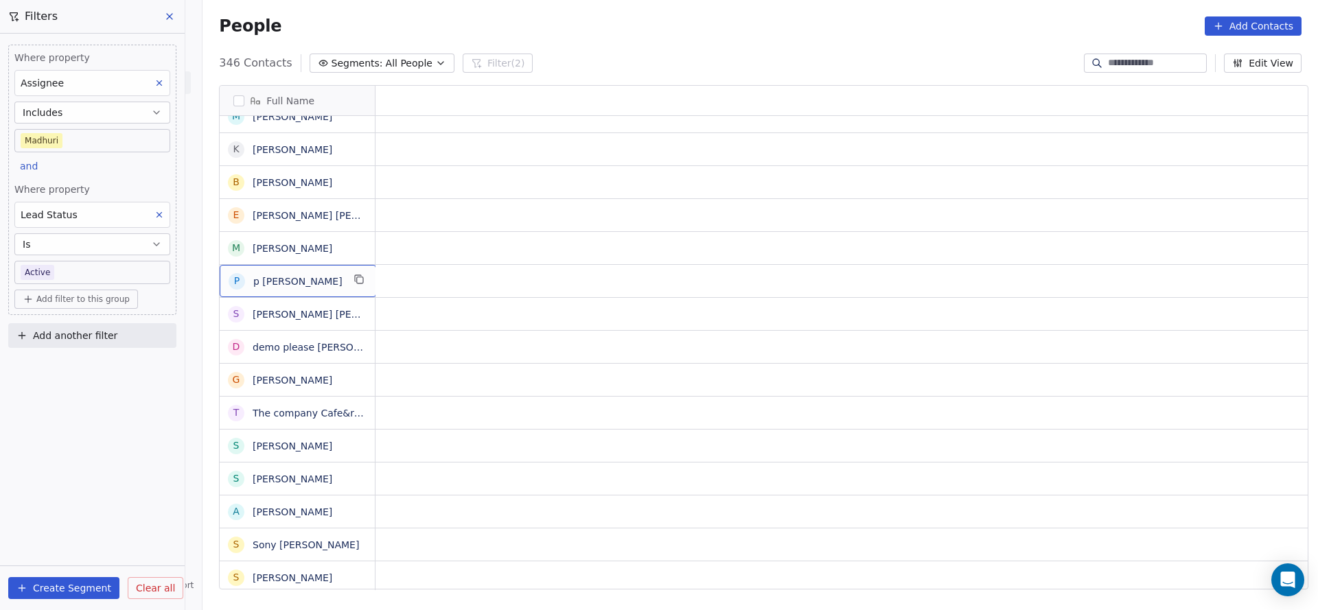
scroll to position [0, 0]
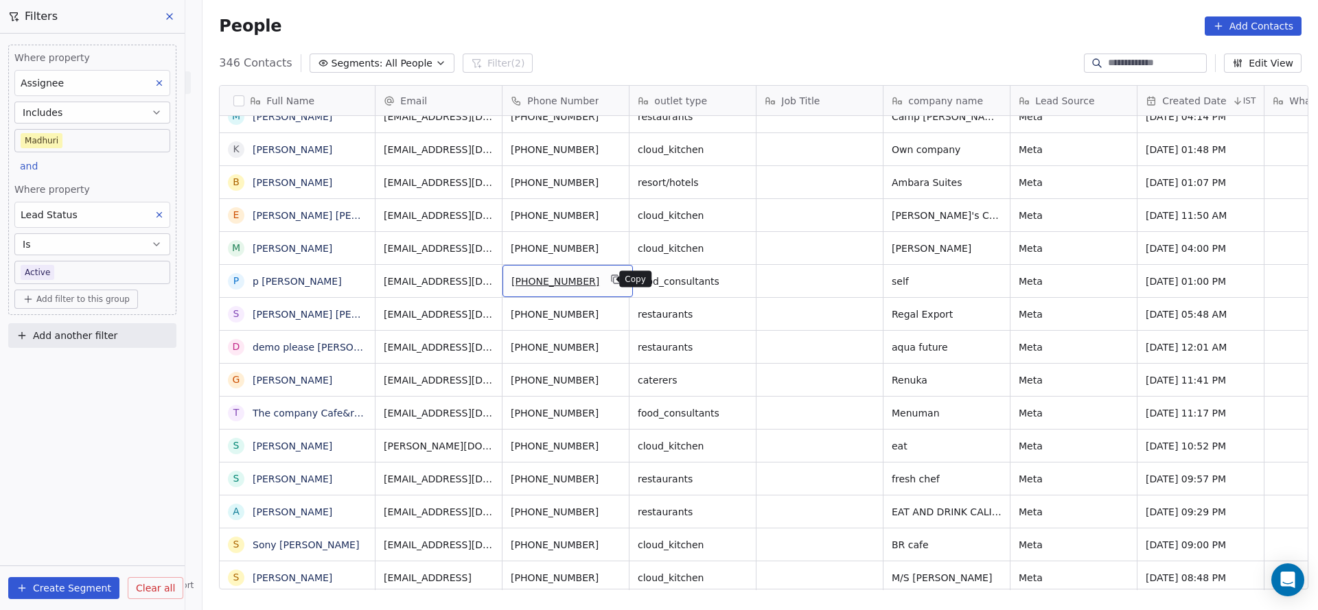
click at [611, 281] on icon "grid" at bounding box center [616, 279] width 11 height 11
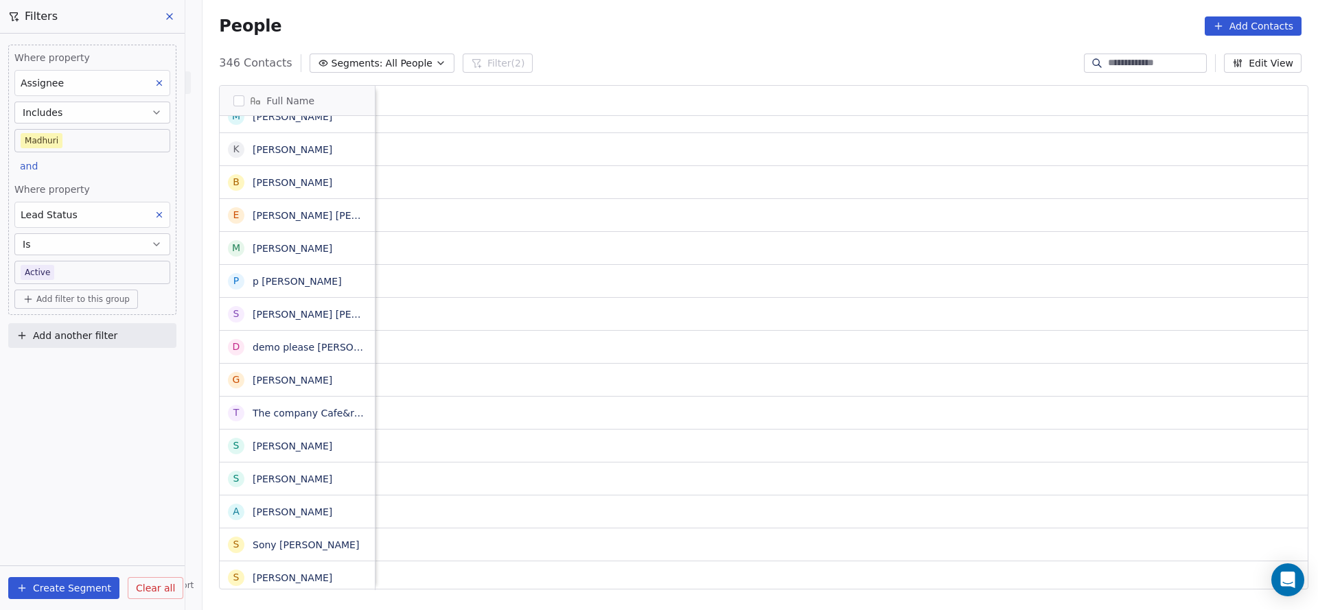
scroll to position [0, 1782]
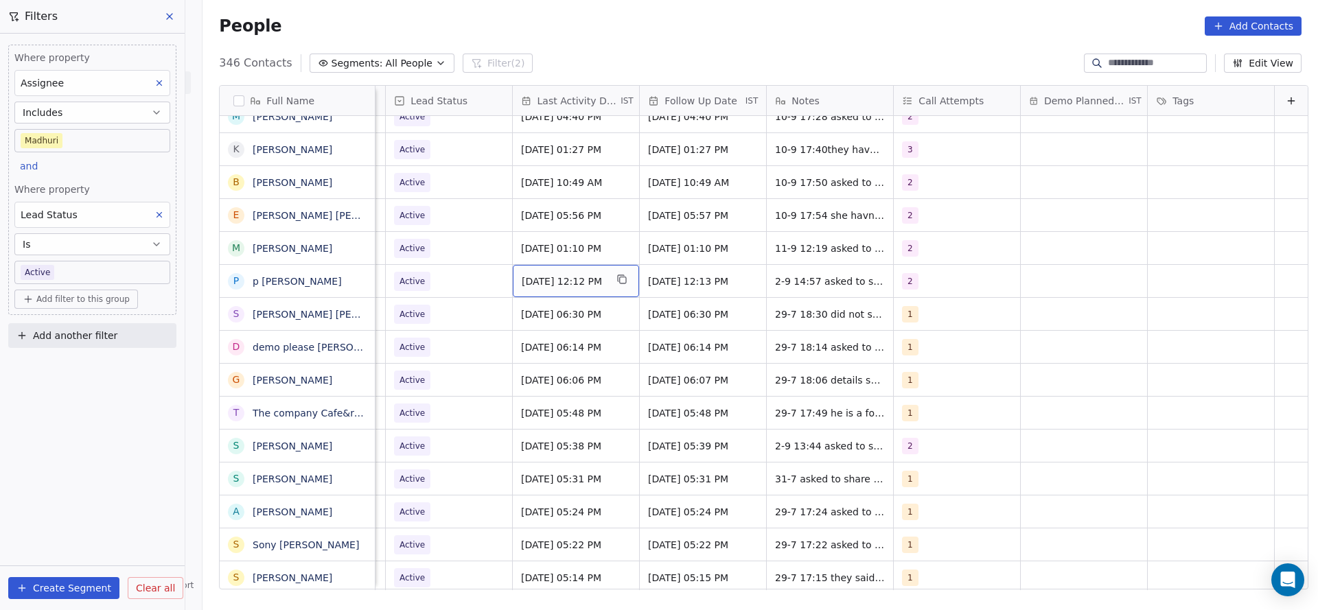
click at [544, 271] on div "[DATE] 12:12 PM" at bounding box center [576, 281] width 126 height 32
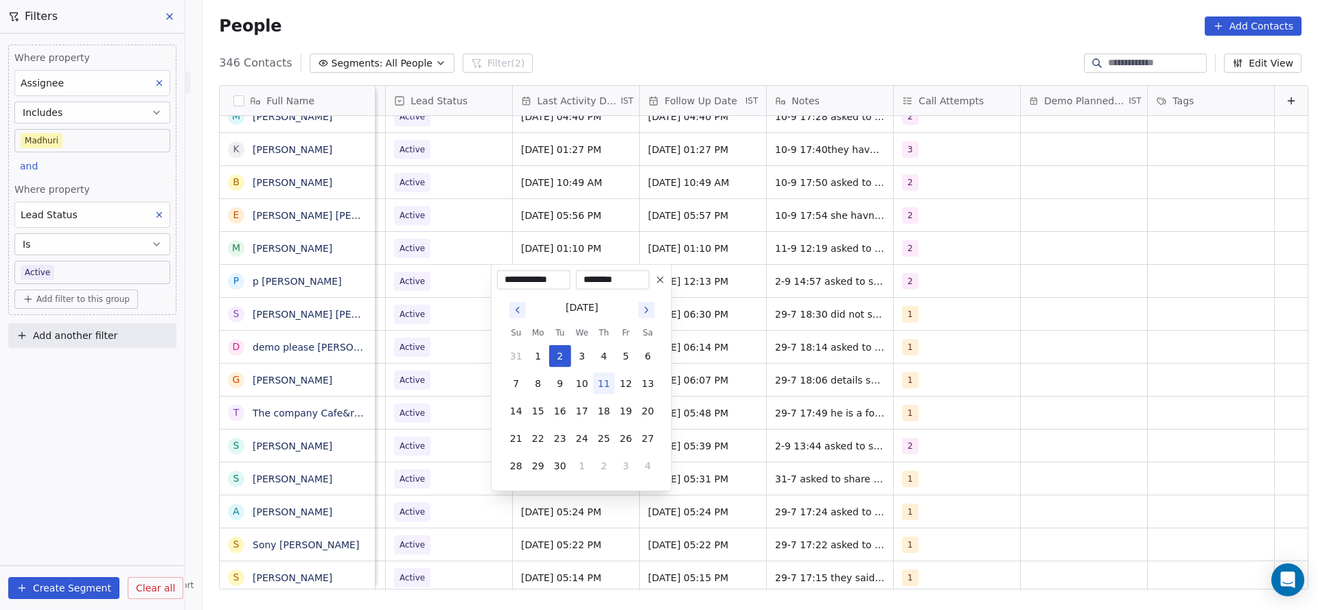
click at [610, 380] on button "11" at bounding box center [604, 384] width 22 height 22
type input "**********"
click at [815, 377] on html "On2Cook India Pvt. Ltd. Contacts People Marketing Workflows Campaigns Sales Pip…" at bounding box center [659, 305] width 1318 height 610
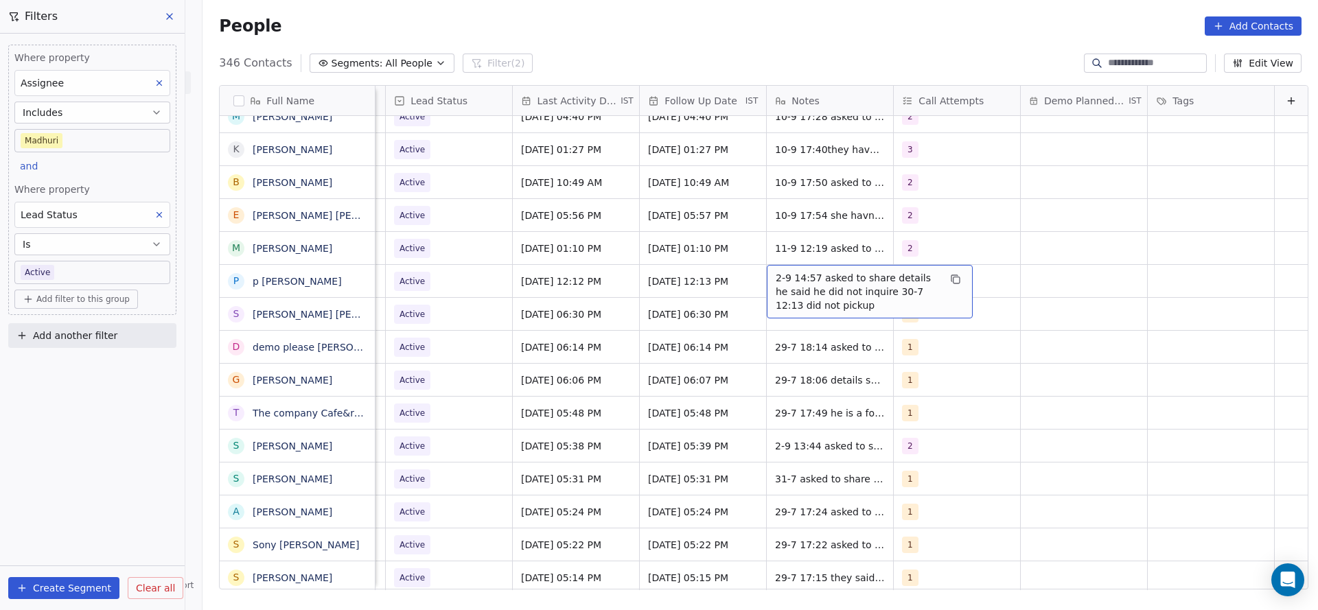
click at [796, 288] on span "2-9 14:57 asked to share details he said he did not inquire 30-7 12:13 did not …" at bounding box center [856, 291] width 163 height 41
click at [751, 275] on textarea "**********" at bounding box center [847, 290] width 205 height 51
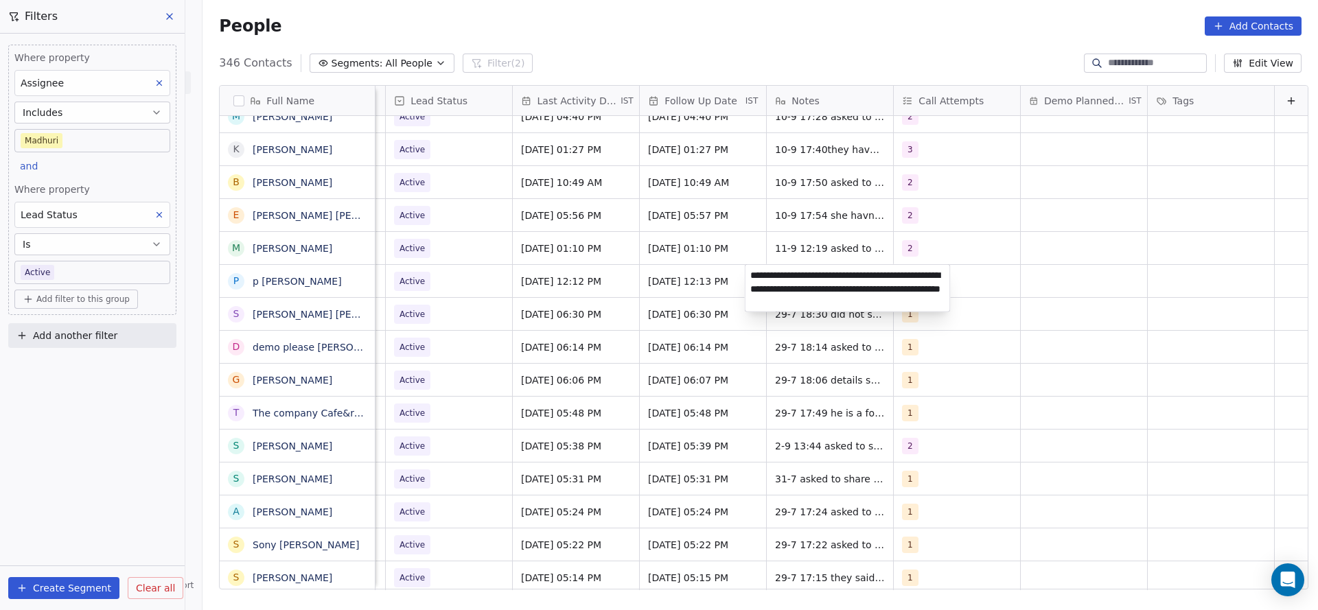
type textarea "**********"
click at [653, 327] on html "On2Cook India Pvt. Ltd. Contacts People Marketing Workflows Campaigns Sales Pip…" at bounding box center [659, 305] width 1318 height 610
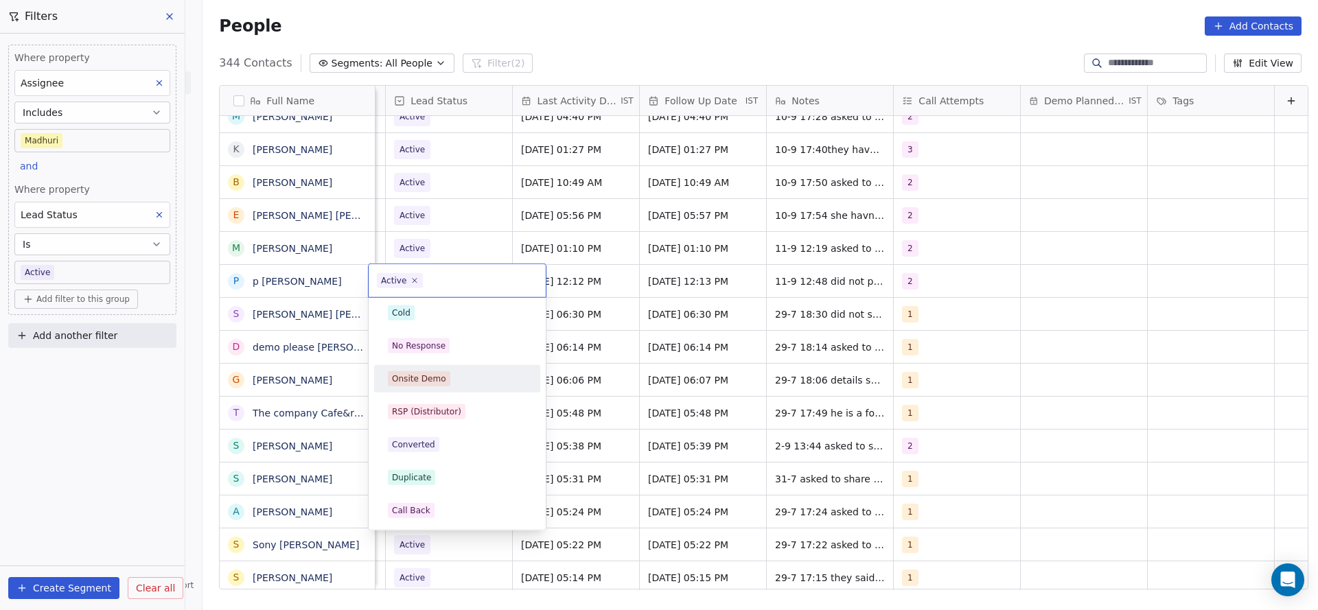
scroll to position [309, 0]
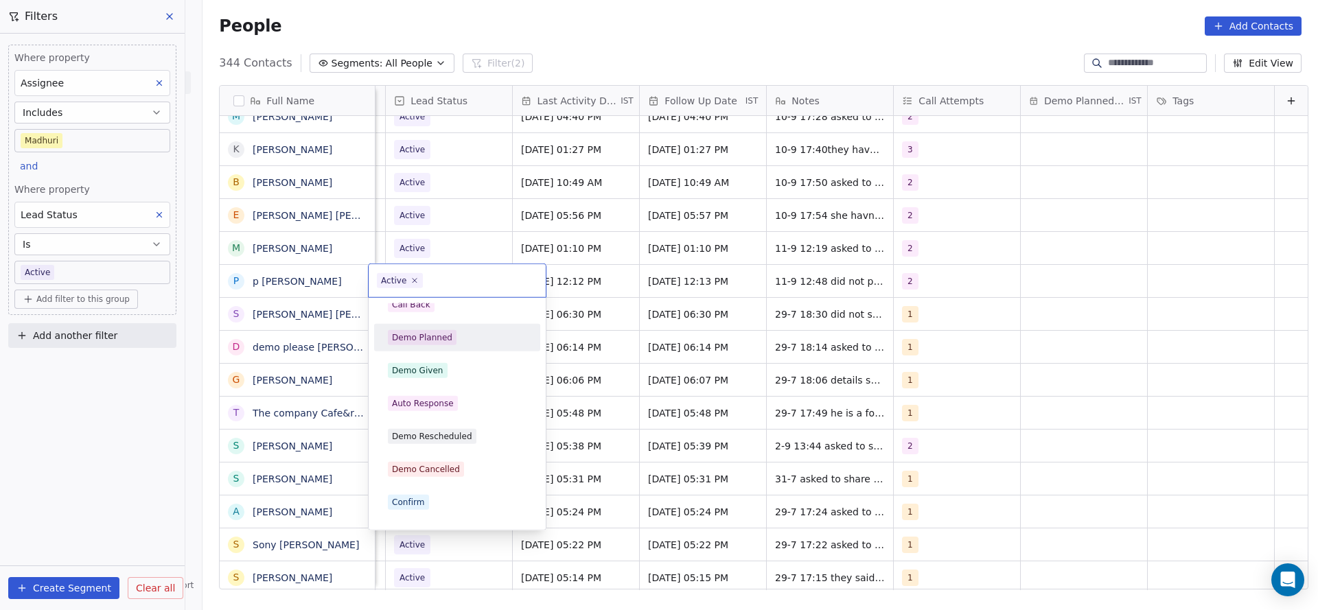
click at [449, 341] on span "Demo Planned" at bounding box center [422, 337] width 69 height 15
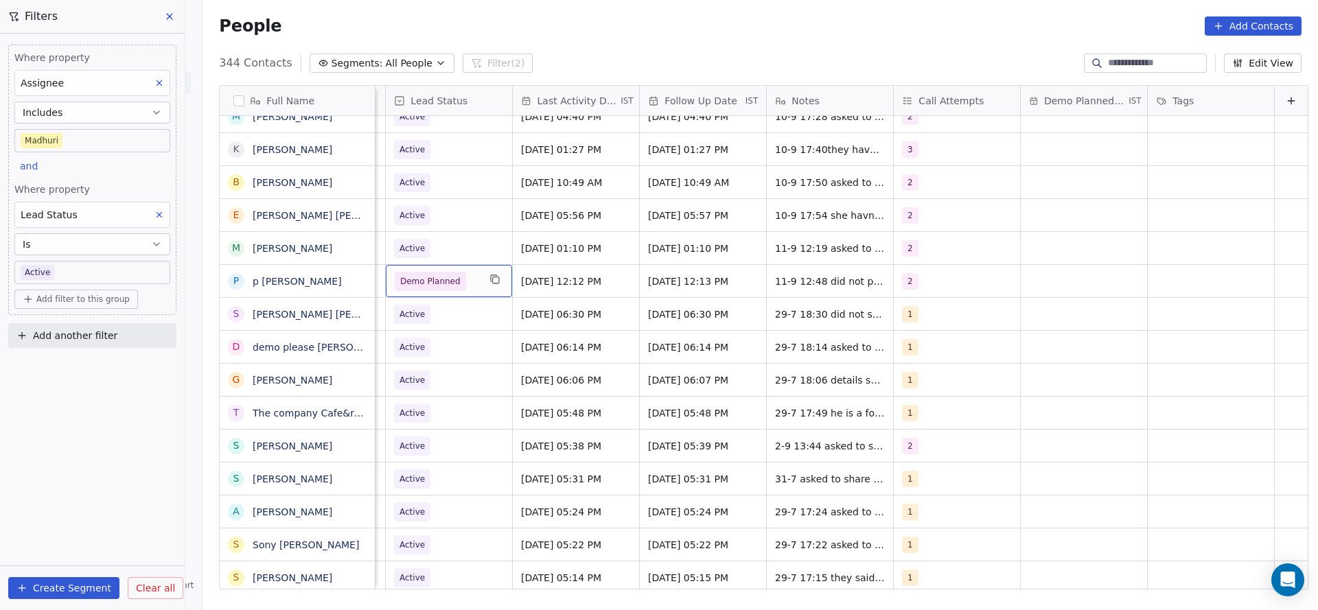
click at [450, 288] on span "Demo Planned" at bounding box center [437, 281] width 84 height 19
click at [449, 288] on span "Demo Planned" at bounding box center [437, 281] width 84 height 19
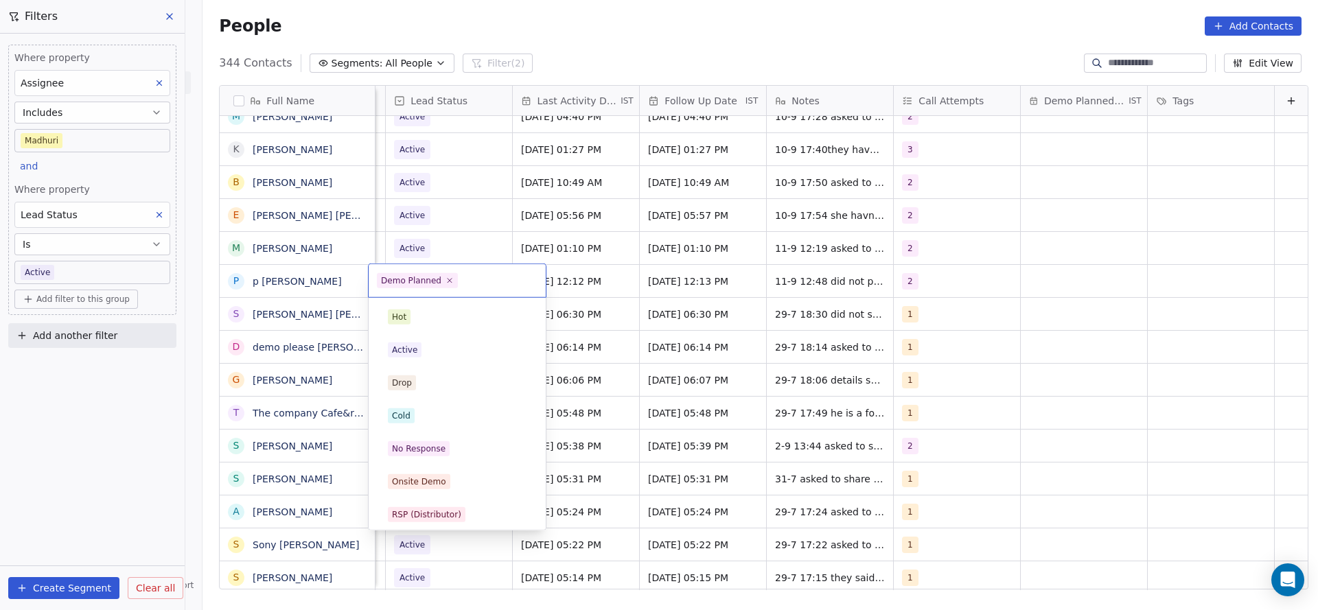
scroll to position [136, 0]
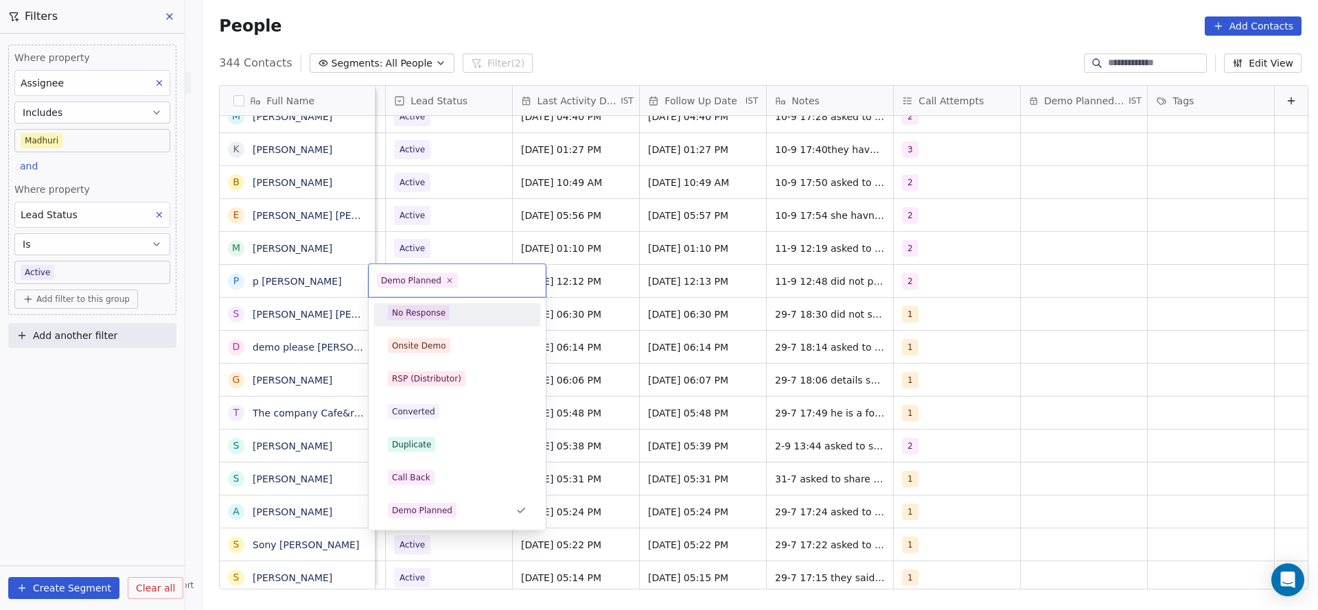
click at [455, 317] on div "No Response" at bounding box center [457, 312] width 139 height 15
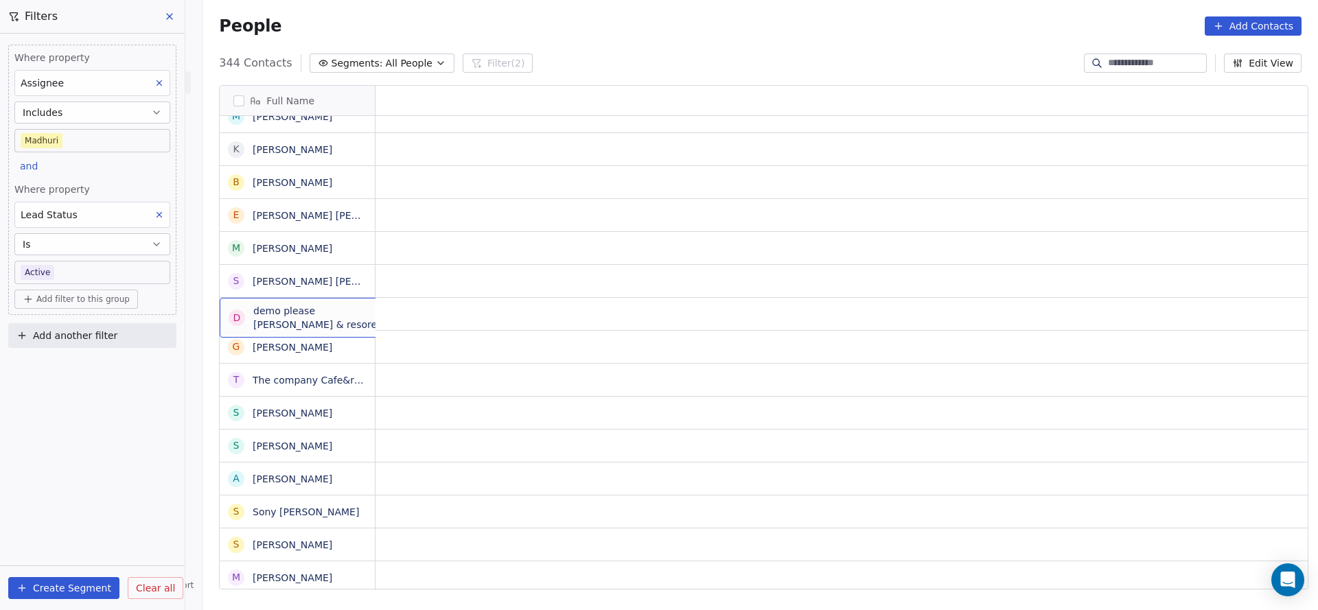
scroll to position [0, 0]
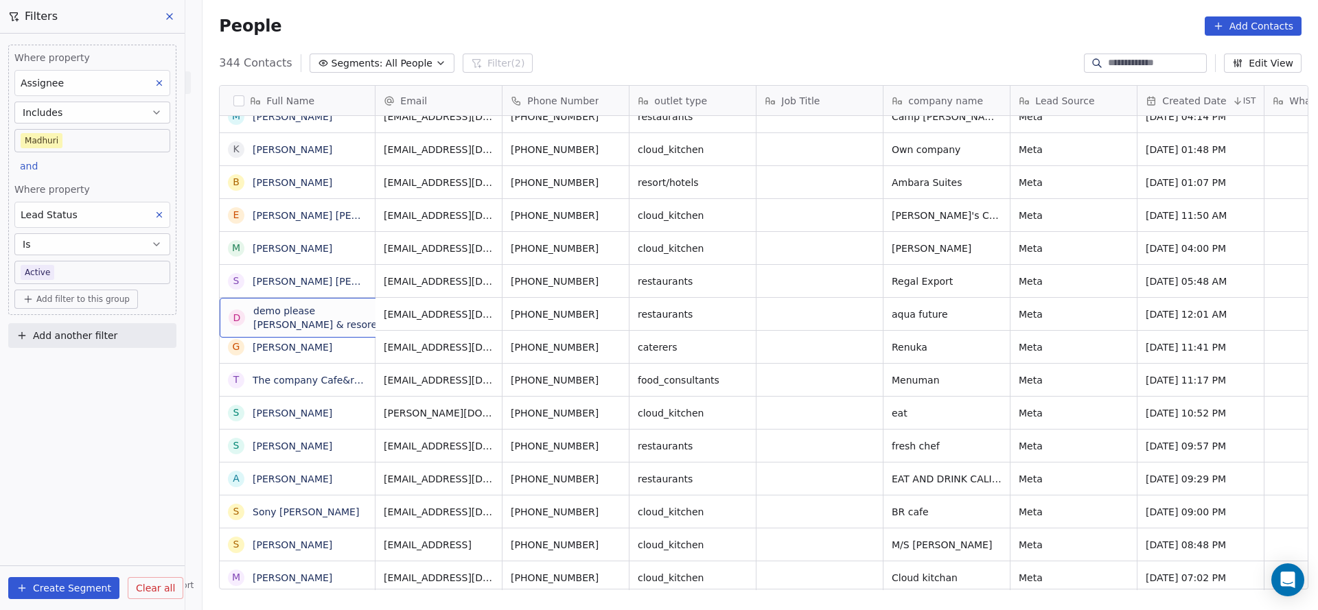
click at [331, 331] on div "d demo please [PERSON_NAME] & resorent" at bounding box center [323, 318] width 206 height 40
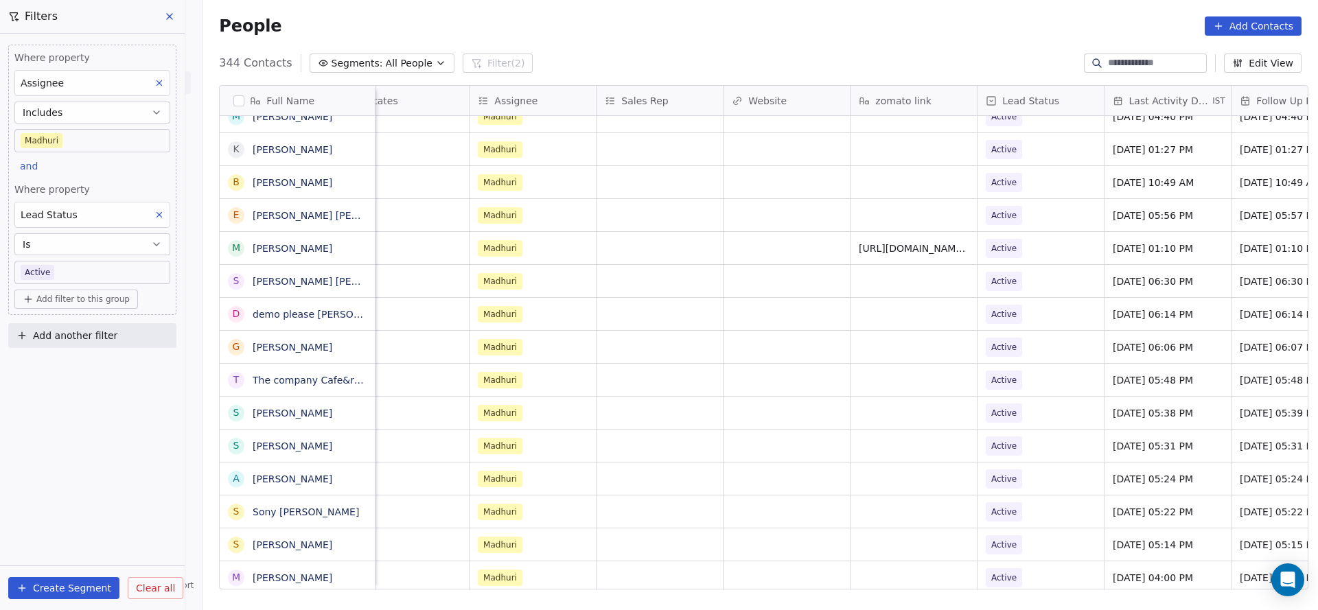
scroll to position [0, 1618]
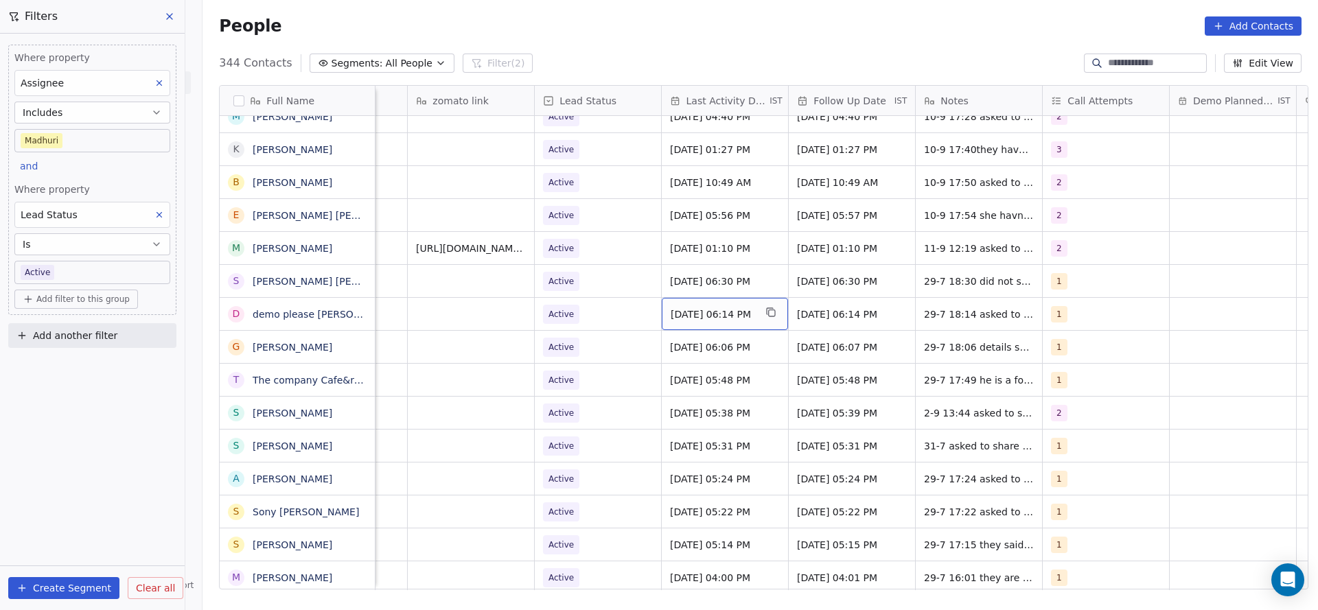
click at [730, 316] on span "[DATE] 06:14 PM" at bounding box center [712, 314] width 84 height 14
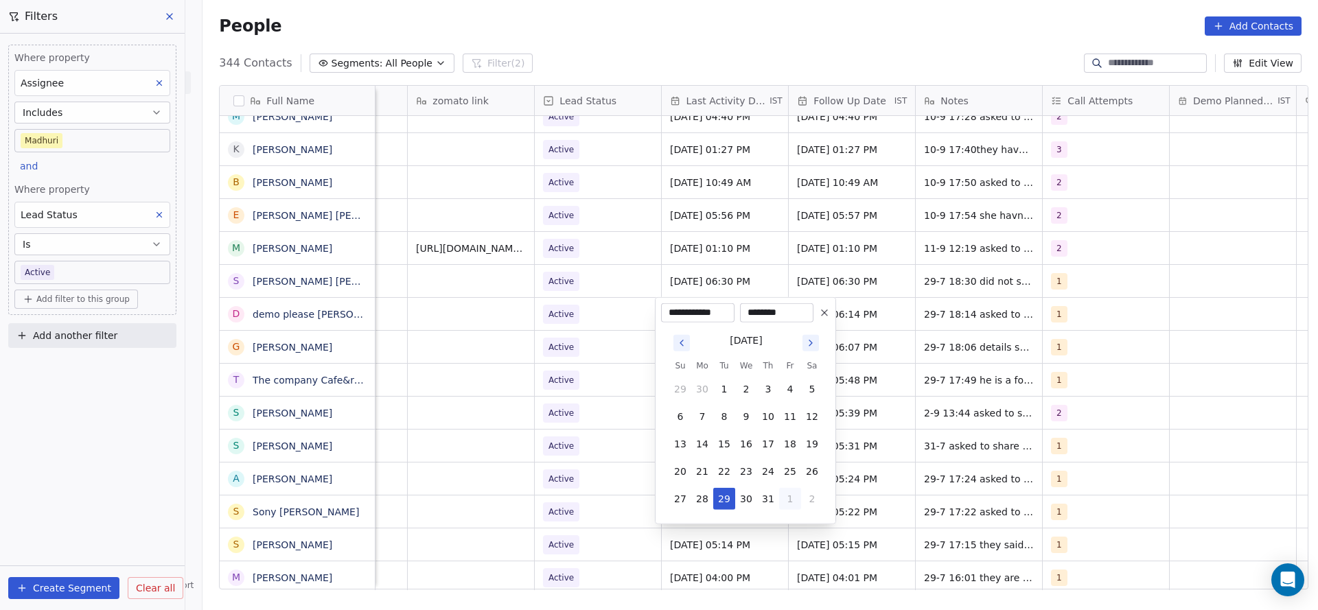
click at [791, 505] on button "1" at bounding box center [790, 499] width 22 height 22
click at [745, 530] on button "3" at bounding box center [746, 526] width 22 height 22
click at [758, 417] on button "11" at bounding box center [768, 417] width 22 height 22
type input "**********"
drag, startPoint x: 506, startPoint y: 426, endPoint x: 1050, endPoint y: 288, distance: 560.9
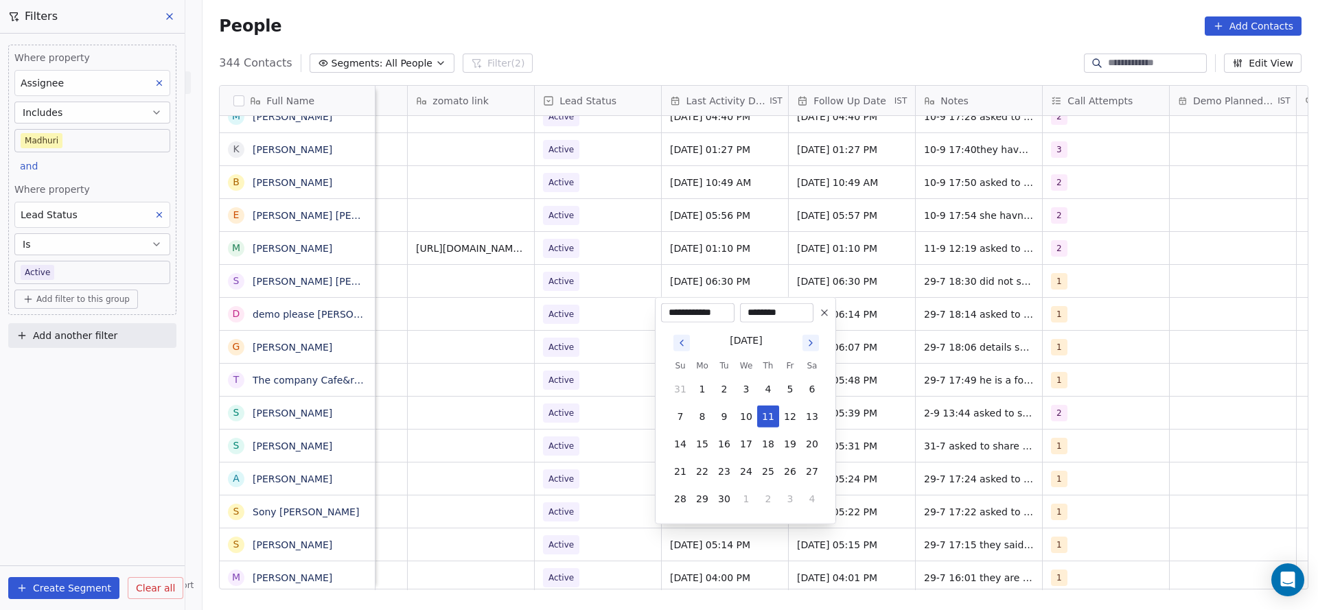
click at [509, 423] on html "On2Cook India Pvt. Ltd. Contacts People Marketing Workflows Campaigns Sales Pip…" at bounding box center [659, 305] width 1318 height 610
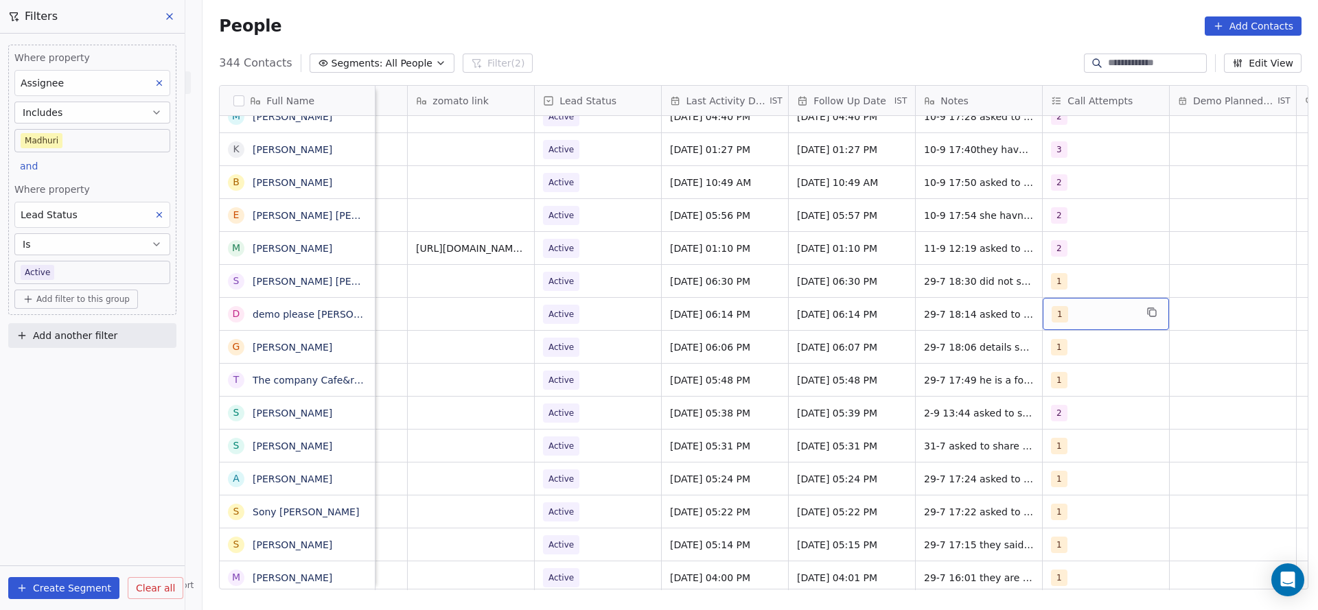
click at [1057, 307] on span "1" at bounding box center [1059, 314] width 16 height 16
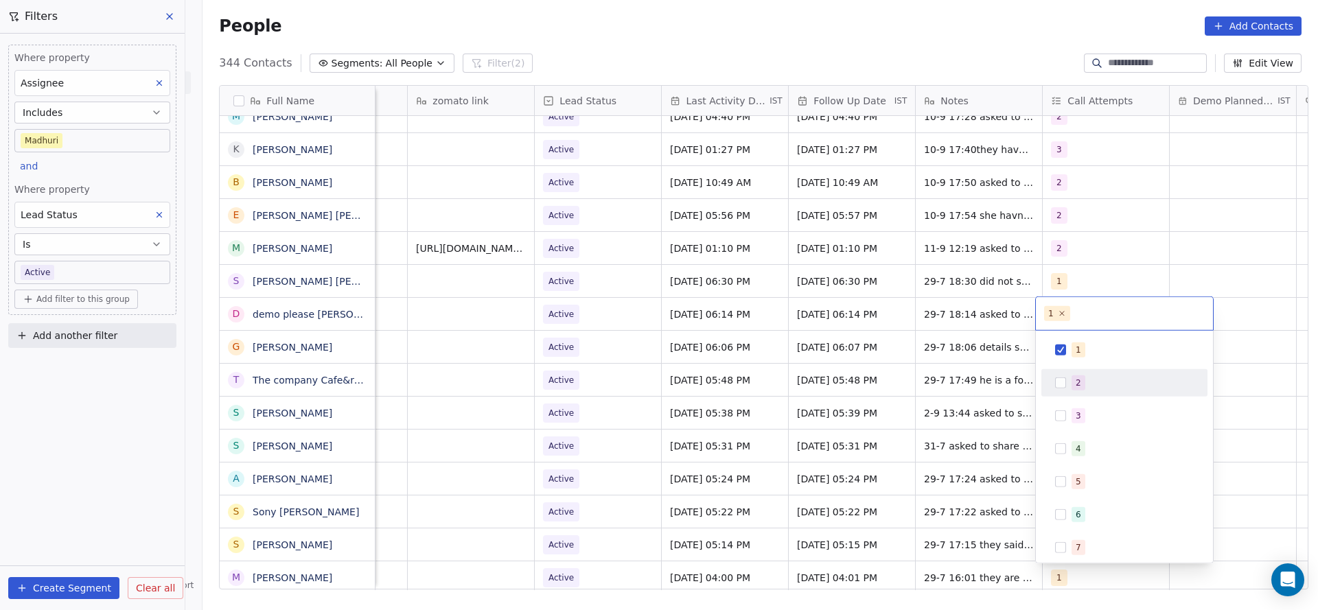
click at [1049, 381] on div "2" at bounding box center [1124, 383] width 155 height 22
click at [1062, 352] on button "Suggestions" at bounding box center [1060, 350] width 11 height 11
click at [854, 378] on html "On2Cook India Pvt. Ltd. Contacts People Marketing Workflows Campaigns Sales Pip…" at bounding box center [659, 305] width 1318 height 610
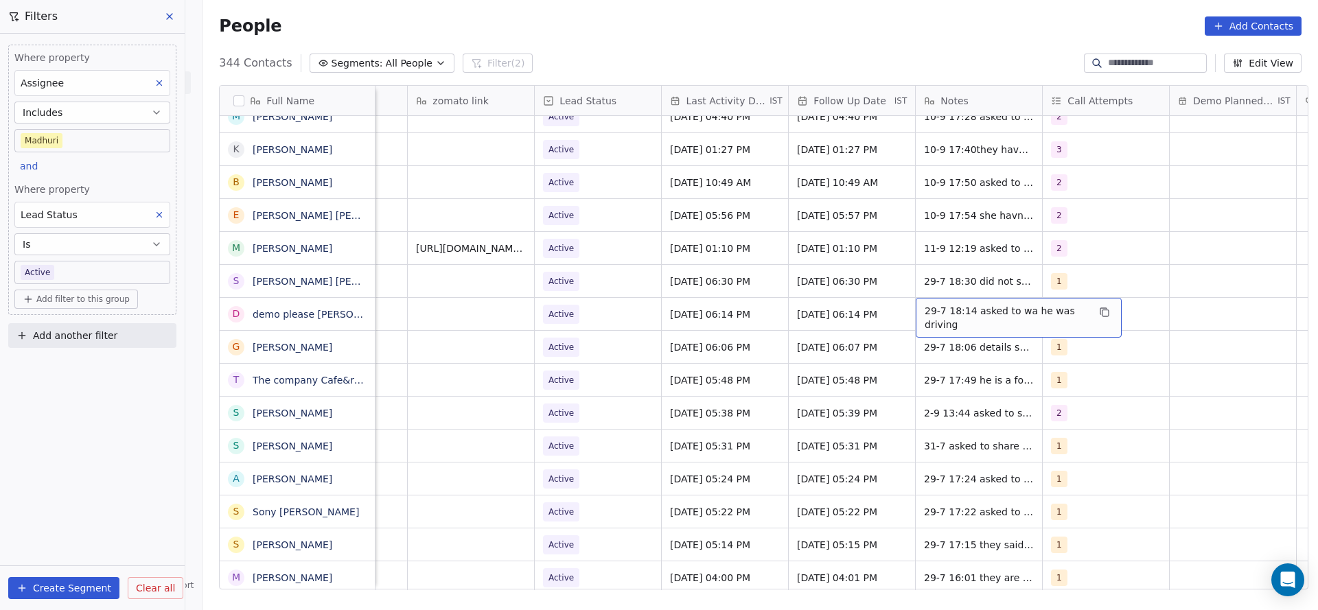
click at [939, 320] on span "29-7 18:14 asked to wa he was driving" at bounding box center [1005, 317] width 163 height 27
click at [913, 312] on textarea "**********" at bounding box center [1011, 319] width 205 height 43
type textarea "**********"
click at [697, 357] on html "On2Cook India Pvt. Ltd. Contacts People Marketing Workflows Campaigns Sales Pip…" at bounding box center [659, 305] width 1318 height 610
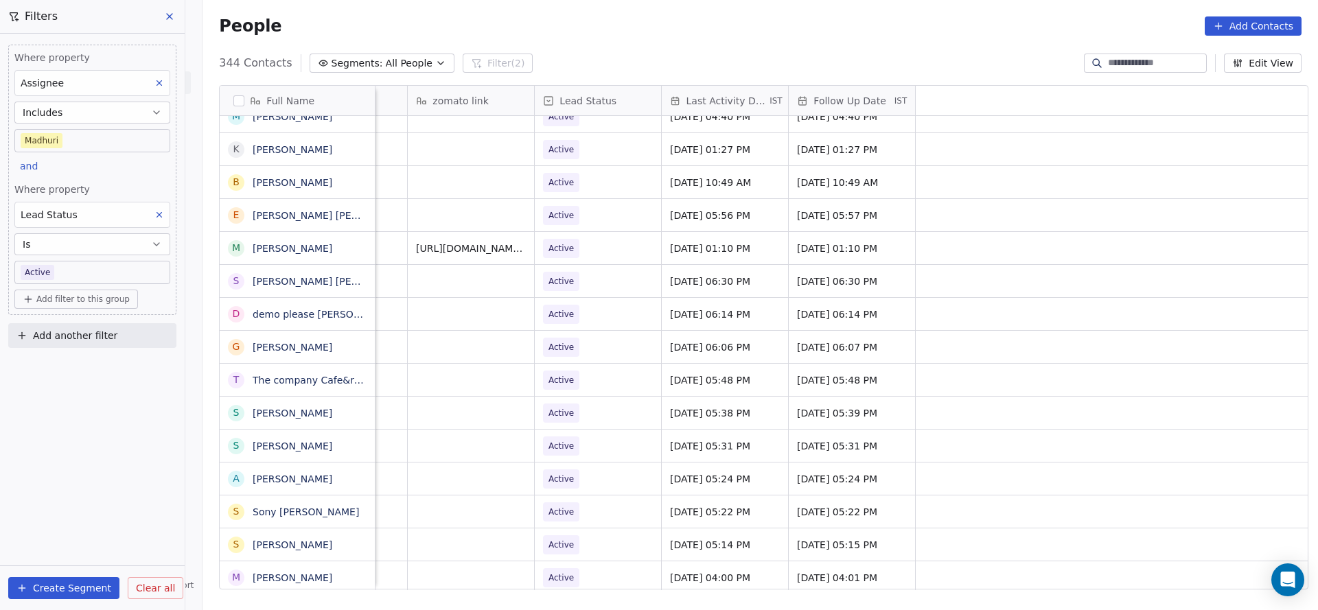
scroll to position [0, 762]
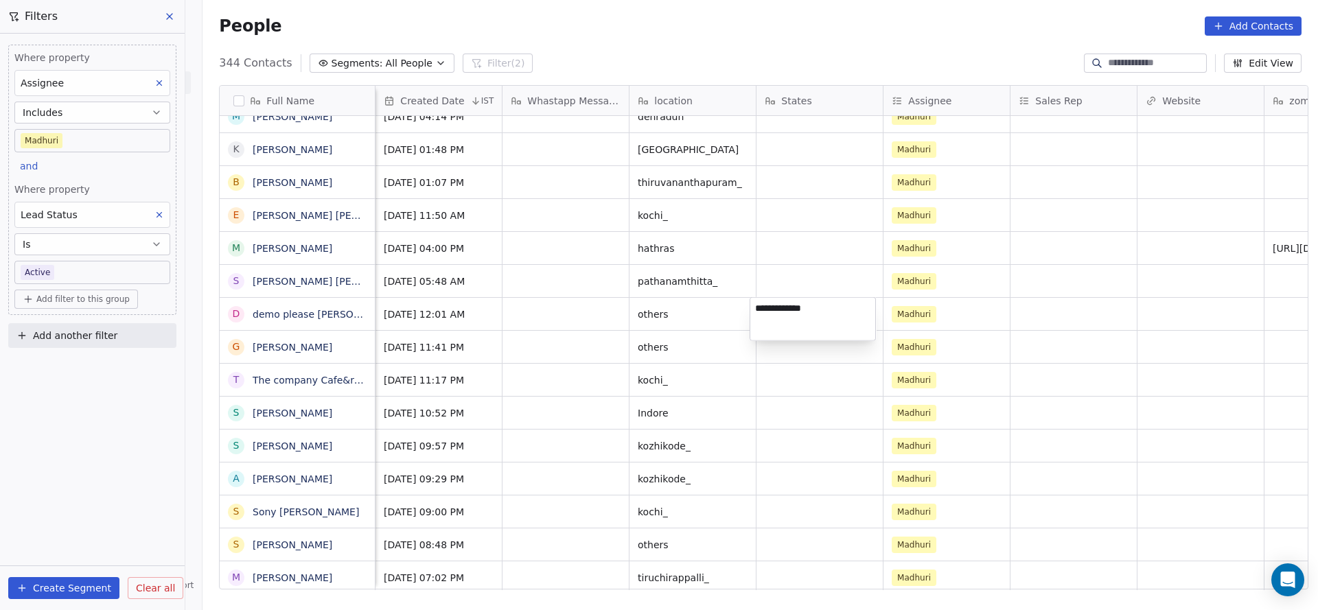
type textarea "**********"
drag, startPoint x: 528, startPoint y: 340, endPoint x: 545, endPoint y: 304, distance: 39.3
click at [528, 340] on html "On2Cook India Pvt. Ltd. Contacts People Marketing Workflows Campaigns Sales Pip…" at bounding box center [659, 305] width 1318 height 610
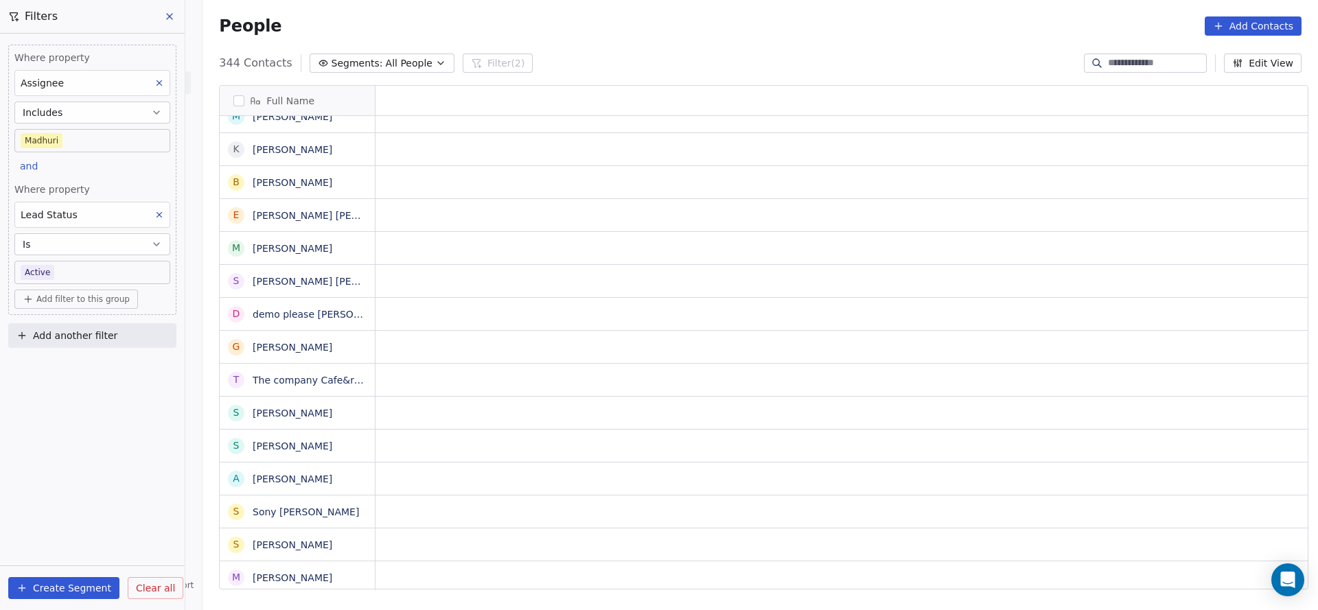
scroll to position [0, 0]
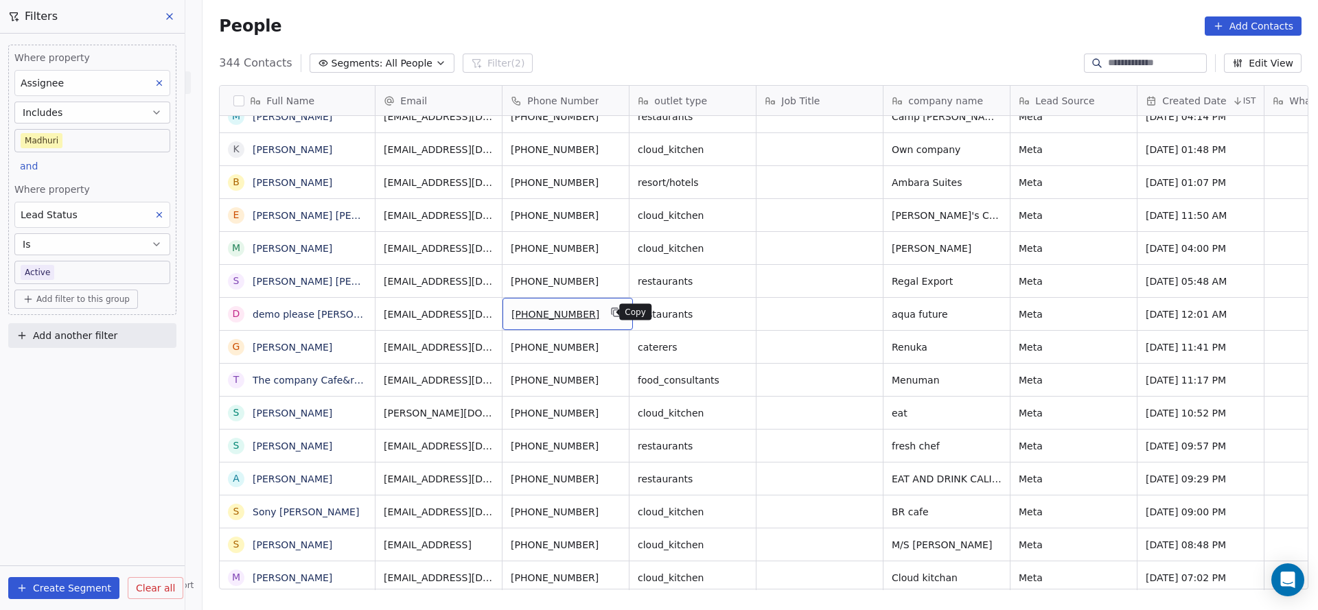
click at [611, 305] on button "grid" at bounding box center [616, 312] width 16 height 16
click at [614, 310] on icon "grid" at bounding box center [617, 313] width 6 height 6
click at [608, 276] on button "grid" at bounding box center [616, 279] width 16 height 16
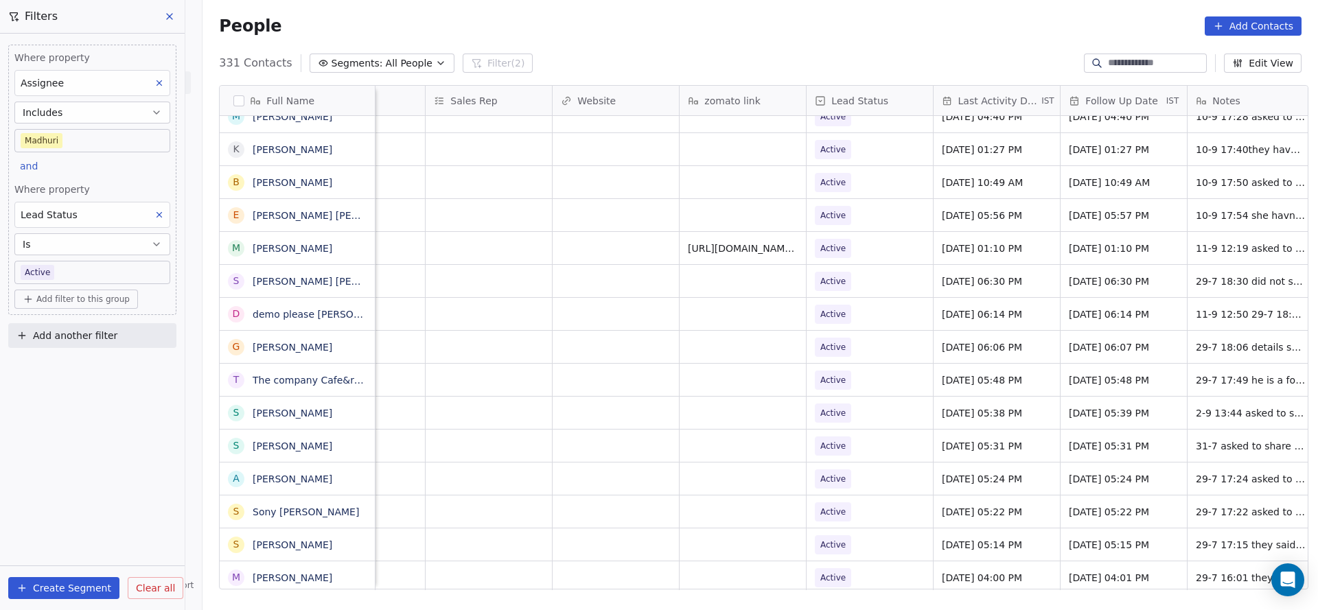
scroll to position [0, 1495]
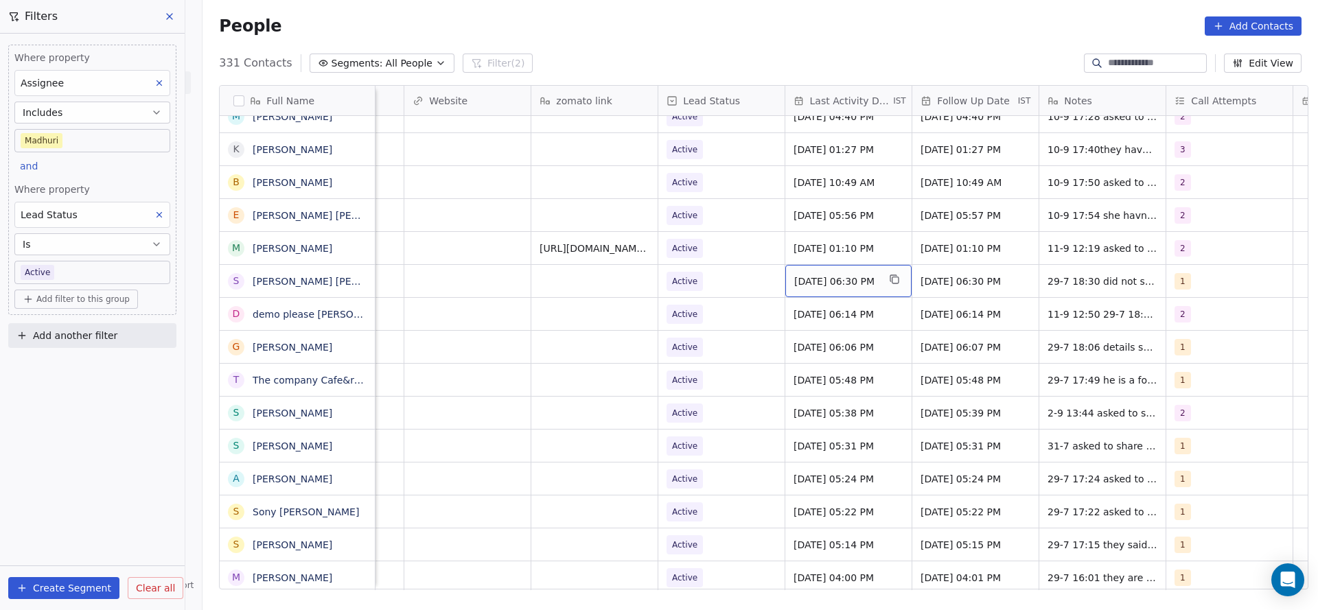
click at [830, 281] on span "[DATE] 06:30 PM" at bounding box center [836, 282] width 84 height 14
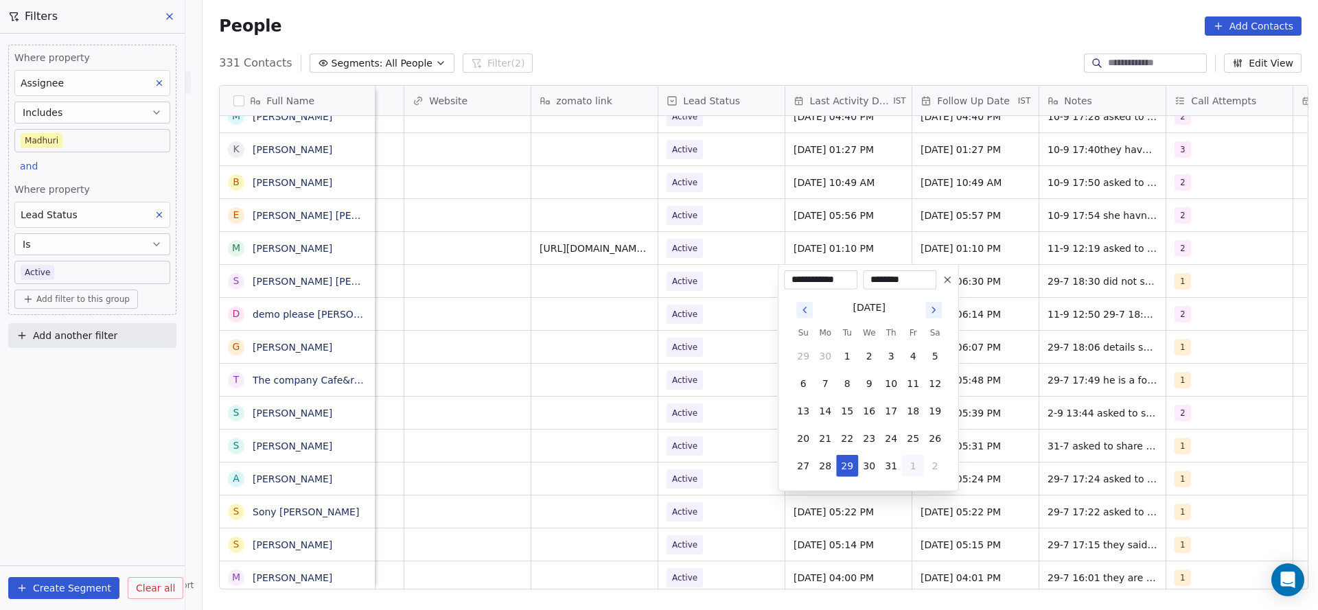
click at [914, 470] on button "1" at bounding box center [913, 466] width 22 height 22
click at [896, 487] on button "4" at bounding box center [891, 493] width 22 height 22
click at [896, 380] on button "11" at bounding box center [891, 384] width 22 height 22
type input "**********"
click at [629, 383] on html "On2Cook India Pvt. Ltd. Contacts People Marketing Workflows Campaigns Sales Pip…" at bounding box center [659, 305] width 1318 height 610
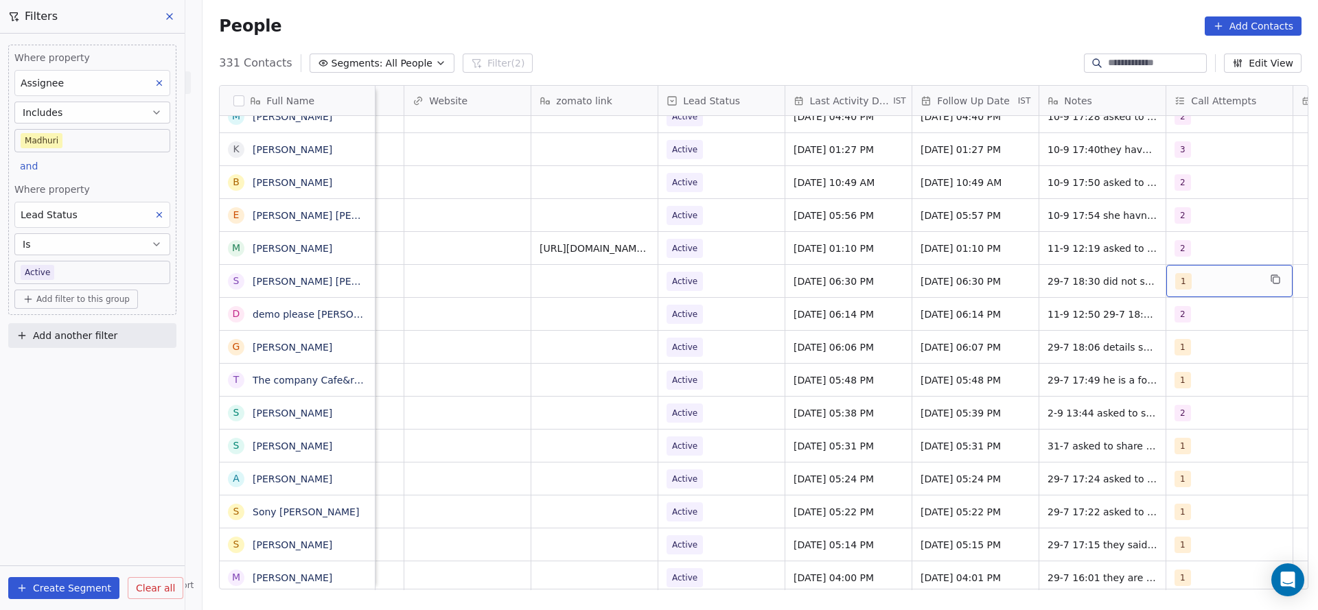
click at [1181, 276] on span "1" at bounding box center [1183, 281] width 16 height 16
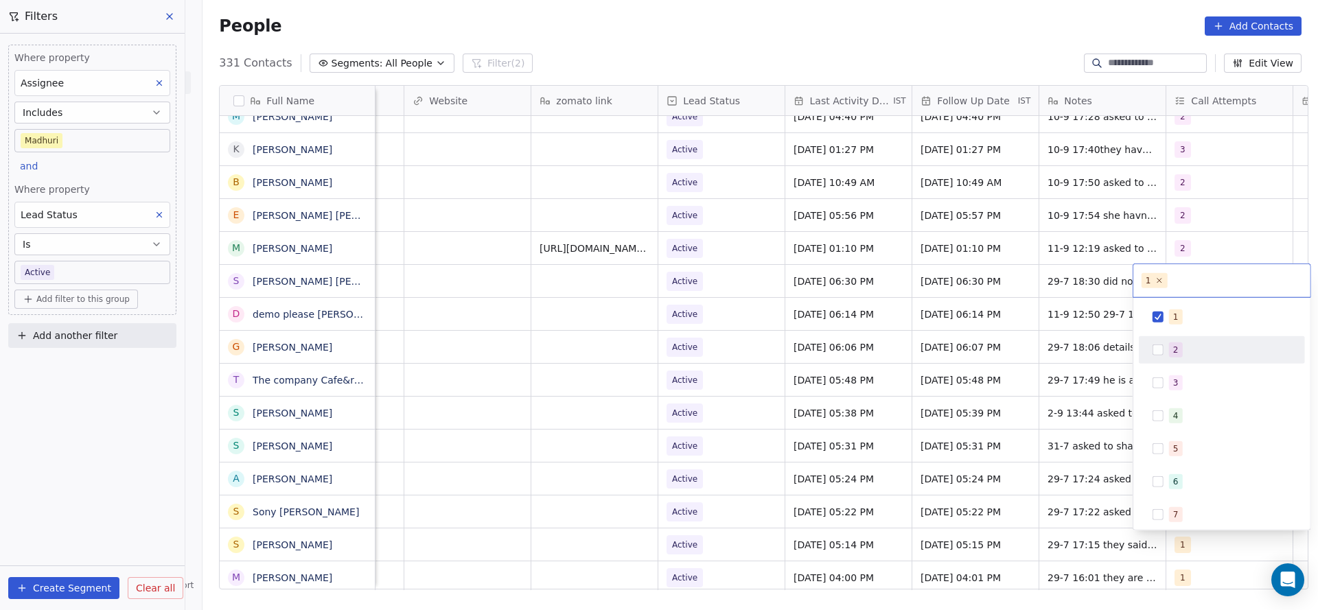
click at [1180, 351] on span "2" at bounding box center [1176, 349] width 14 height 15
click at [1181, 318] on div "1" at bounding box center [1230, 317] width 122 height 15
click at [927, 362] on html "On2Cook India Pvt. Ltd. Contacts People Marketing Workflows Campaigns Sales Pip…" at bounding box center [659, 305] width 1318 height 610
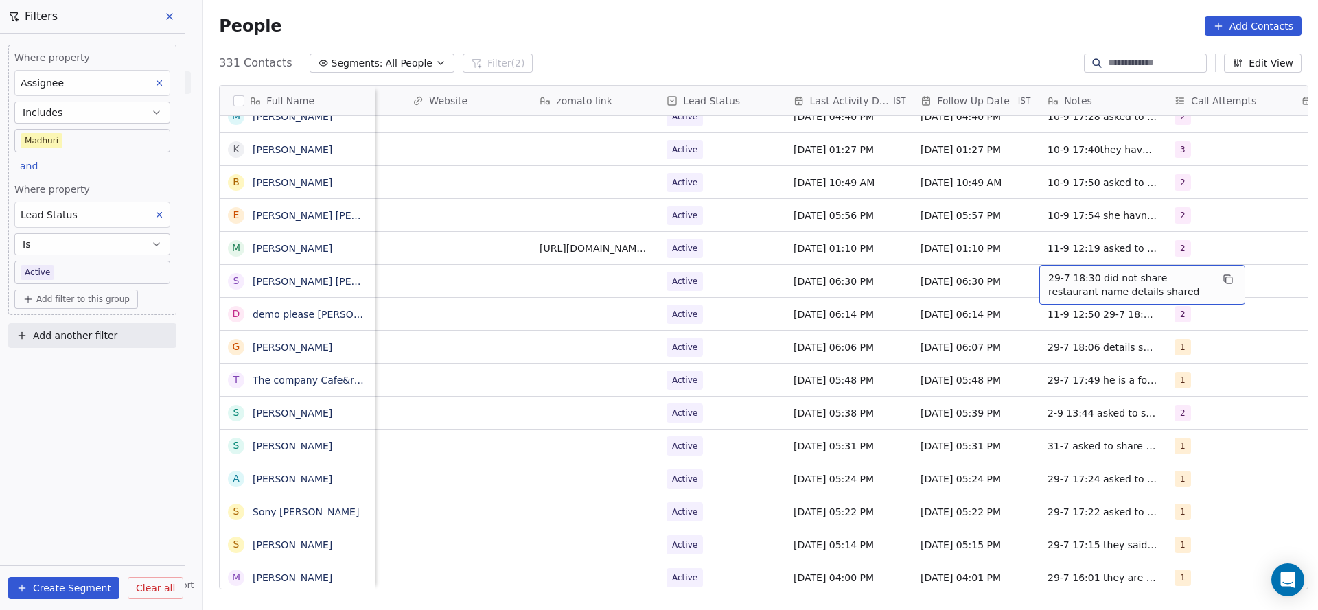
click at [1048, 277] on span "29-7 18:30 did not share restaurant name details shared" at bounding box center [1129, 284] width 163 height 27
click at [1038, 279] on textarea "**********" at bounding box center [1134, 286] width 205 height 43
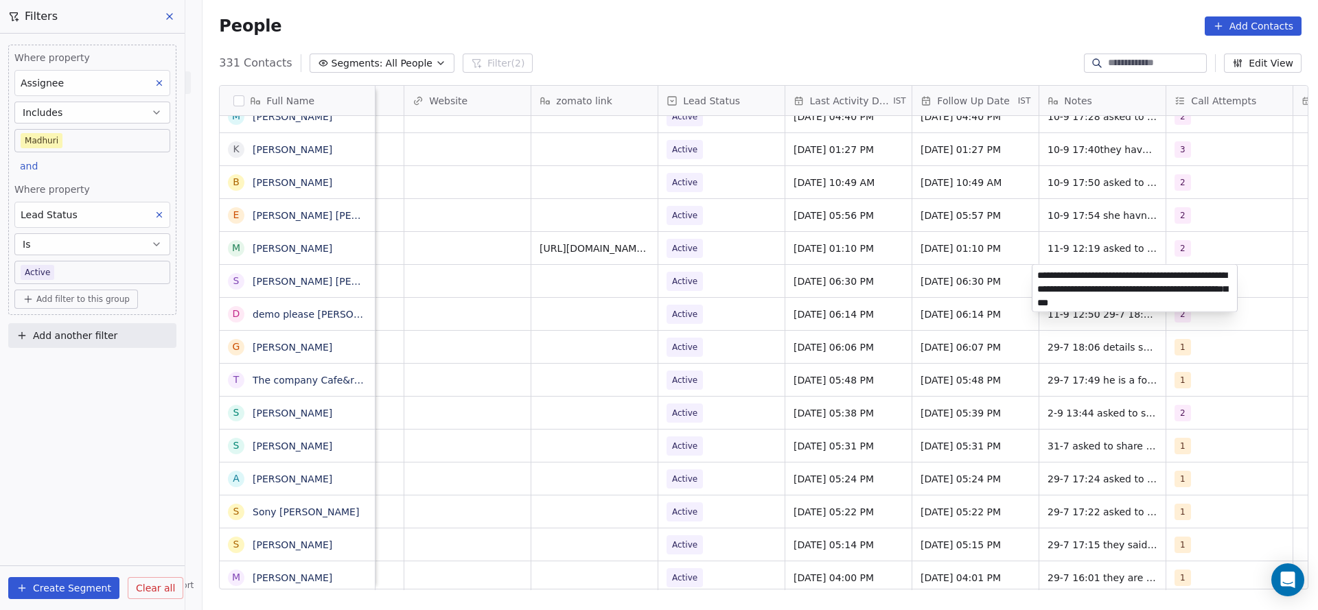
type textarea "**********"
click at [737, 282] on html "On2Cook India Pvt. Ltd. Contacts People Marketing Workflows Campaigns Sales Pip…" at bounding box center [659, 305] width 1318 height 610
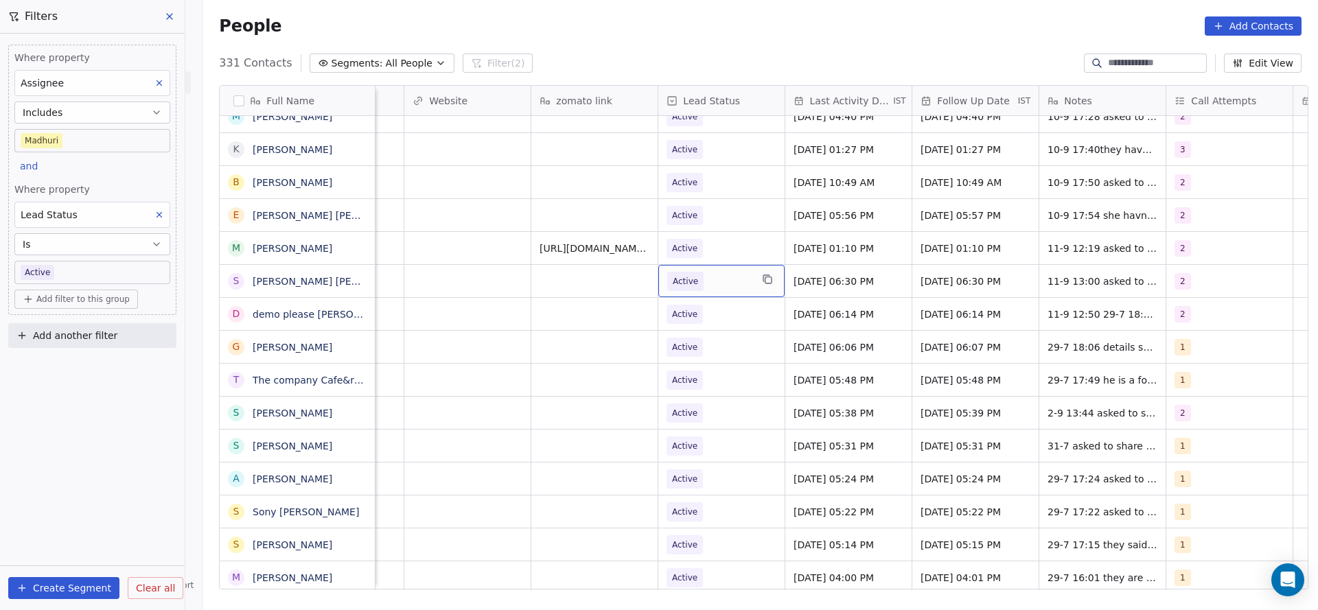
click at [708, 294] on div "Active" at bounding box center [721, 281] width 126 height 32
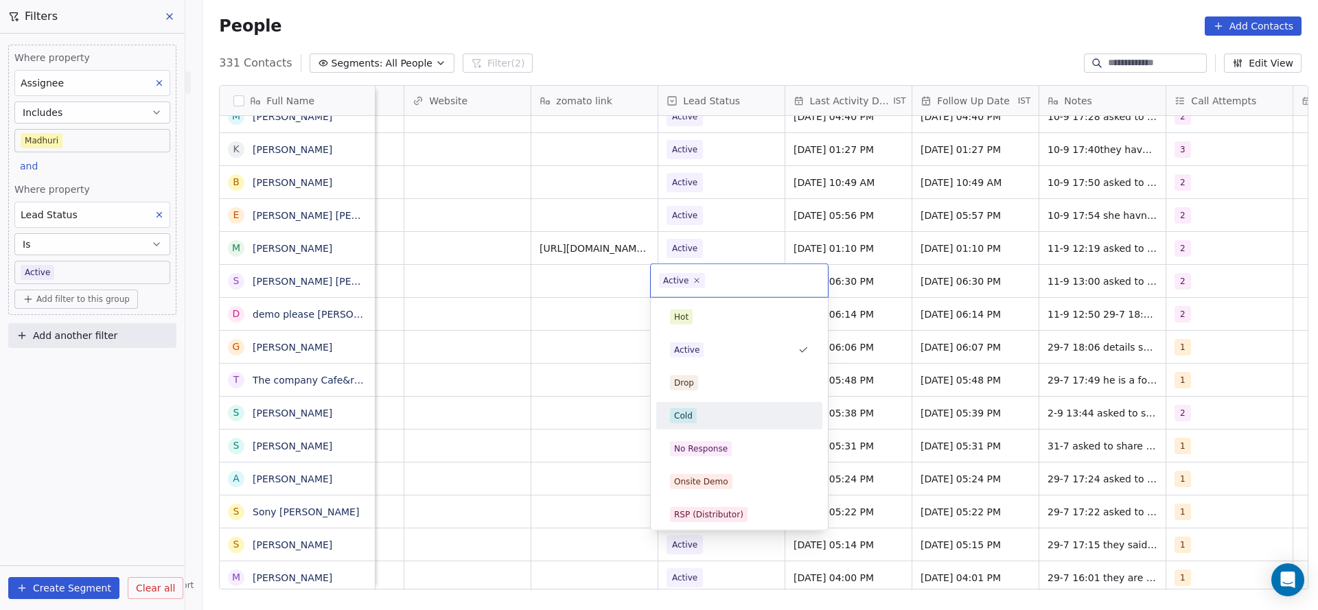
scroll to position [103, 0]
click at [501, 410] on html "On2Cook India Pvt. Ltd. Contacts People Marketing Workflows Campaigns Sales Pip…" at bounding box center [659, 305] width 1318 height 610
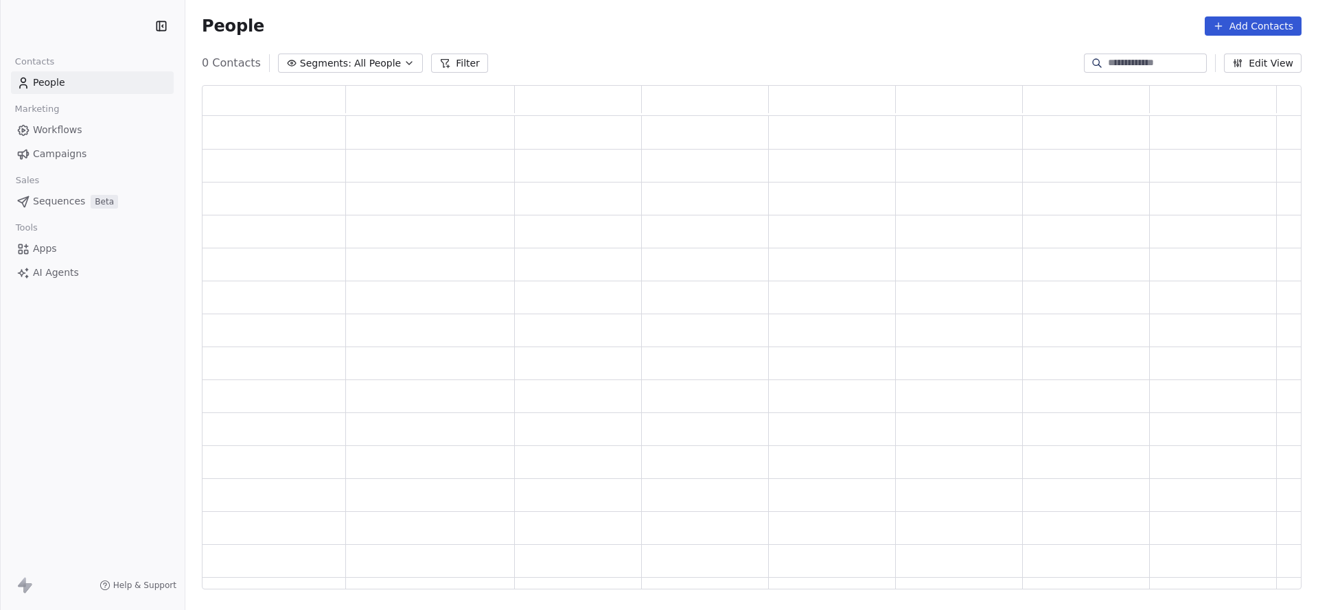
scroll to position [488, 1084]
click at [1140, 59] on input at bounding box center [1156, 63] width 96 height 14
click at [430, 52] on div "0 Contacts Segments: All People Filter Edit View" at bounding box center [751, 63] width 1132 height 22
click at [431, 64] on button "Filter" at bounding box center [459, 63] width 57 height 19
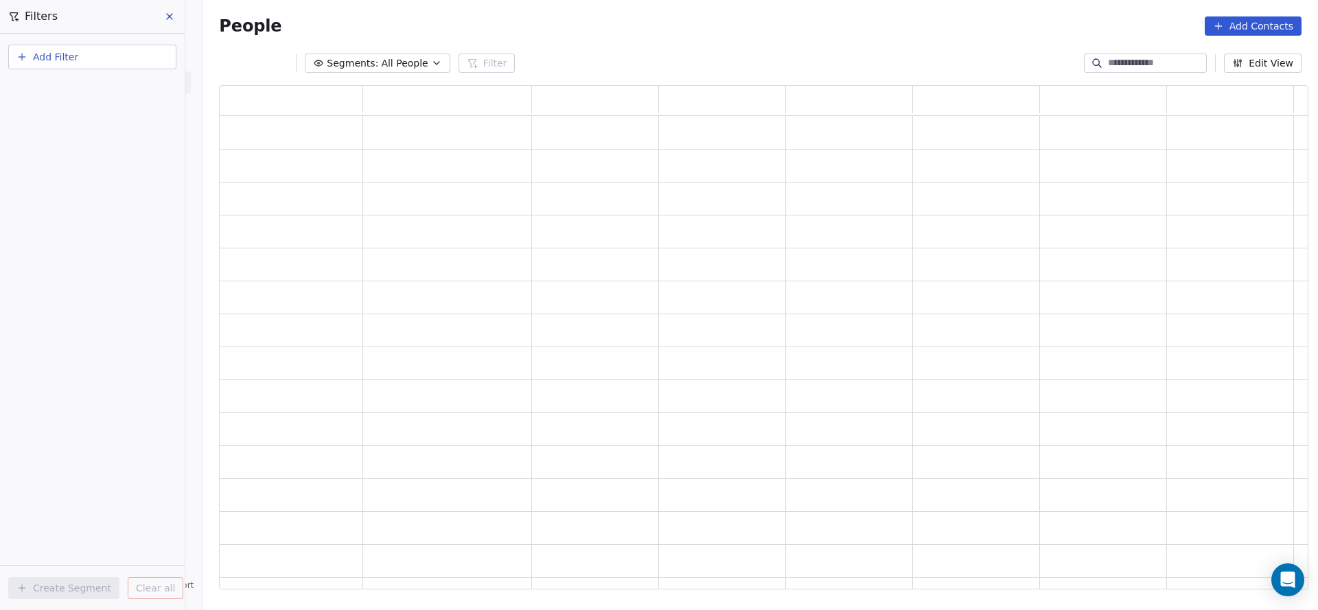
scroll to position [488, 1073]
click at [83, 62] on button "Add Filter" at bounding box center [92, 57] width 168 height 25
click at [78, 91] on span "Contact properties" at bounding box center [67, 89] width 89 height 14
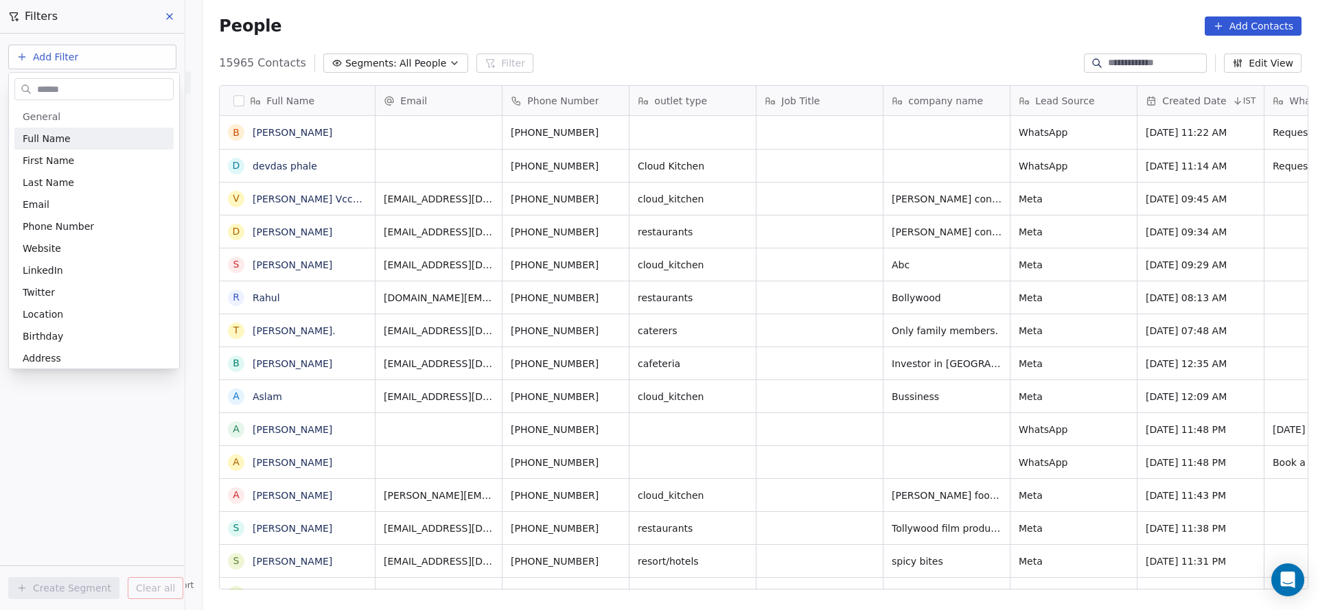
scroll to position [521, 1106]
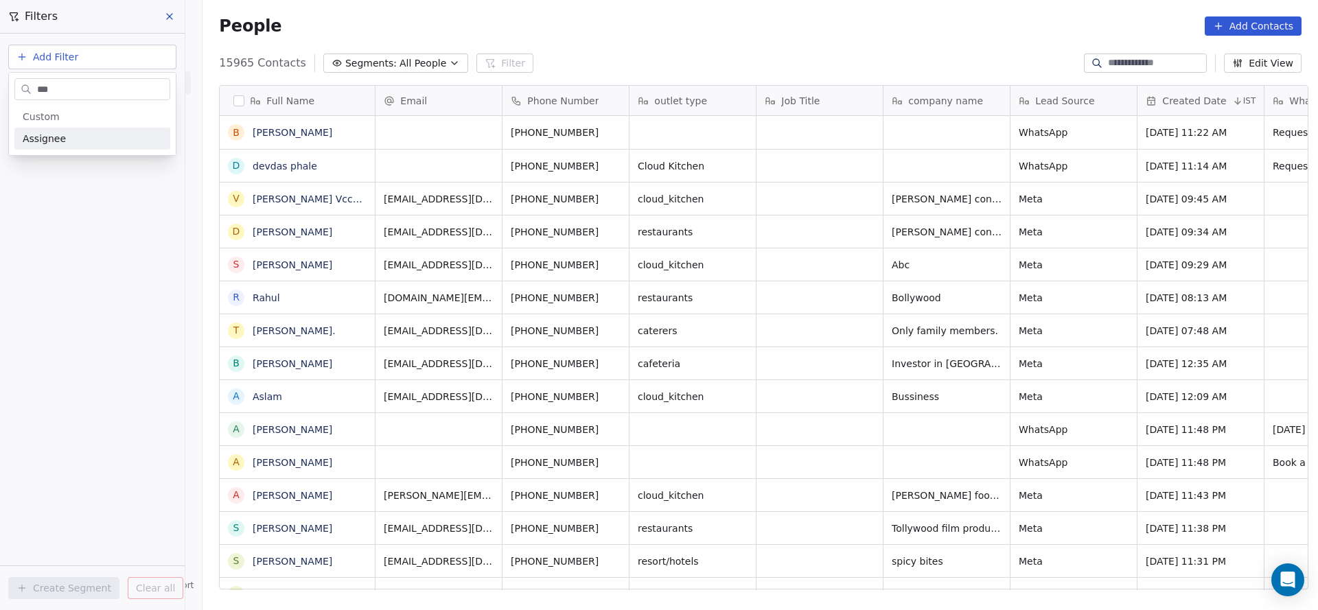
type input "***"
click at [86, 132] on div "Assignee" at bounding box center [92, 139] width 139 height 14
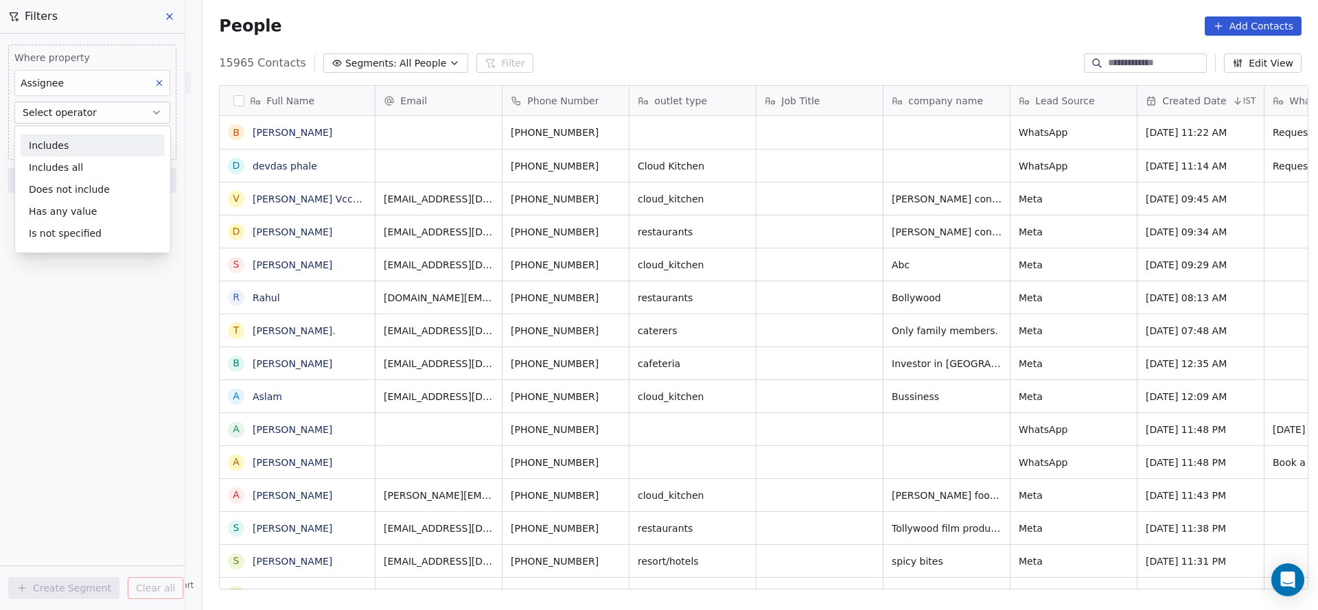
click at [86, 139] on div "Includes" at bounding box center [93, 146] width 144 height 22
click at [78, 145] on body "On2Cook India Pvt. Ltd. Contacts People Marketing Workflows Campaigns Sales Pip…" at bounding box center [659, 305] width 1318 height 610
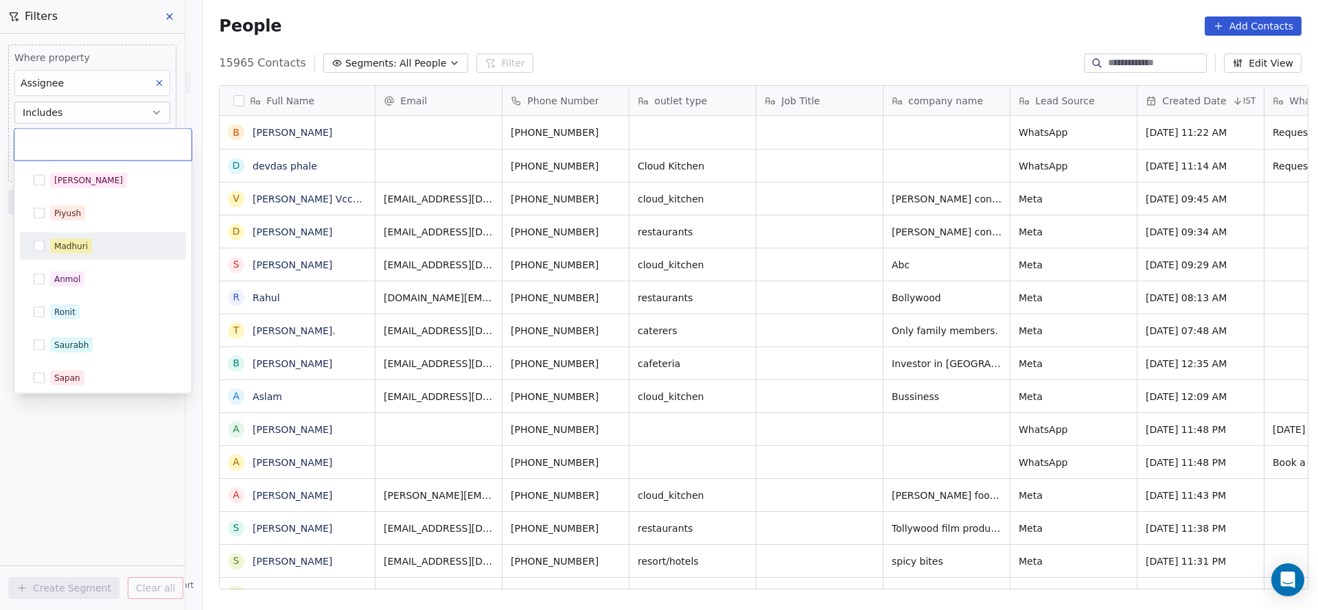
click at [72, 241] on div "Madhuri" at bounding box center [71, 246] width 34 height 12
click at [414, 142] on html "On2Cook India Pvt. Ltd. Contacts People Marketing Workflows Campaigns Sales Pip…" at bounding box center [659, 305] width 1318 height 610
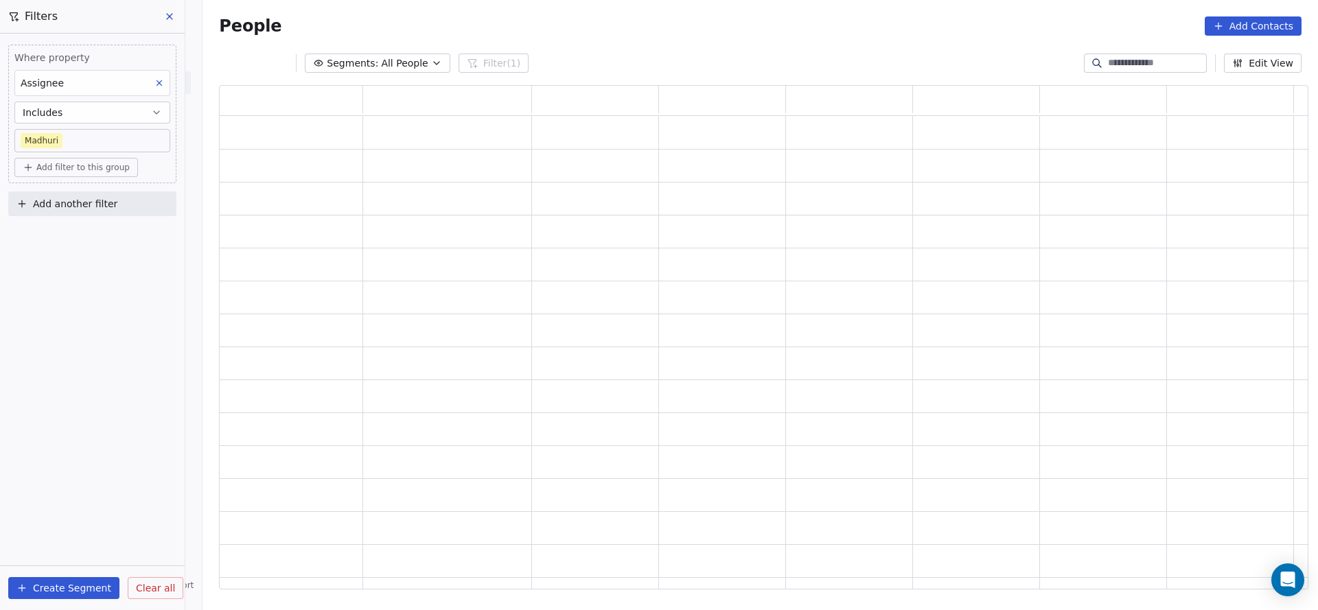
scroll to position [488, 1073]
click at [155, 198] on button "Add another filter" at bounding box center [92, 203] width 168 height 25
click at [71, 173] on html "On2Cook India Pvt. Ltd. Contacts People Marketing Workflows Campaigns Sales Pip…" at bounding box center [659, 305] width 1318 height 610
click at [74, 172] on button "Add filter to this group" at bounding box center [76, 167] width 124 height 19
click at [67, 194] on span "Contact properties" at bounding box center [73, 196] width 89 height 14
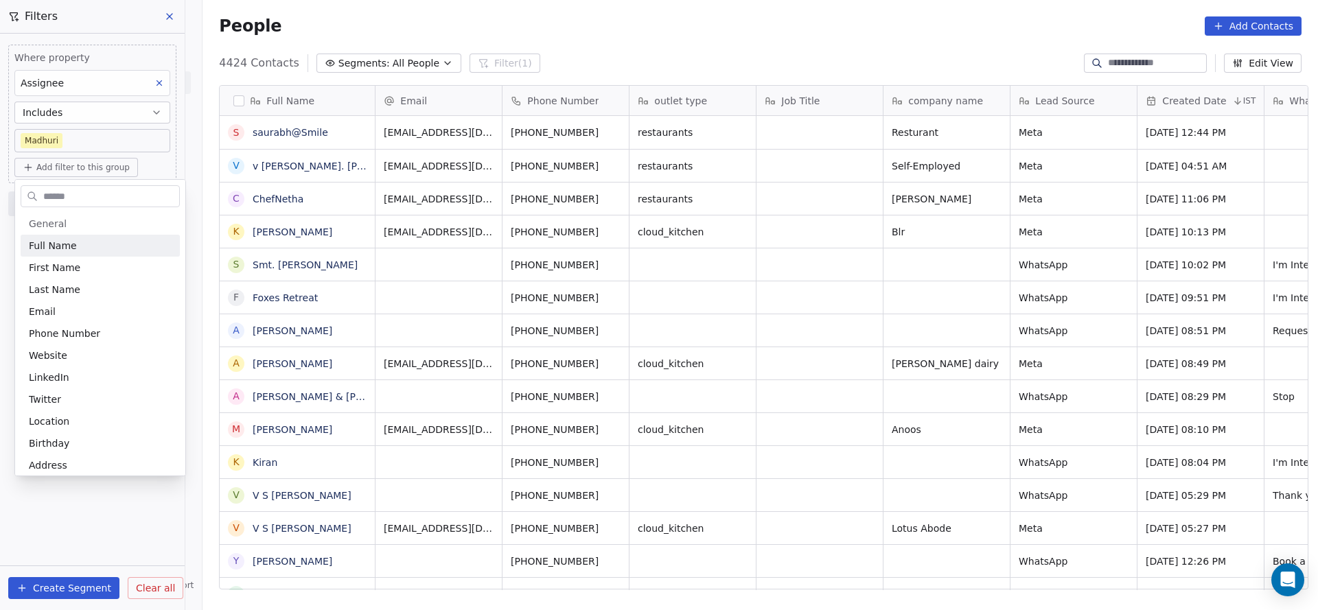
scroll to position [521, 1106]
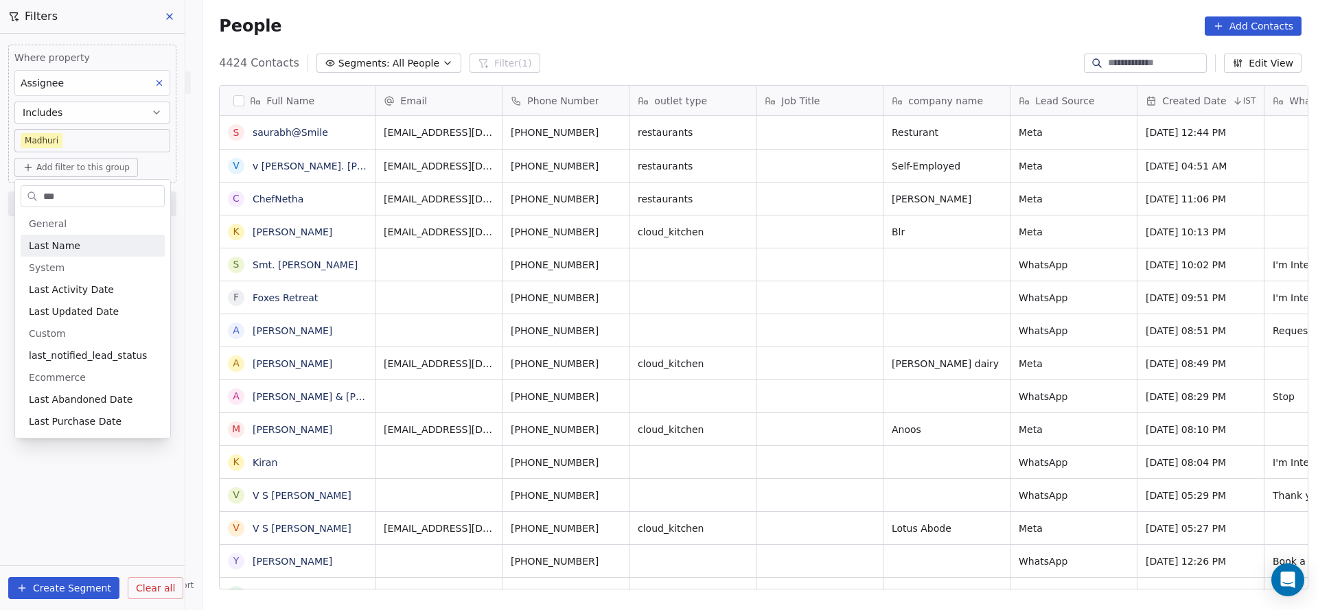
type input "***"
click at [73, 285] on span "Last Activity Date" at bounding box center [71, 290] width 85 height 14
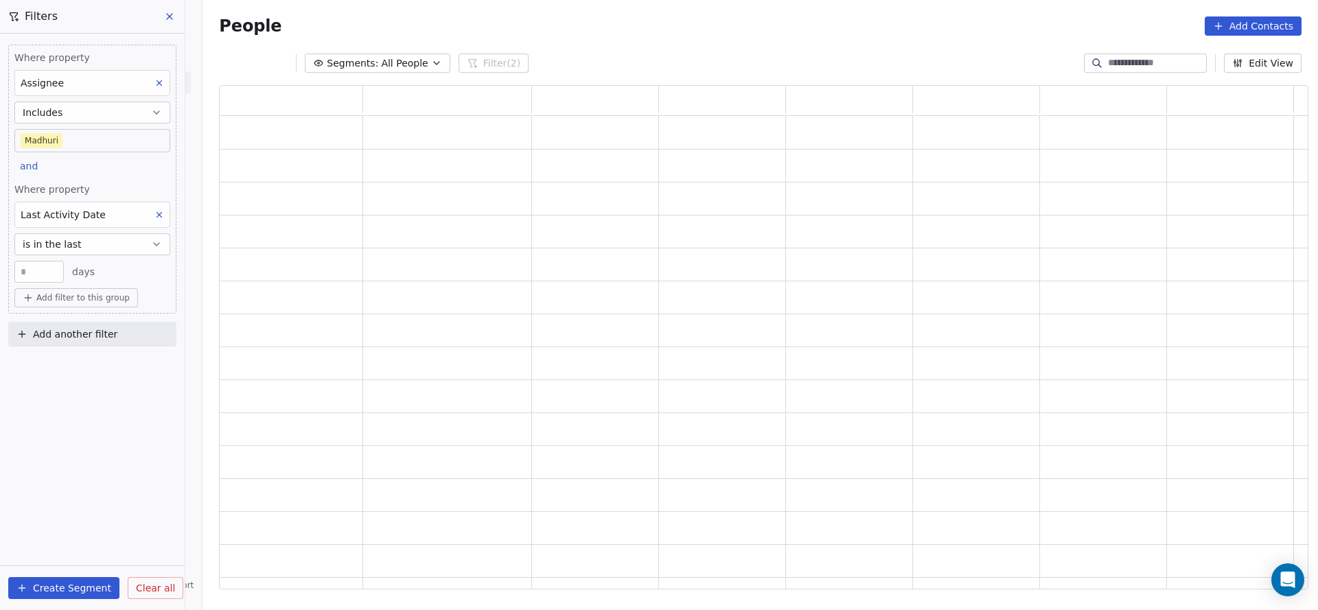
scroll to position [488, 1073]
click at [86, 237] on button "is in the last" at bounding box center [92, 244] width 156 height 22
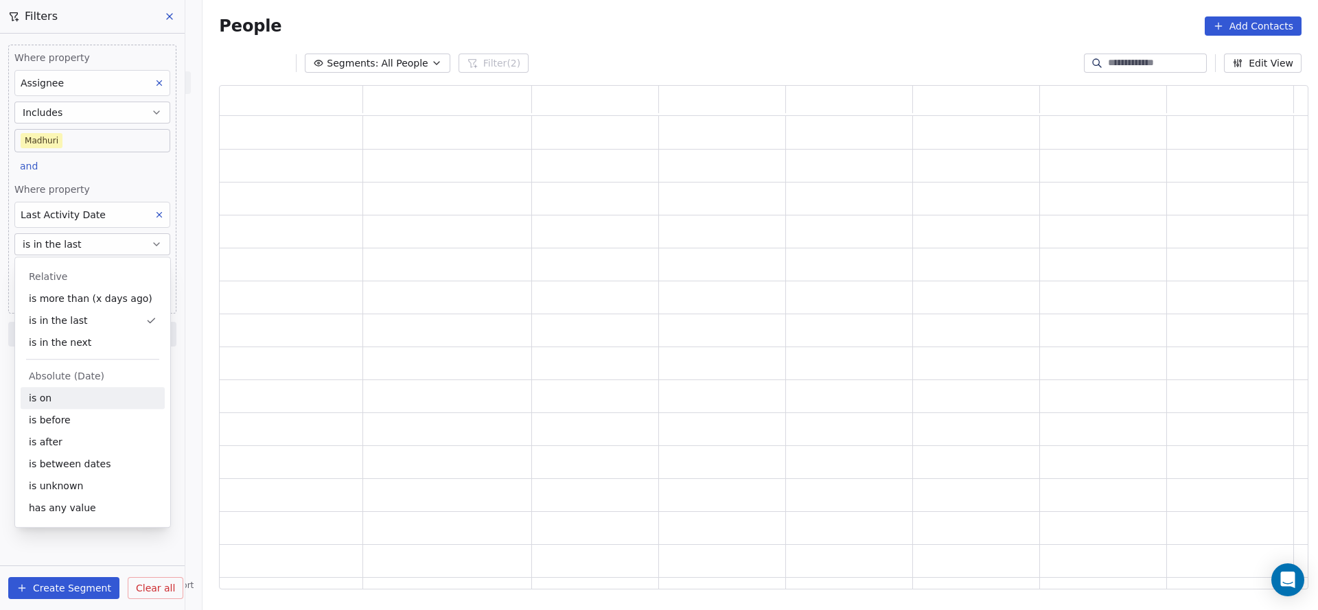
click at [57, 406] on div "is on" at bounding box center [93, 398] width 144 height 22
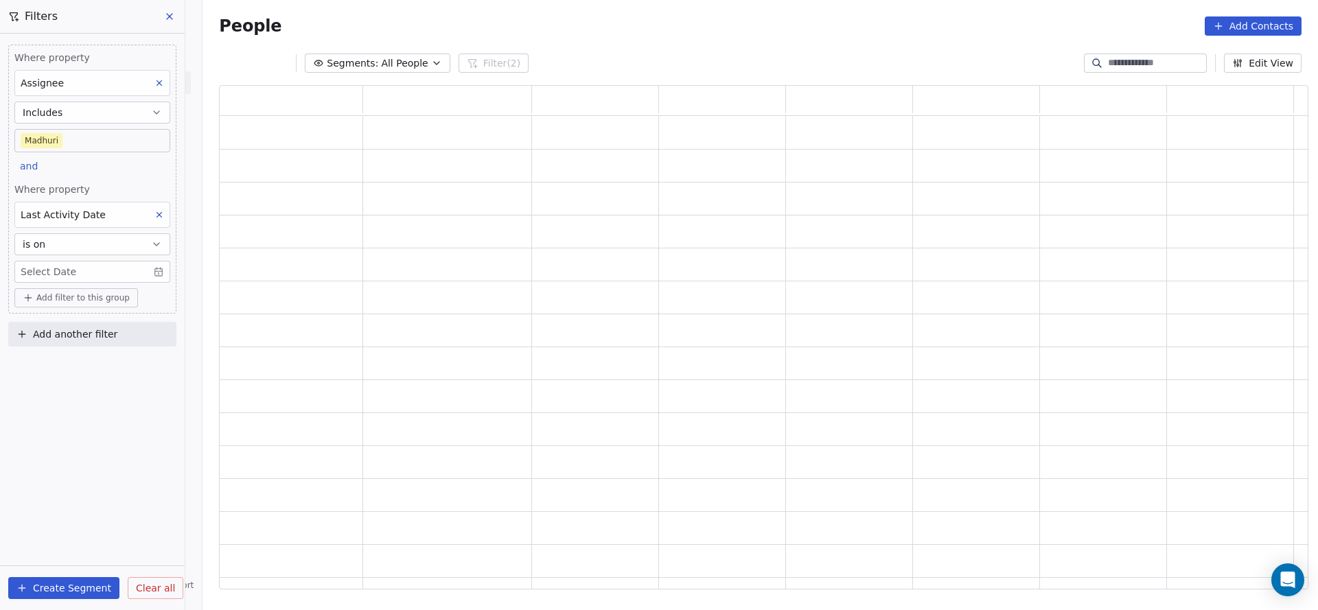
click at [74, 271] on body "On2Cook India Pvt. Ltd. Contacts People Marketing Workflows Campaigns Sales Pip…" at bounding box center [659, 305] width 1318 height 610
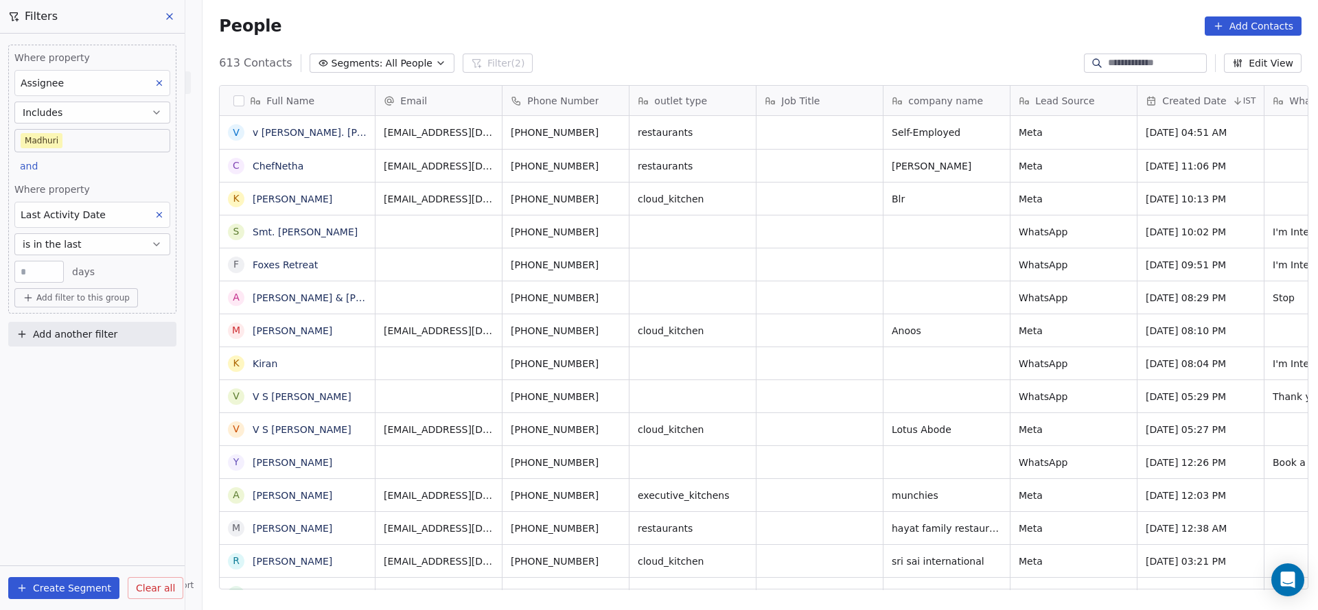
scroll to position [521, 1106]
click at [97, 237] on button "is in the last" at bounding box center [92, 244] width 156 height 22
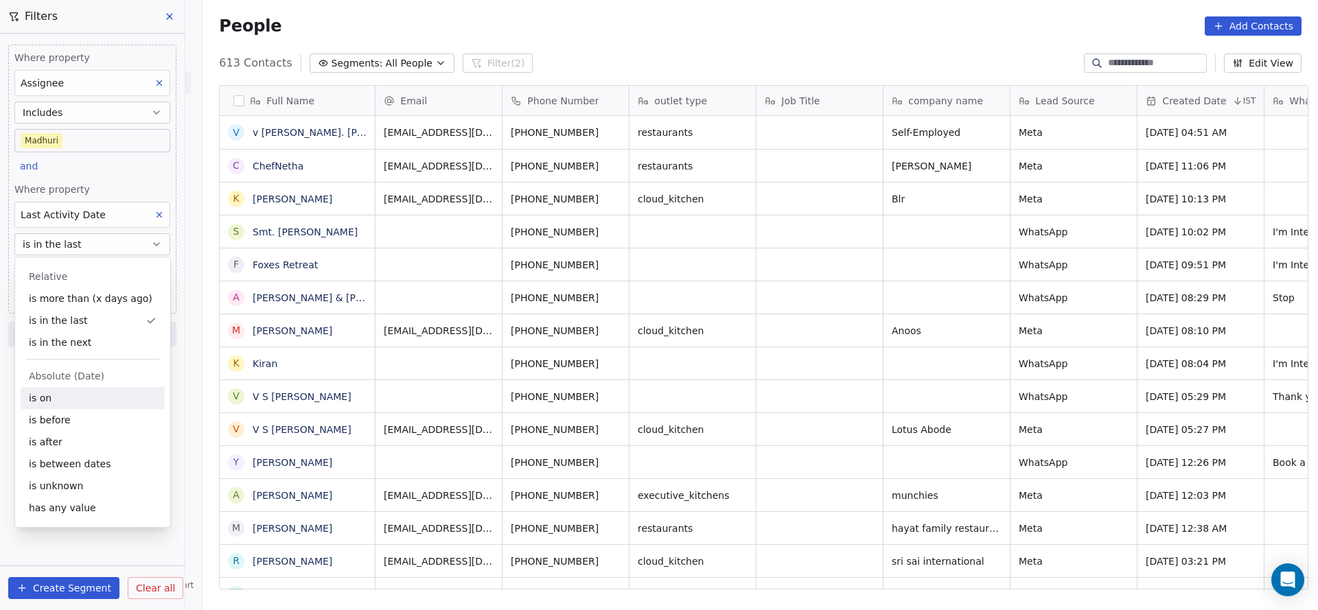
click at [80, 397] on div "is on" at bounding box center [93, 398] width 144 height 22
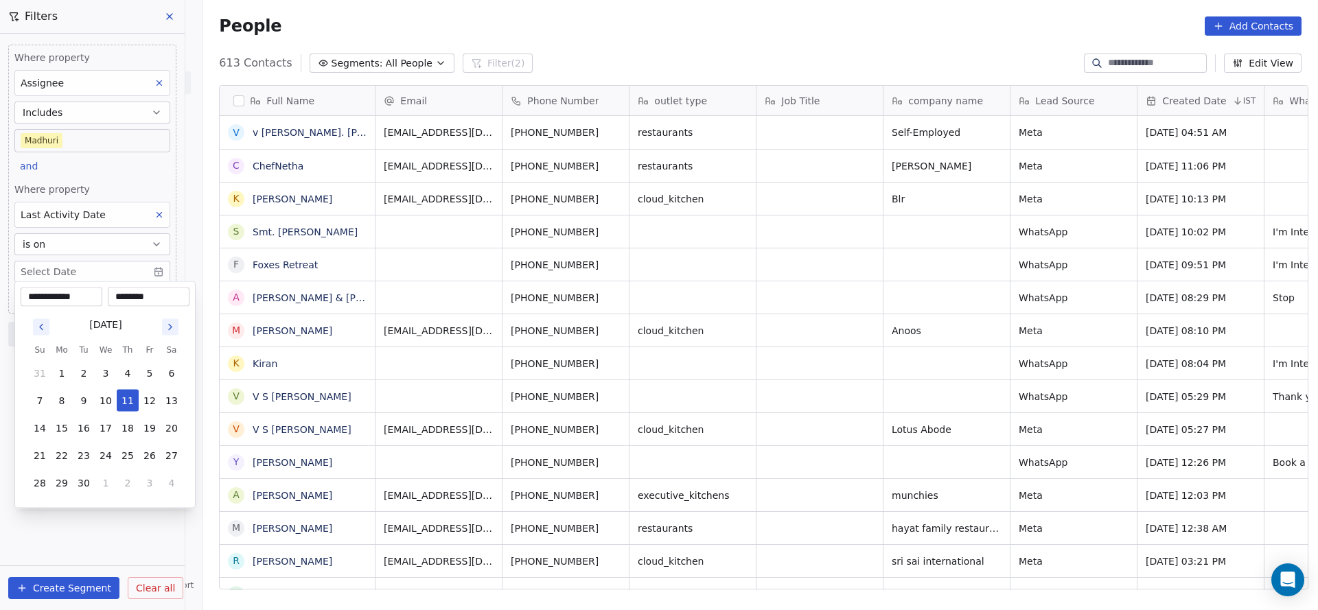
click at [99, 280] on html "On2Cook India Pvt. Ltd. Contacts People Marketing Workflows Campaigns Sales Pip…" at bounding box center [659, 305] width 1318 height 610
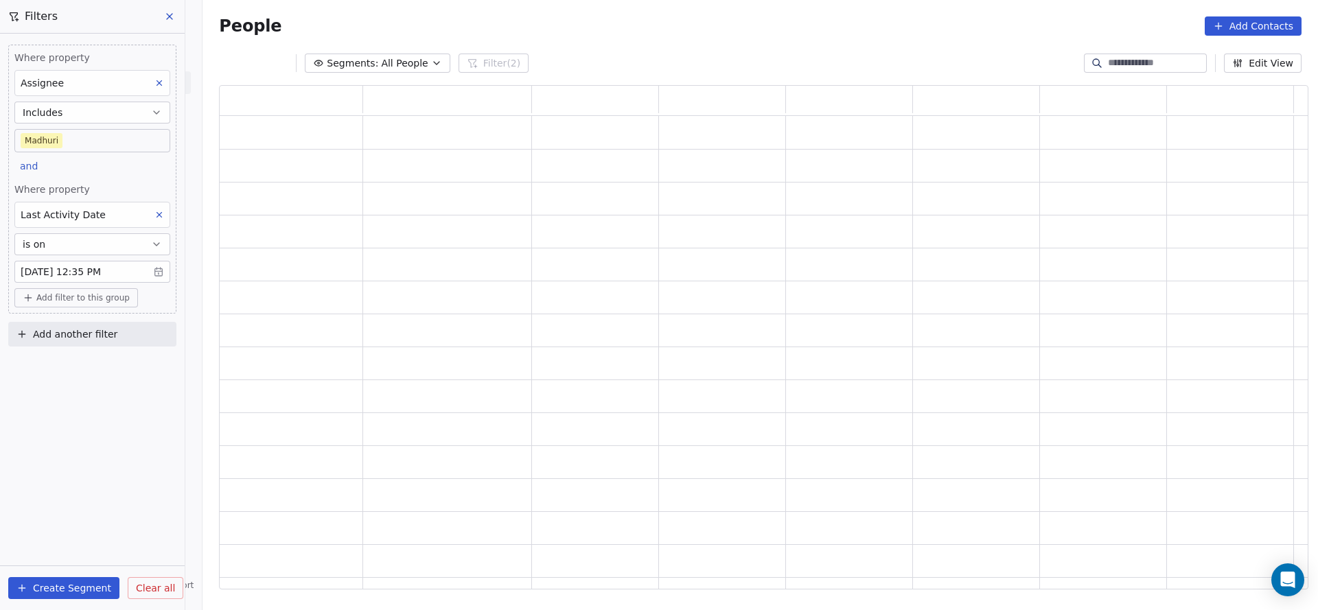
scroll to position [488, 1073]
click at [99, 280] on body "On2Cook India Pvt. Ltd. Contacts People Marketing Workflows Campaigns Sales Pip…" at bounding box center [659, 305] width 1318 height 610
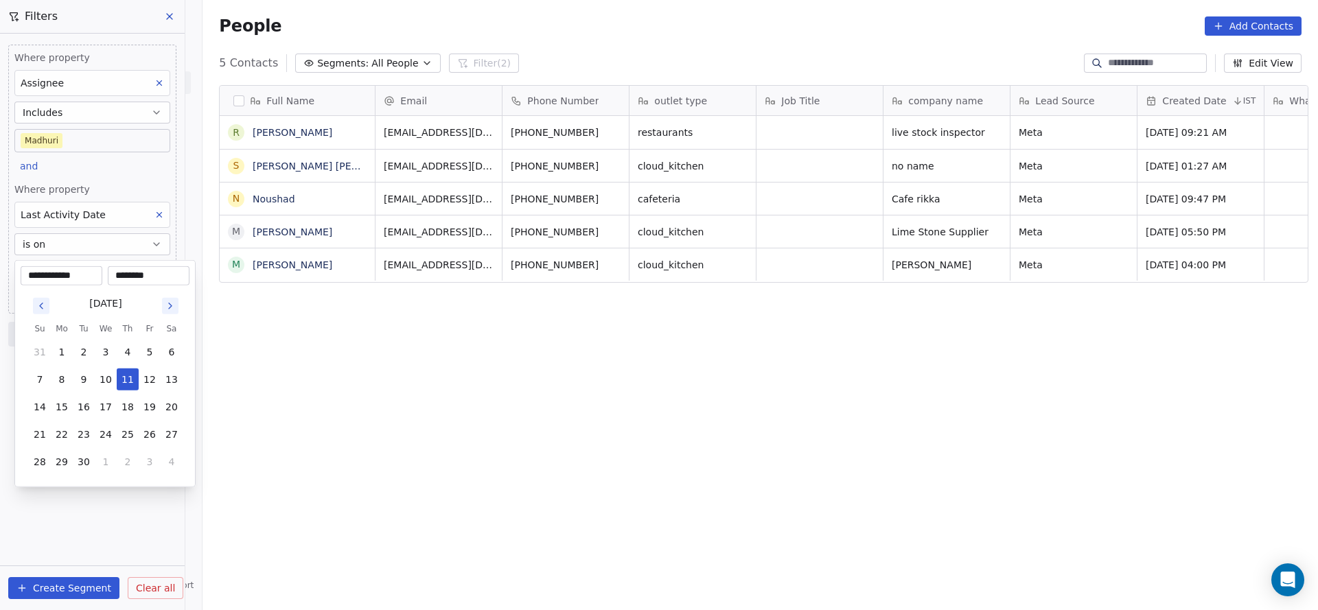
scroll to position [521, 1106]
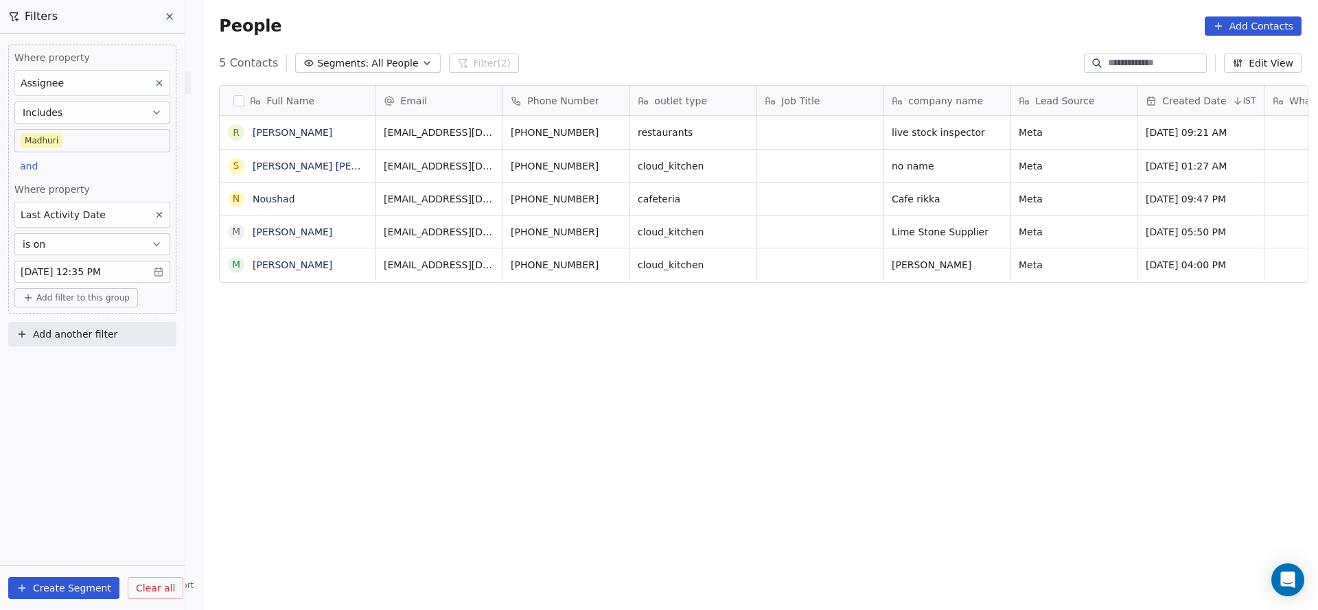
click at [131, 192] on html "On2Cook India Pvt. Ltd. Contacts People Marketing Workflows Campaigns Sales Pip…" at bounding box center [659, 305] width 1318 height 610
click at [494, 418] on div "Full Name R Ramachandran G Gopalan S Syed Babu Hussain Shamsudeen N Noushad M M…" at bounding box center [759, 342] width 1115 height 537
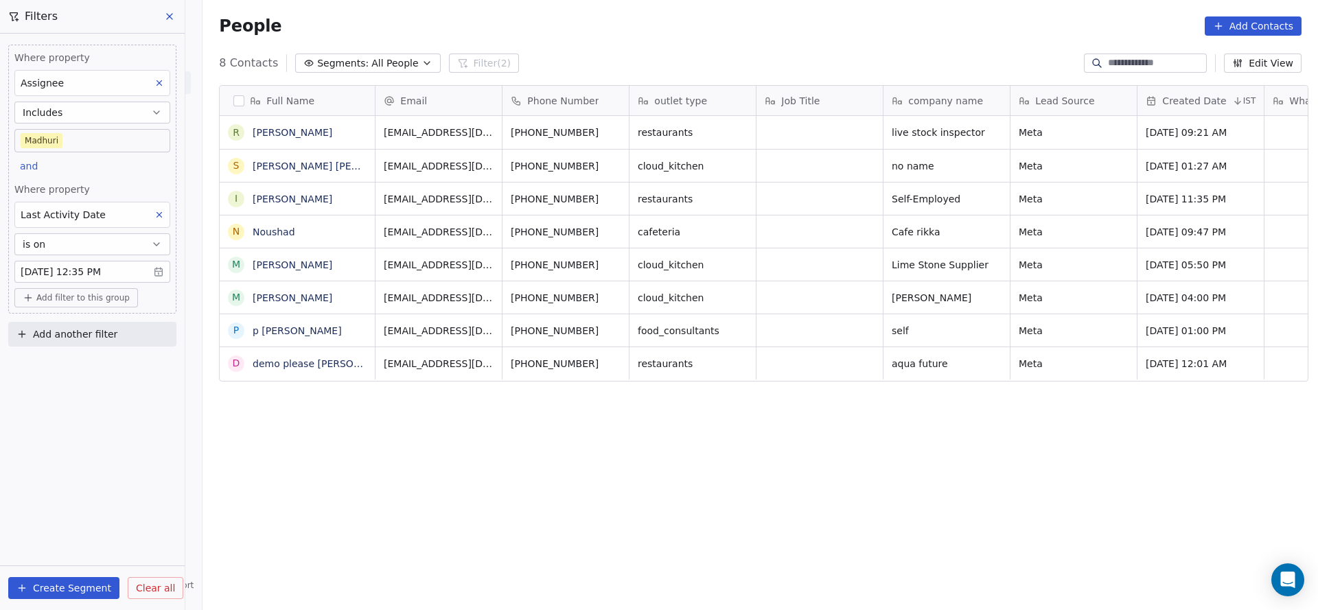
click at [106, 420] on div "Where property Assignee Includes Madhuri and Where property Last Activity Date …" at bounding box center [92, 322] width 185 height 576
